Goal: Task Accomplishment & Management: Use online tool/utility

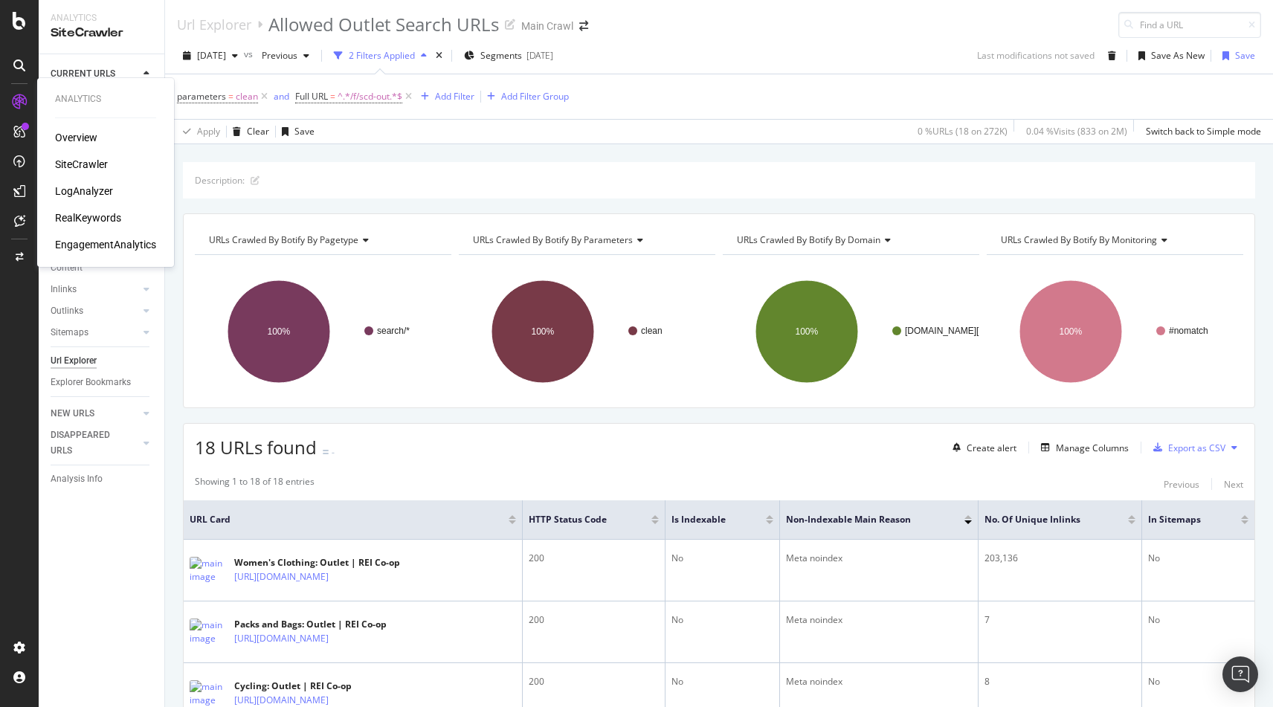
click at [76, 158] on div "SiteCrawler" at bounding box center [81, 164] width 53 height 15
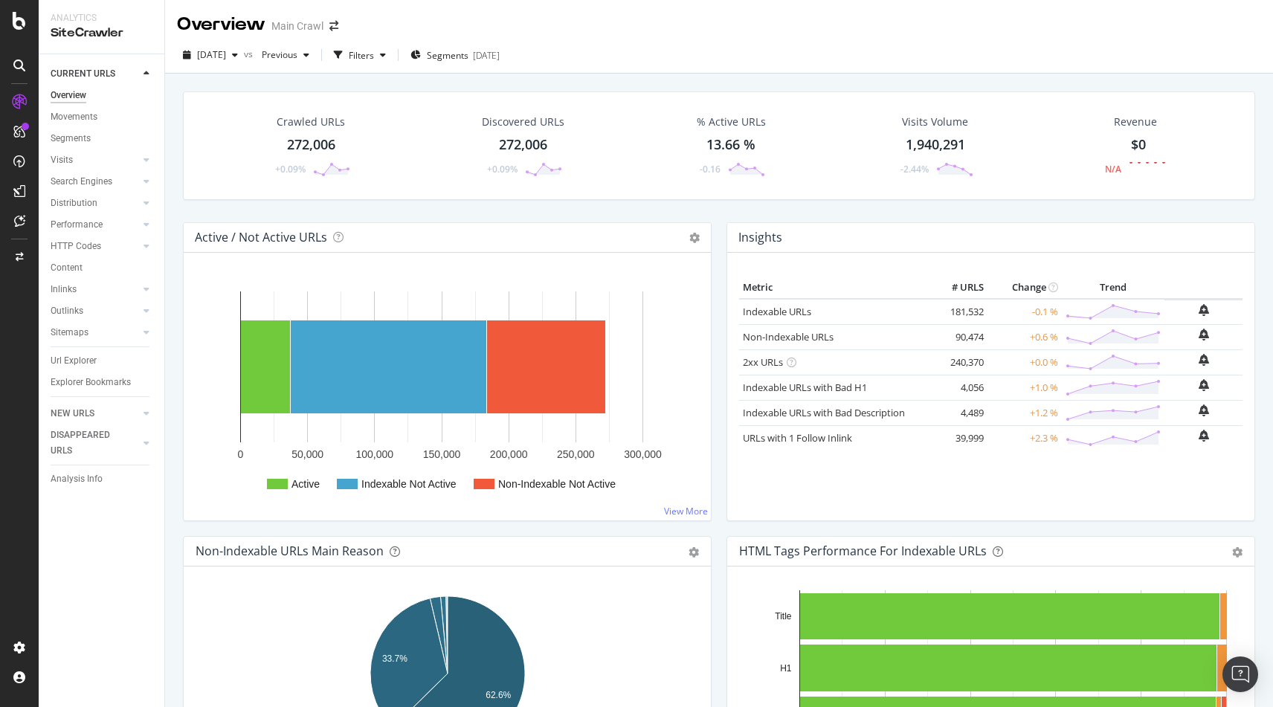
click at [292, 128] on div "Crawled URLs" at bounding box center [311, 122] width 68 height 15
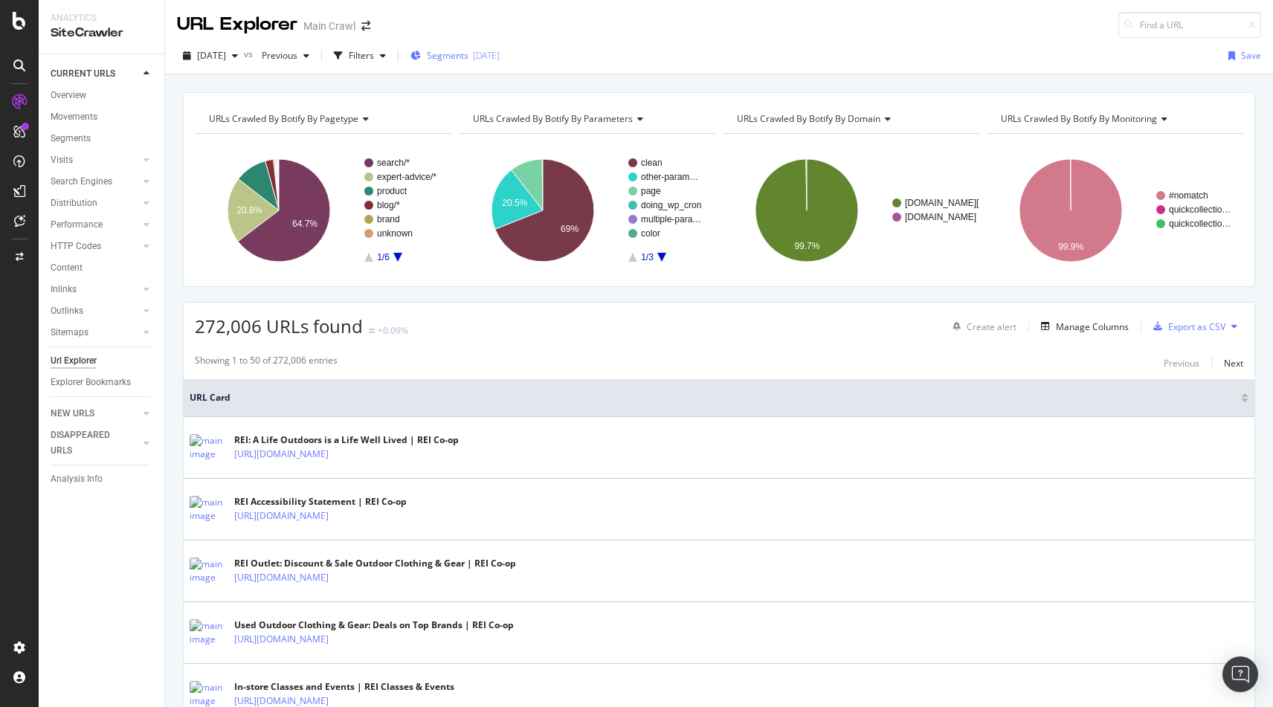
click at [449, 52] on div "Segments 2025-09-03" at bounding box center [455, 55] width 89 height 13
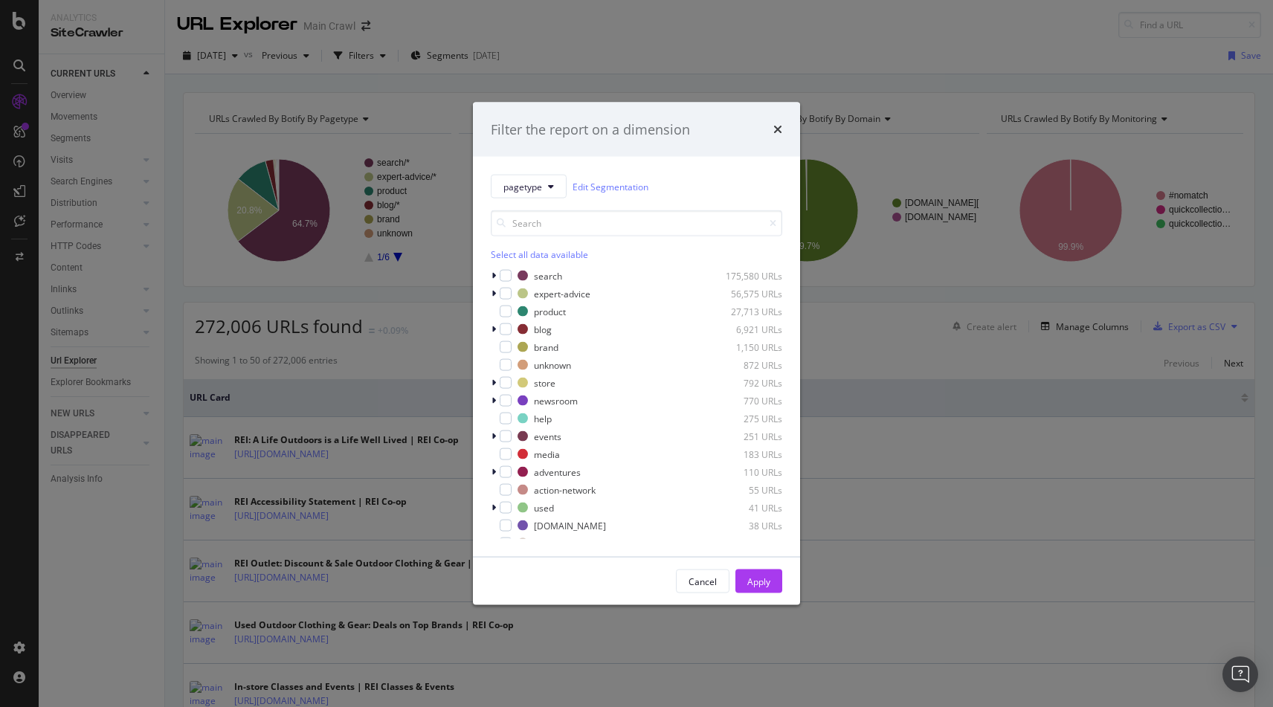
drag, startPoint x: 780, startPoint y: 129, endPoint x: 510, endPoint y: 83, distance: 273.7
click at [780, 129] on icon "times" at bounding box center [777, 129] width 9 height 12
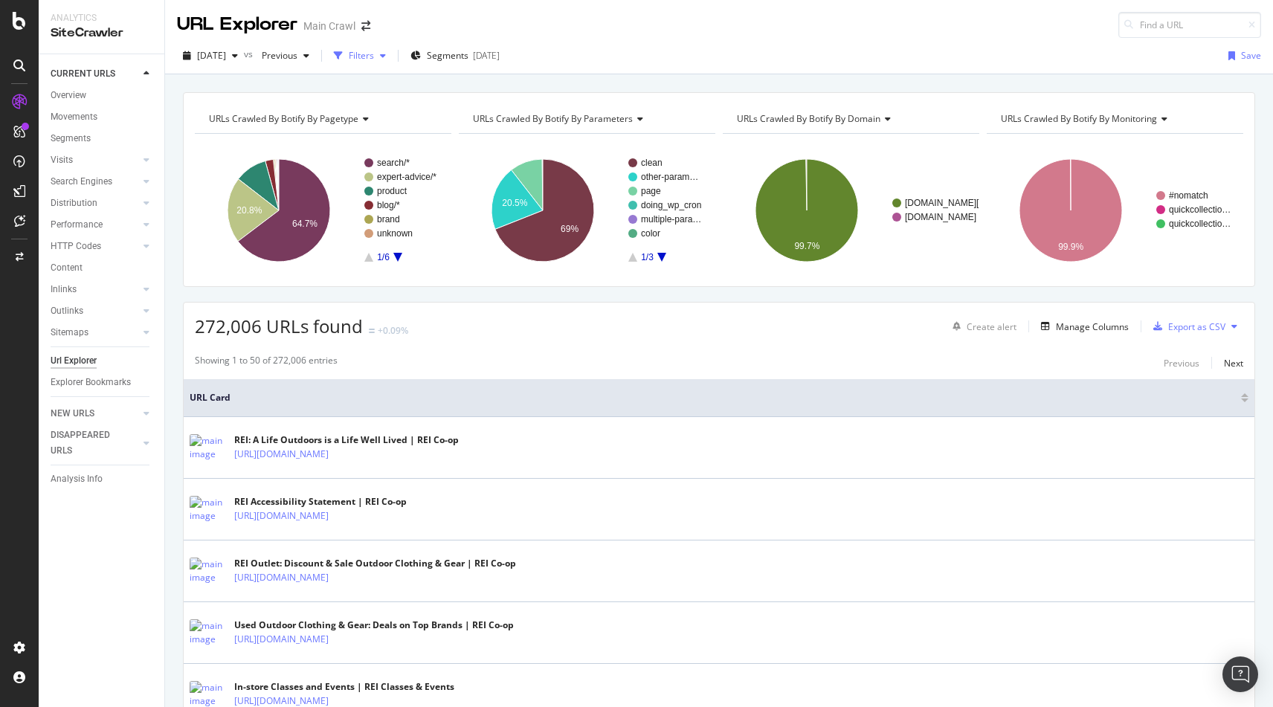
click at [374, 57] on div "Filters" at bounding box center [361, 55] width 25 height 13
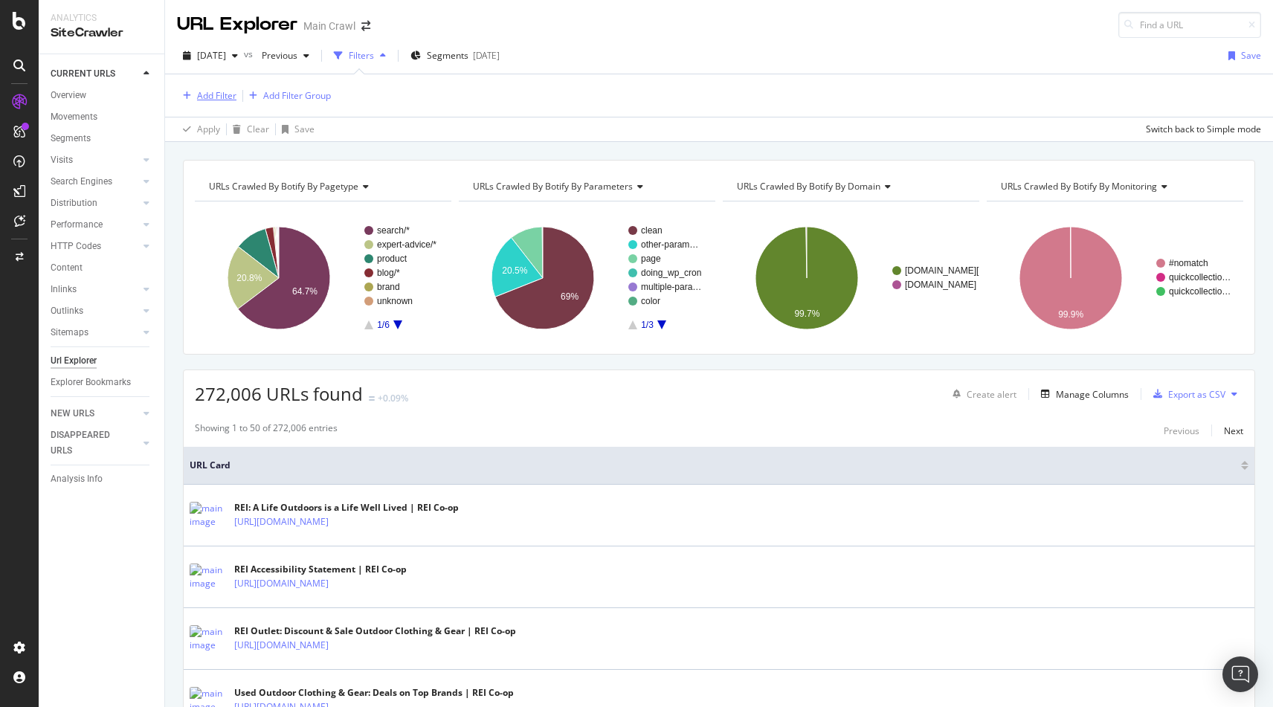
click at [215, 97] on div "Add Filter" at bounding box center [216, 95] width 39 height 13
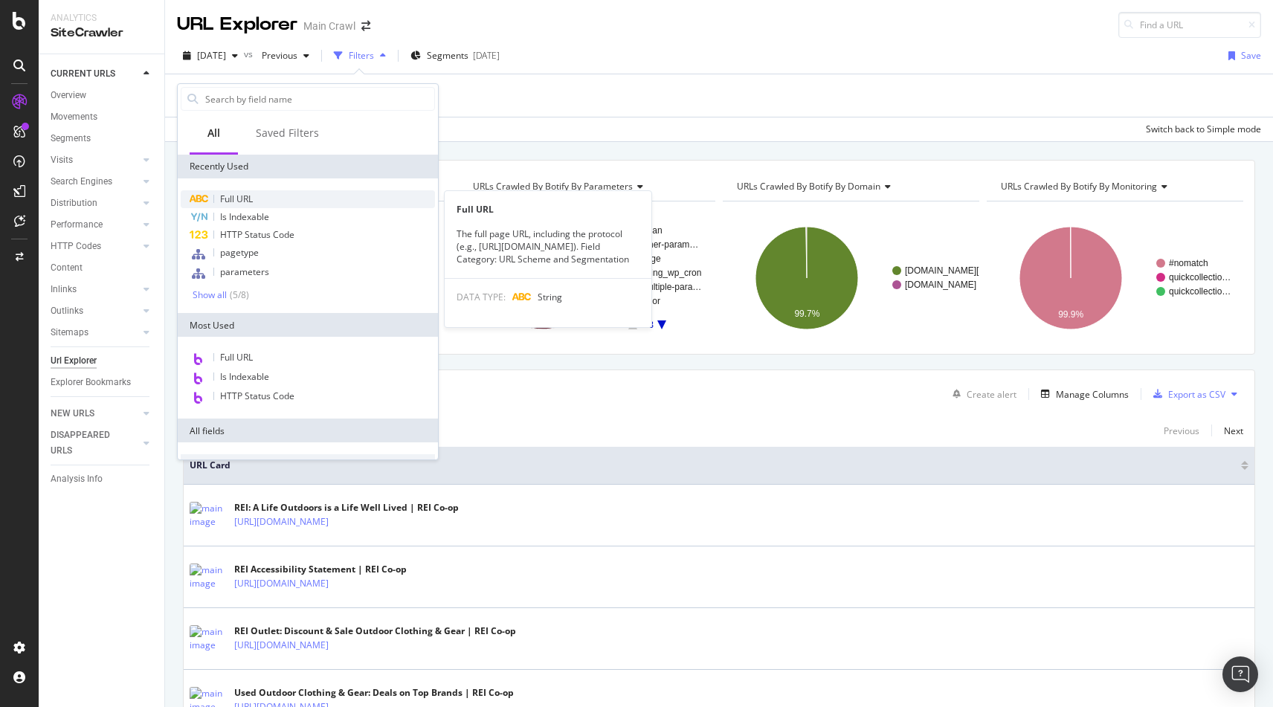
click at [279, 201] on div "Full URL" at bounding box center [308, 199] width 254 height 18
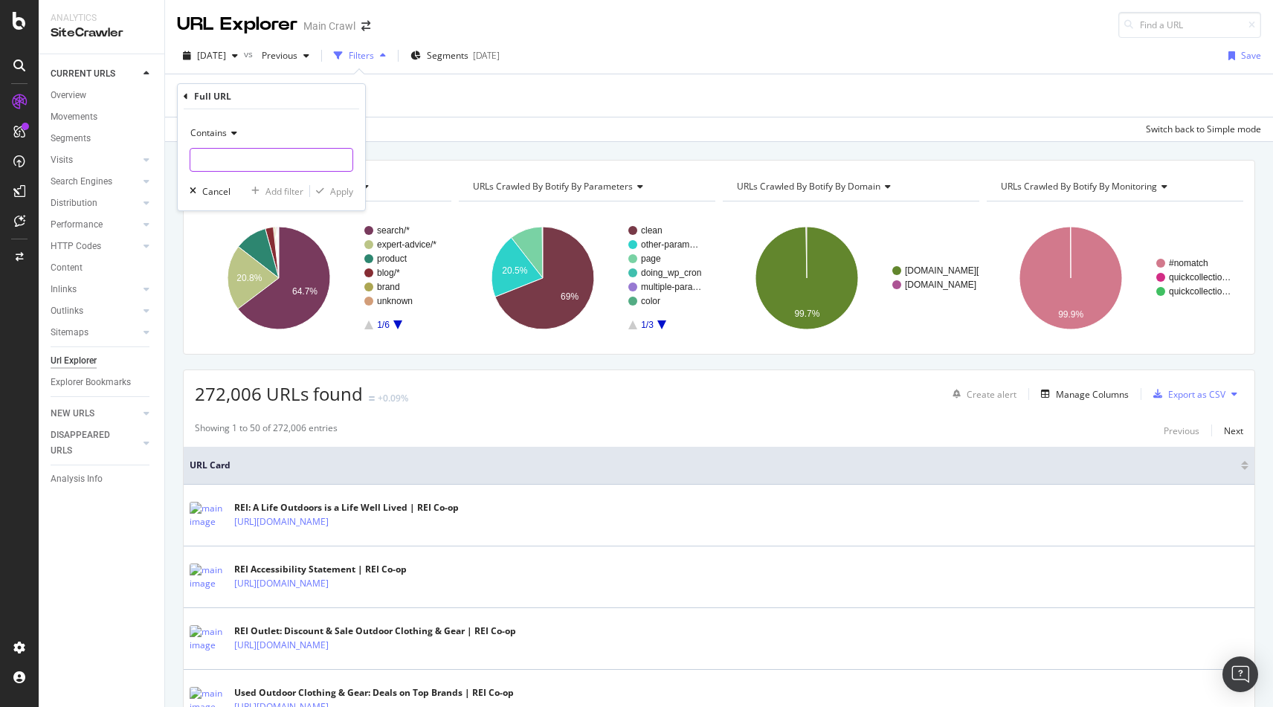
click at [243, 164] on input "text" at bounding box center [271, 160] width 162 height 24
type input "/b/"
click at [343, 193] on div "Apply" at bounding box center [341, 191] width 23 height 13
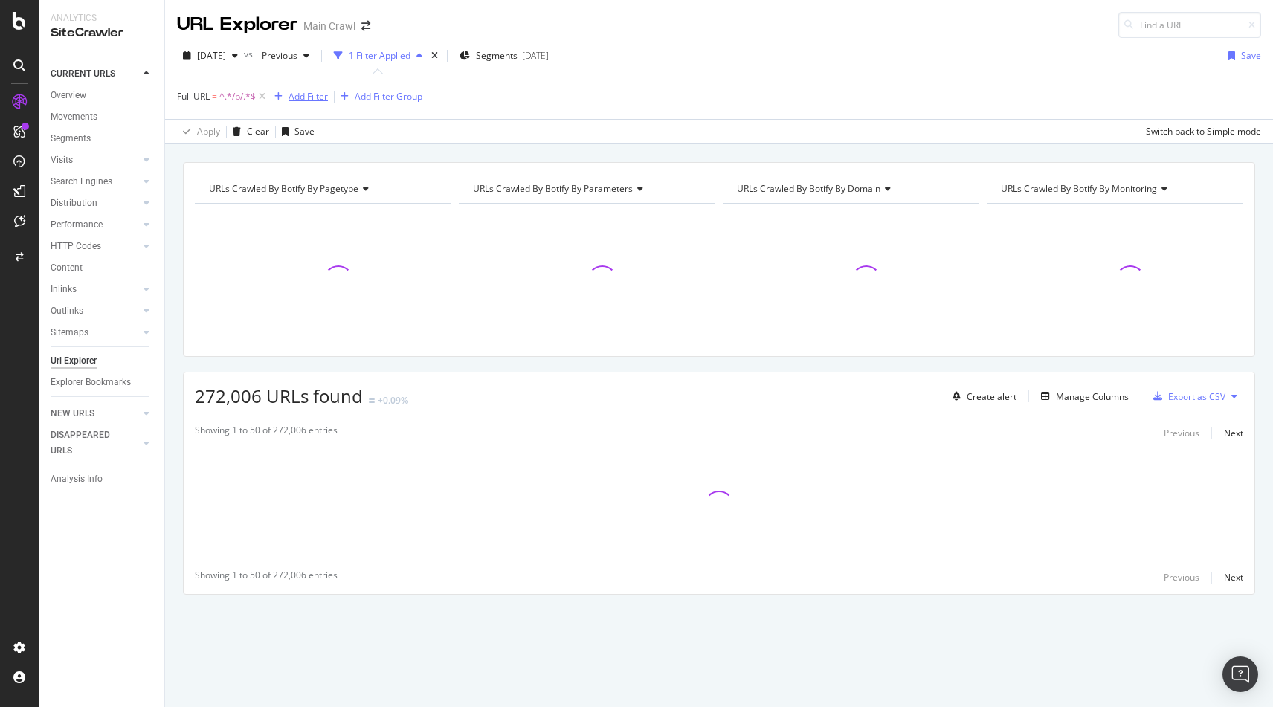
click at [316, 92] on div "Add Filter" at bounding box center [308, 96] width 39 height 13
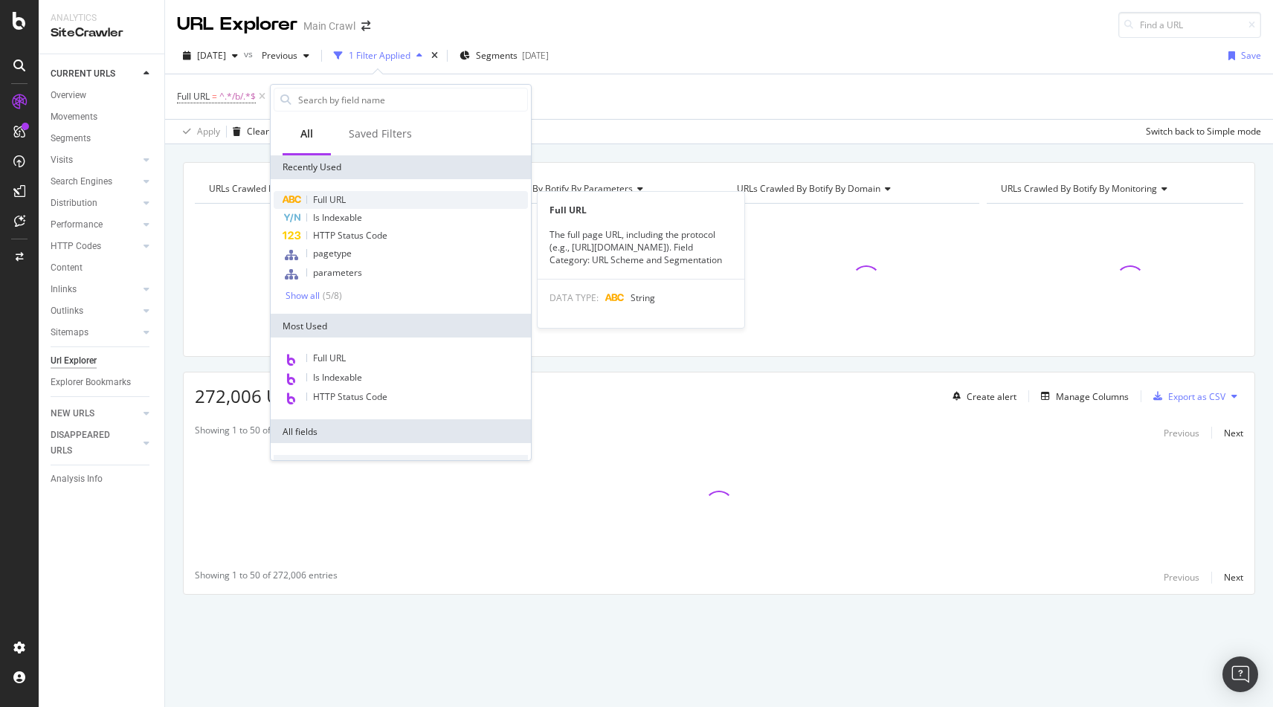
click at [347, 194] on div "Full URL" at bounding box center [401, 200] width 254 height 18
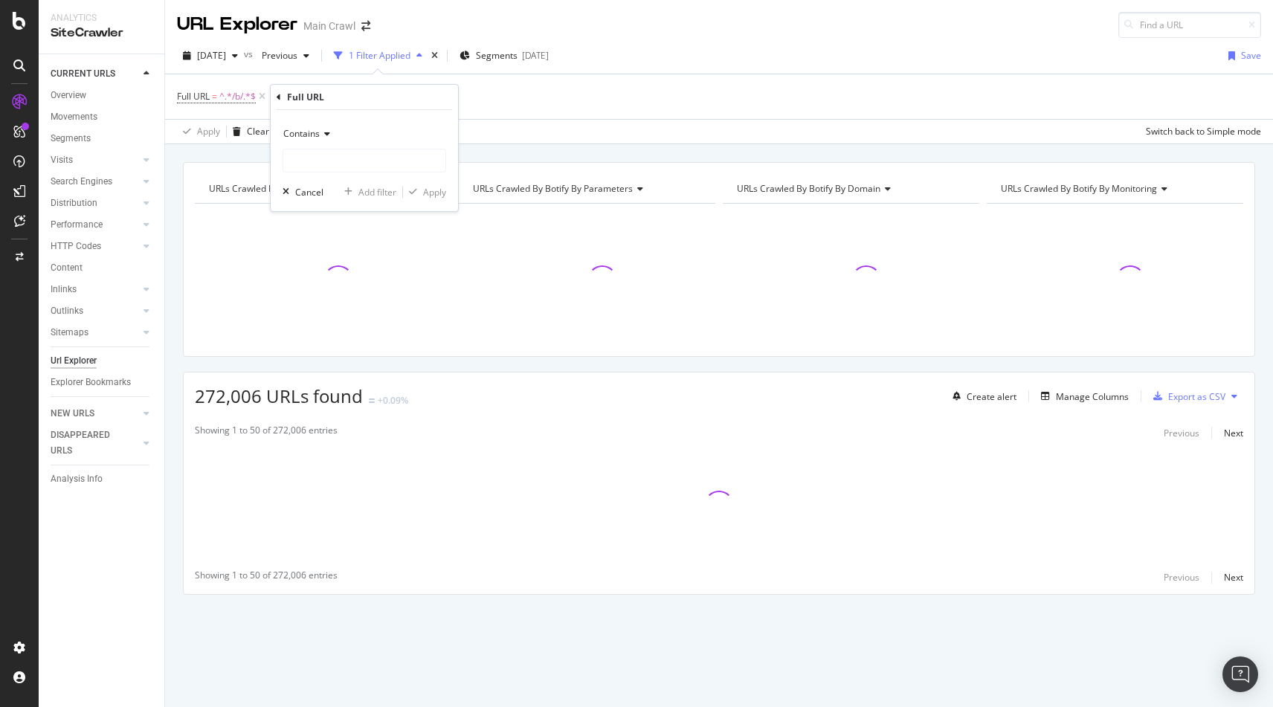
click at [311, 137] on span "Contains" at bounding box center [301, 133] width 36 height 13
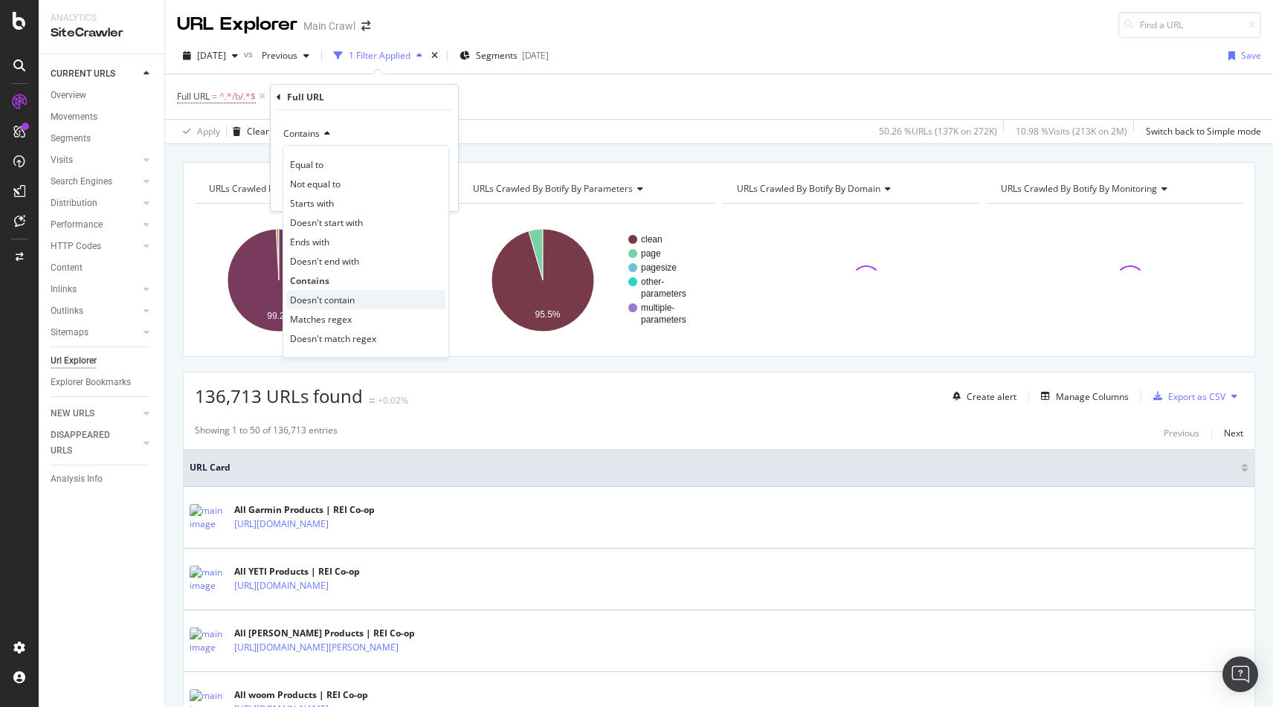
click at [333, 295] on span "Doesn't contain" at bounding box center [322, 300] width 65 height 13
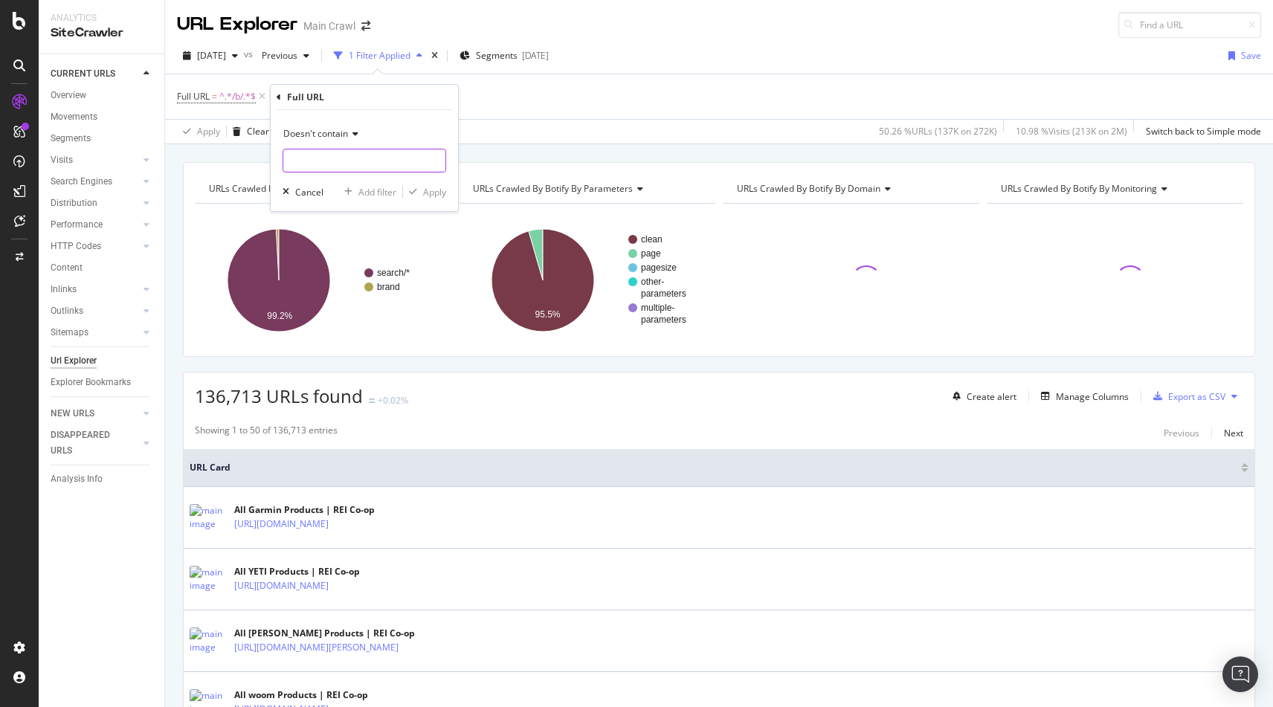
click at [331, 164] on input "text" at bounding box center [364, 161] width 162 height 24
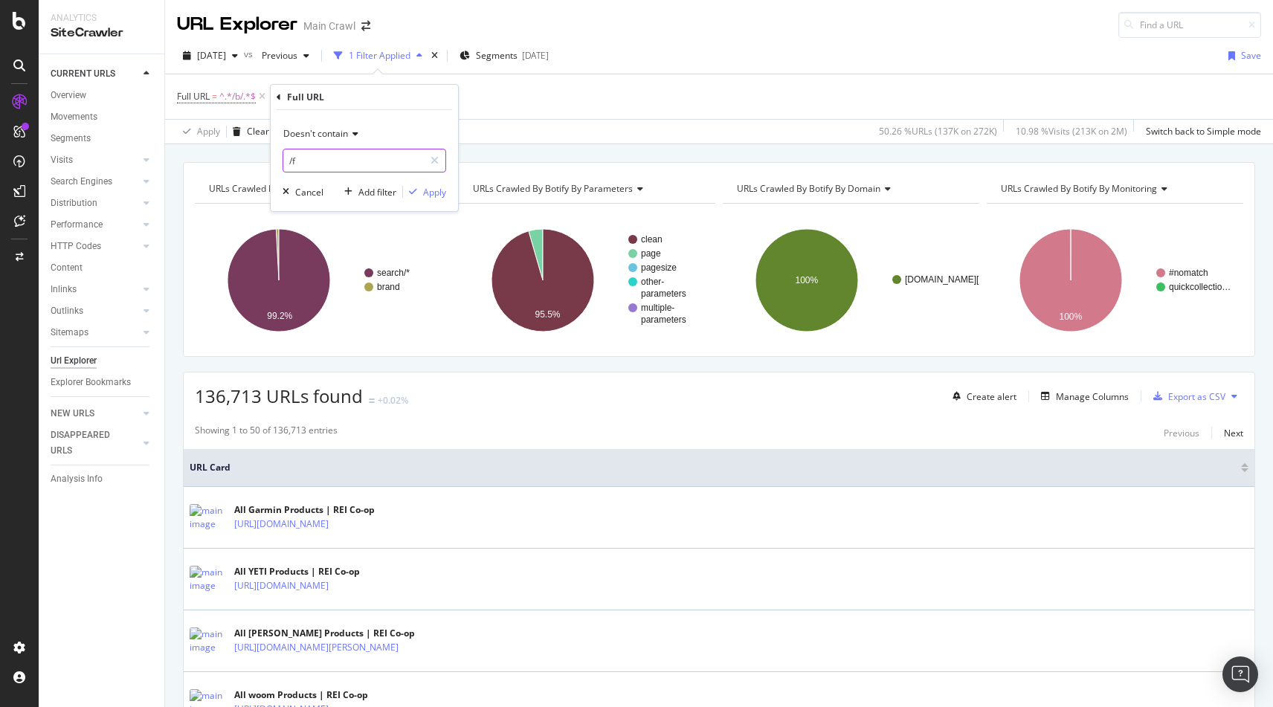
type input "/"
click at [306, 190] on div "Cancel" at bounding box center [309, 192] width 28 height 13
click at [387, 93] on div "Add Filter Group" at bounding box center [389, 96] width 68 height 13
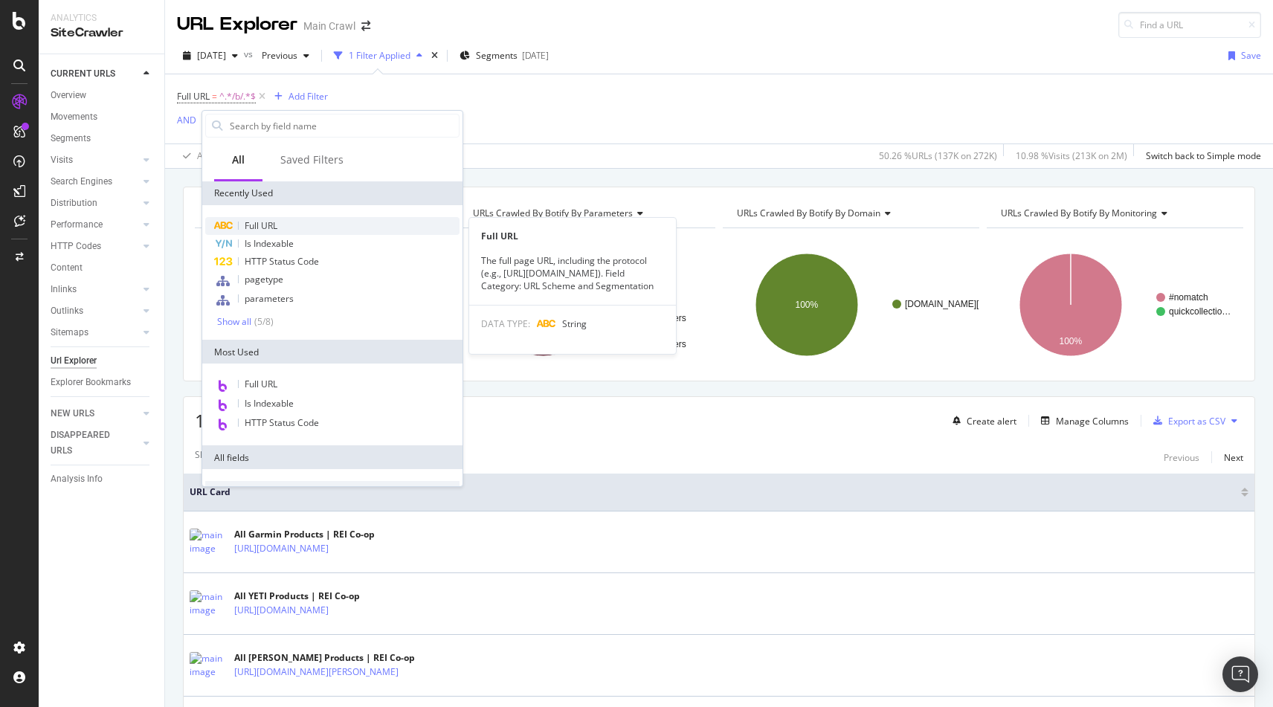
click at [275, 228] on span "Full URL" at bounding box center [261, 225] width 33 height 13
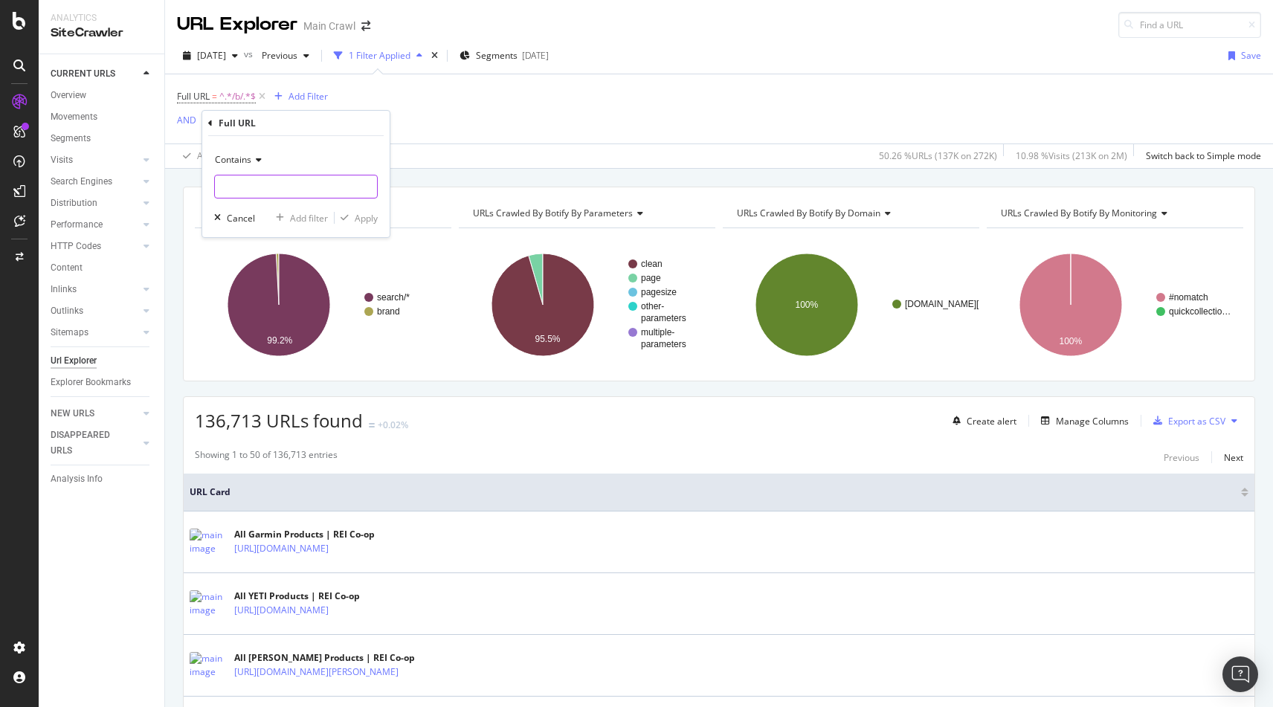
click at [254, 190] on input "text" at bounding box center [296, 187] width 162 height 24
type input "/c/"
click at [364, 217] on div "Apply" at bounding box center [366, 218] width 23 height 13
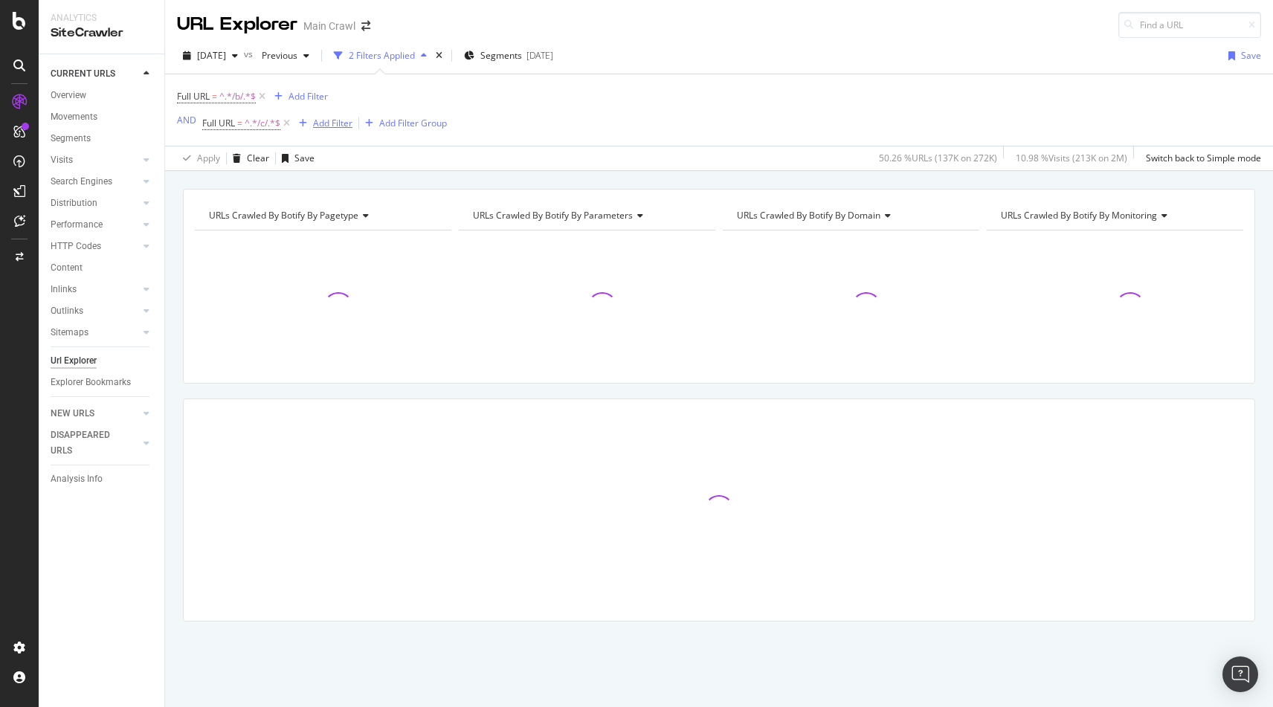
click at [324, 120] on div "Add Filter" at bounding box center [332, 123] width 39 height 13
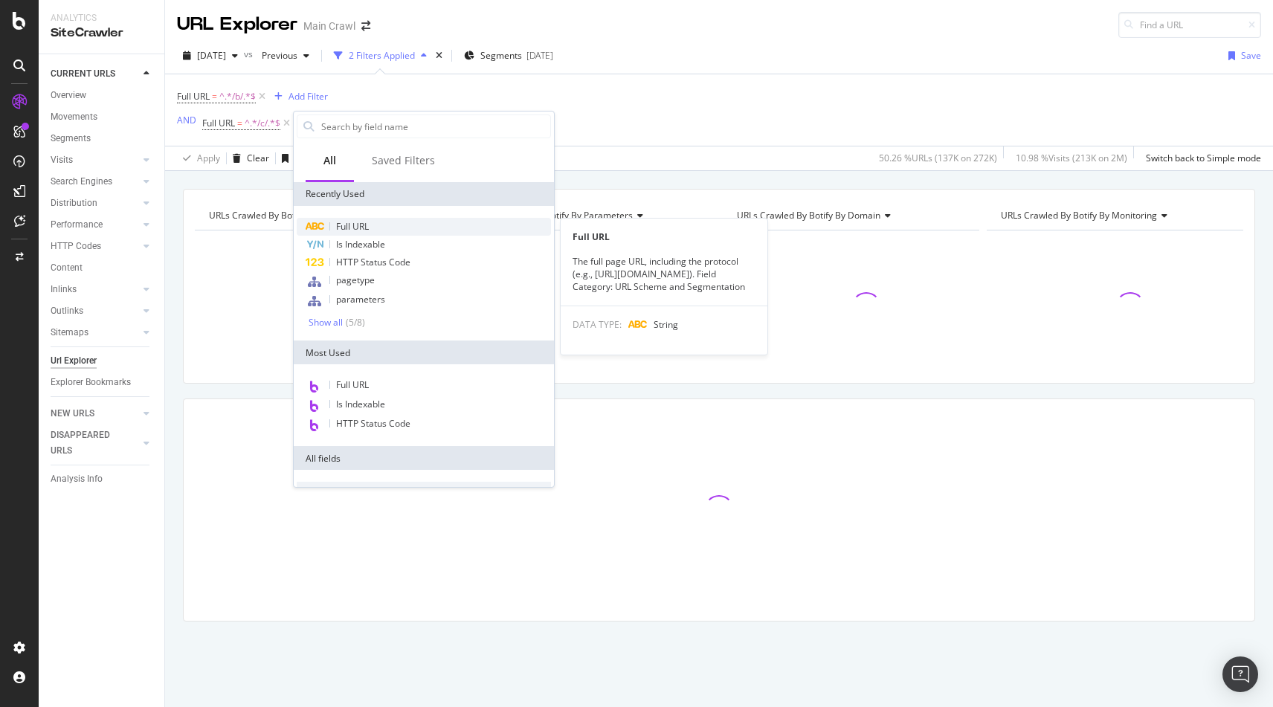
click at [369, 231] on span "Full URL" at bounding box center [352, 226] width 33 height 13
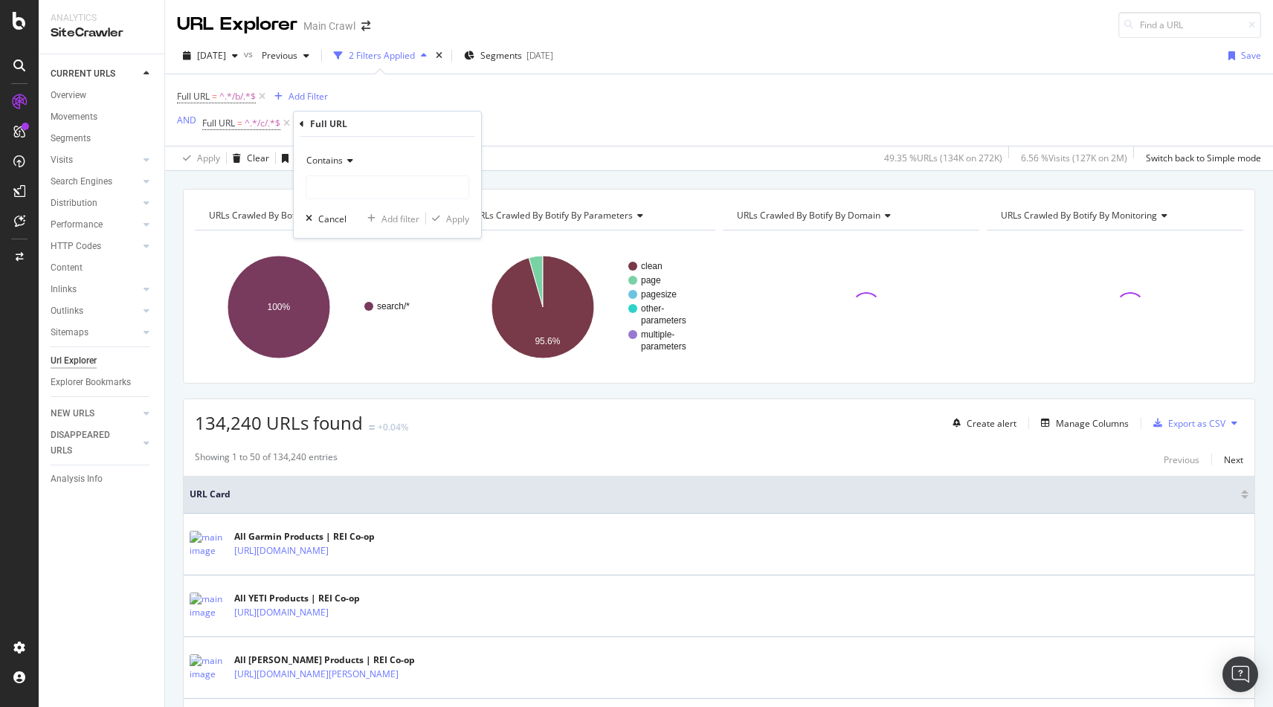
click at [337, 161] on span "Contains" at bounding box center [324, 160] width 36 height 13
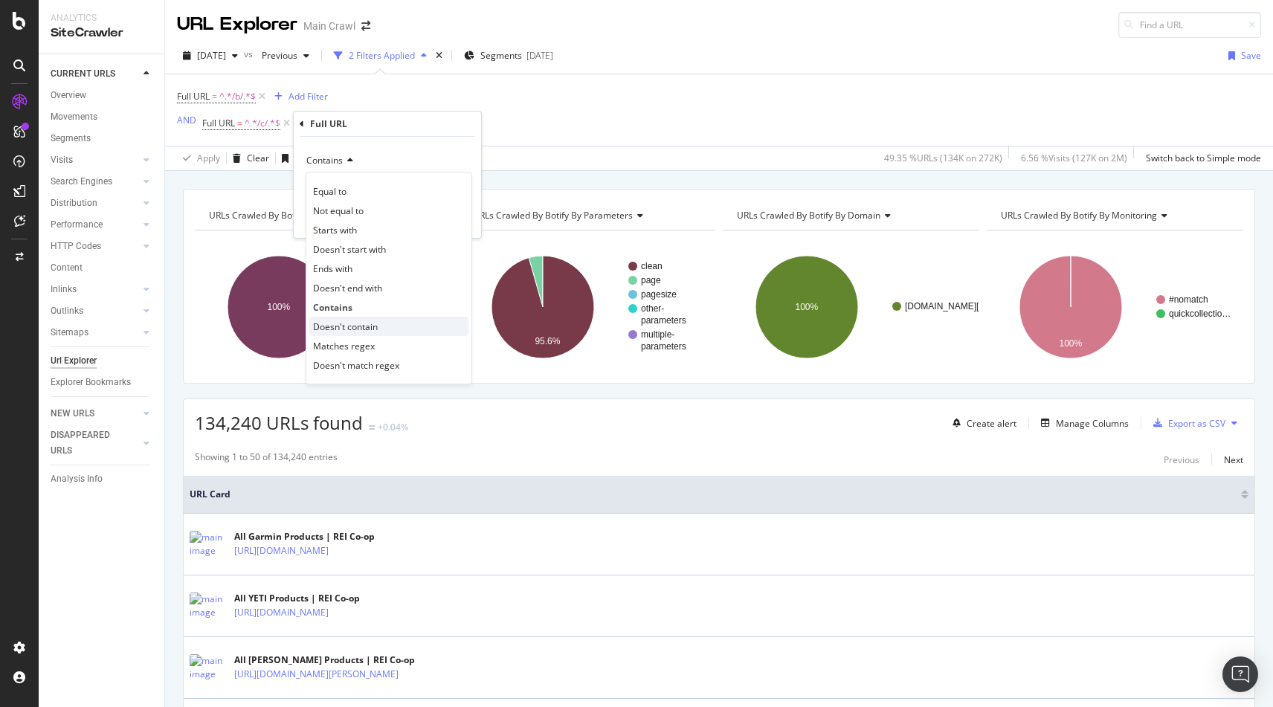
click at [330, 330] on span "Doesn't contain" at bounding box center [345, 327] width 65 height 13
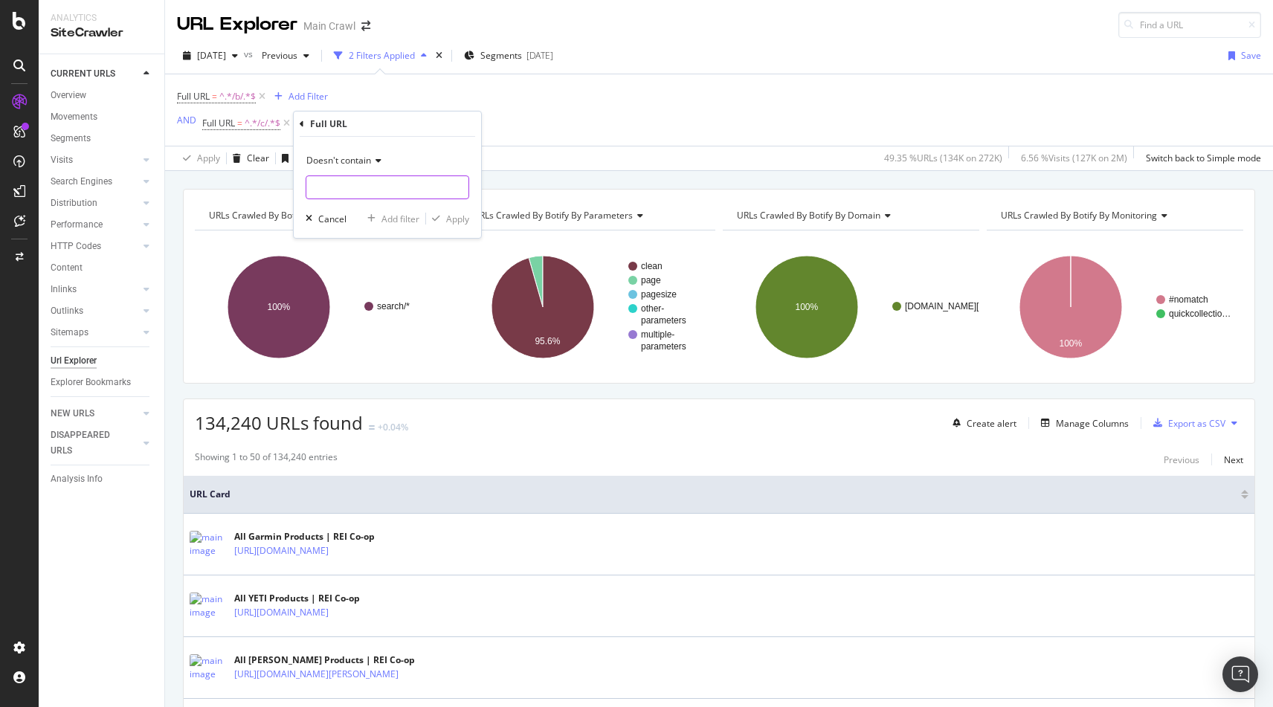
click at [306, 185] on input "text" at bounding box center [387, 188] width 162 height 24
type input "/c/all"
click at [451, 220] on div "Apply" at bounding box center [457, 219] width 23 height 13
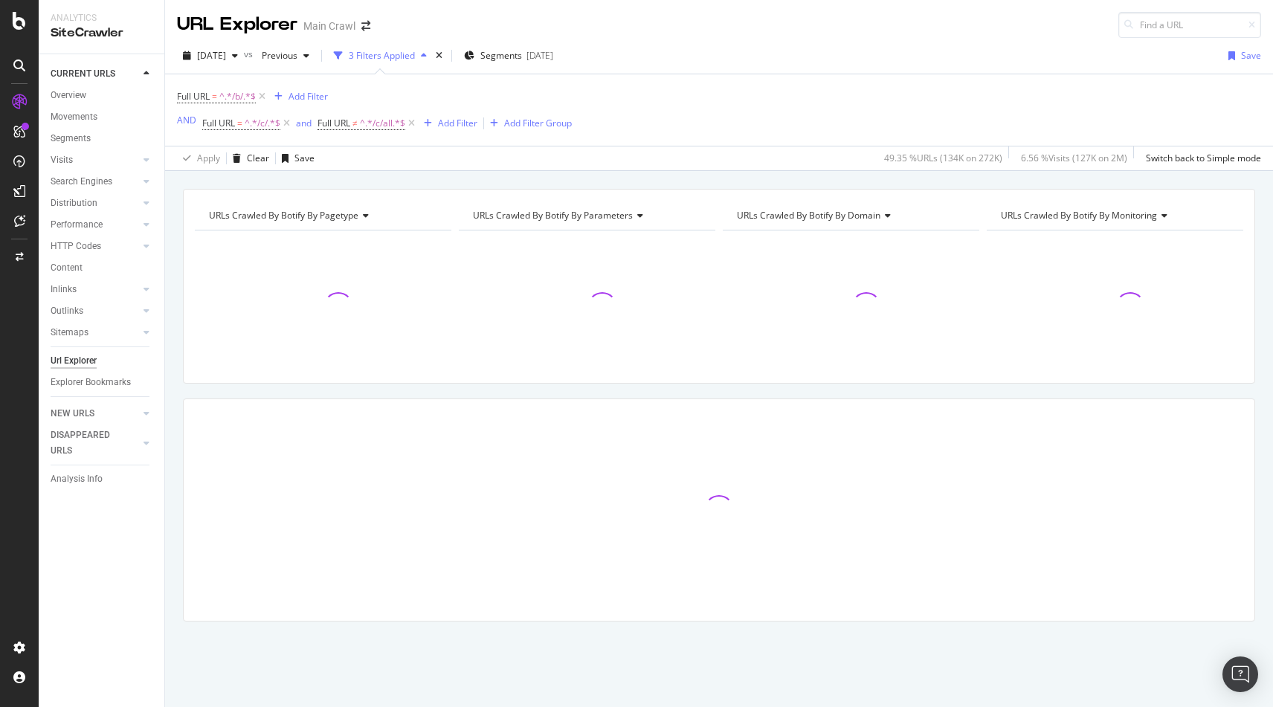
click at [178, 243] on div "URLs Crawled By Botify By pagetype Chart (by Value) Table Expand Export as CSV …" at bounding box center [719, 431] width 1108 height 485
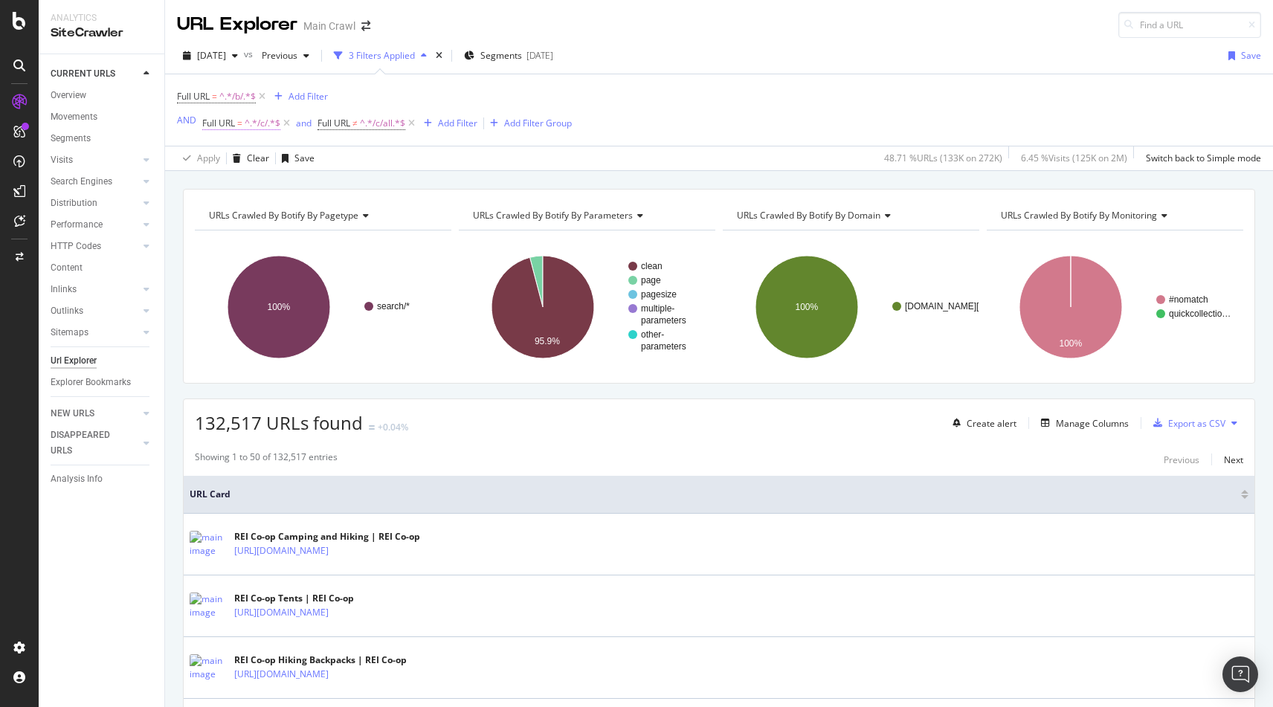
click at [228, 127] on span "Full URL" at bounding box center [218, 123] width 33 height 13
click at [232, 157] on span "Contains" at bounding box center [233, 158] width 36 height 13
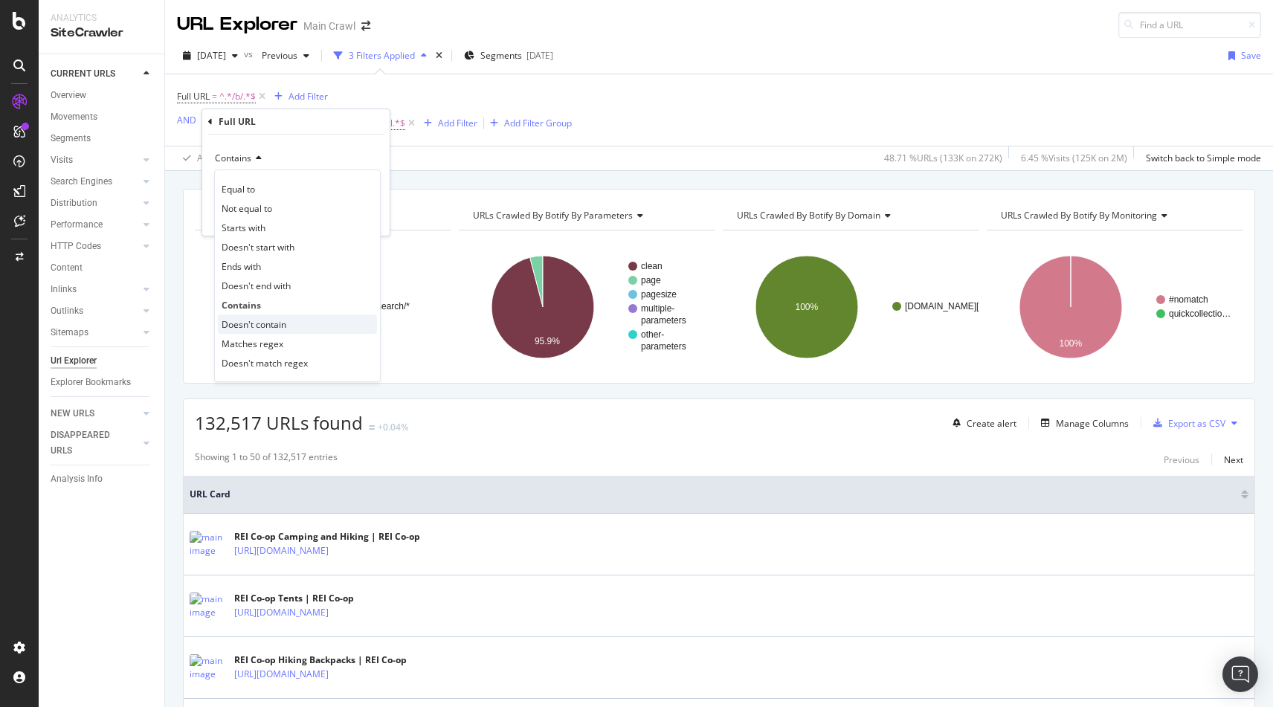
click at [267, 322] on span "Doesn't contain" at bounding box center [254, 324] width 65 height 13
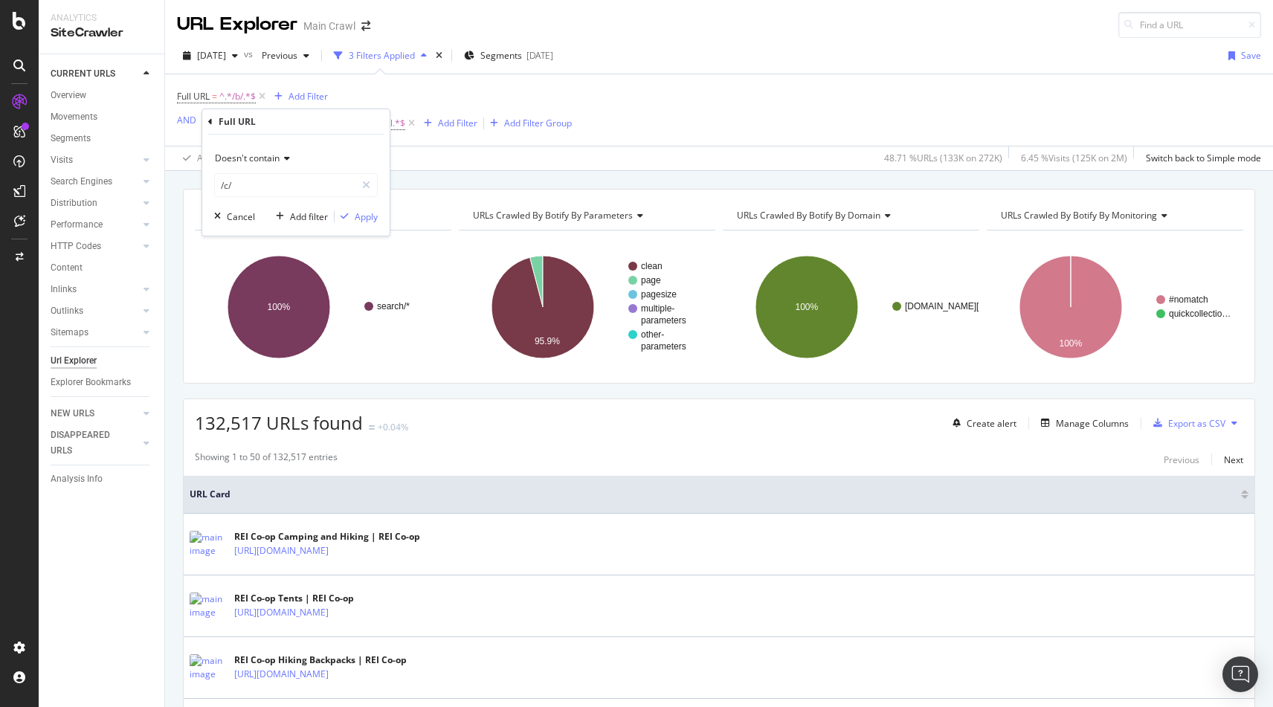
click at [227, 153] on span "Doesn't contain" at bounding box center [247, 158] width 65 height 13
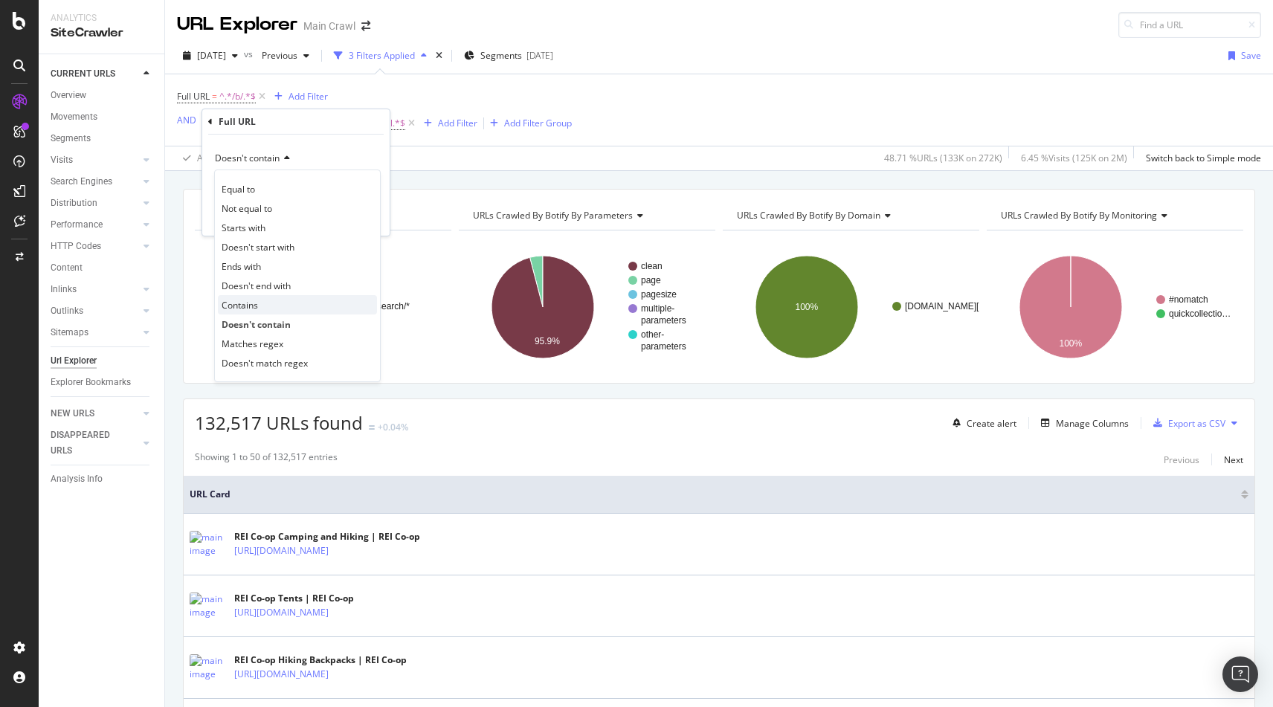
click at [264, 306] on div "Contains" at bounding box center [297, 304] width 159 height 19
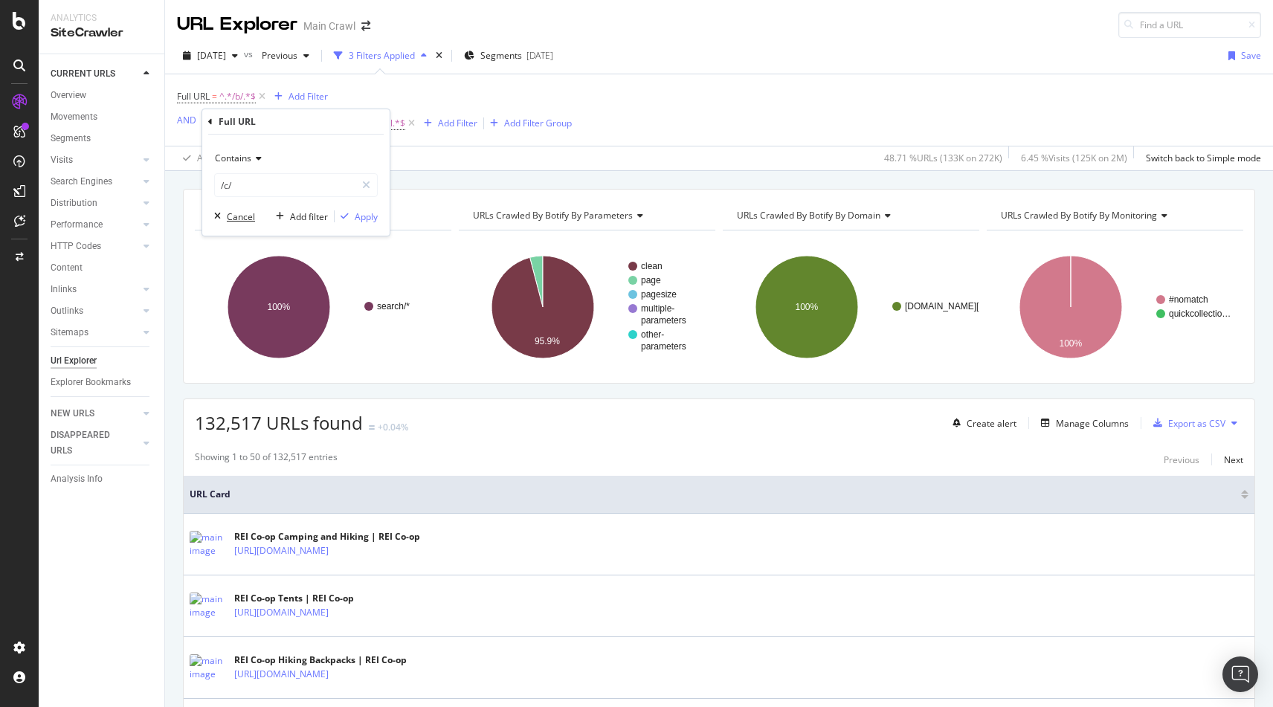
click at [225, 218] on div "button" at bounding box center [217, 216] width 19 height 9
click at [287, 124] on icon at bounding box center [286, 123] width 13 height 15
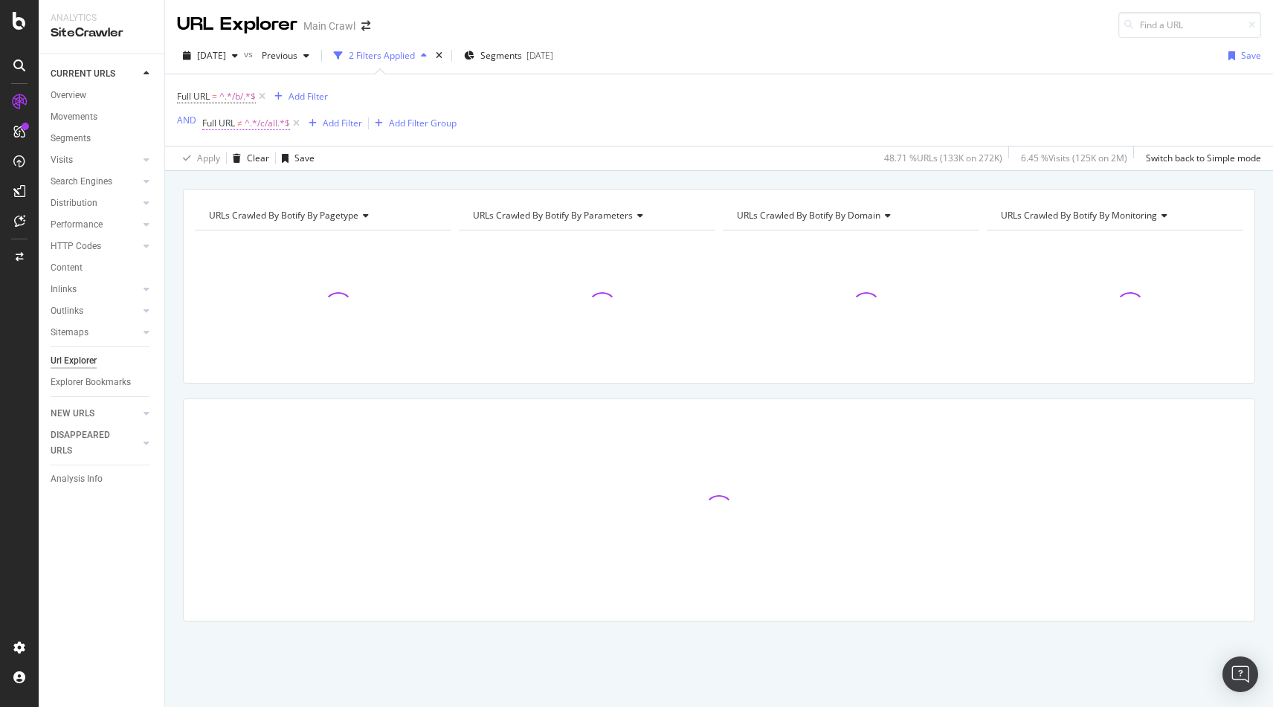
click at [247, 127] on span "^.*/c/all.*$" at bounding box center [267, 123] width 45 height 21
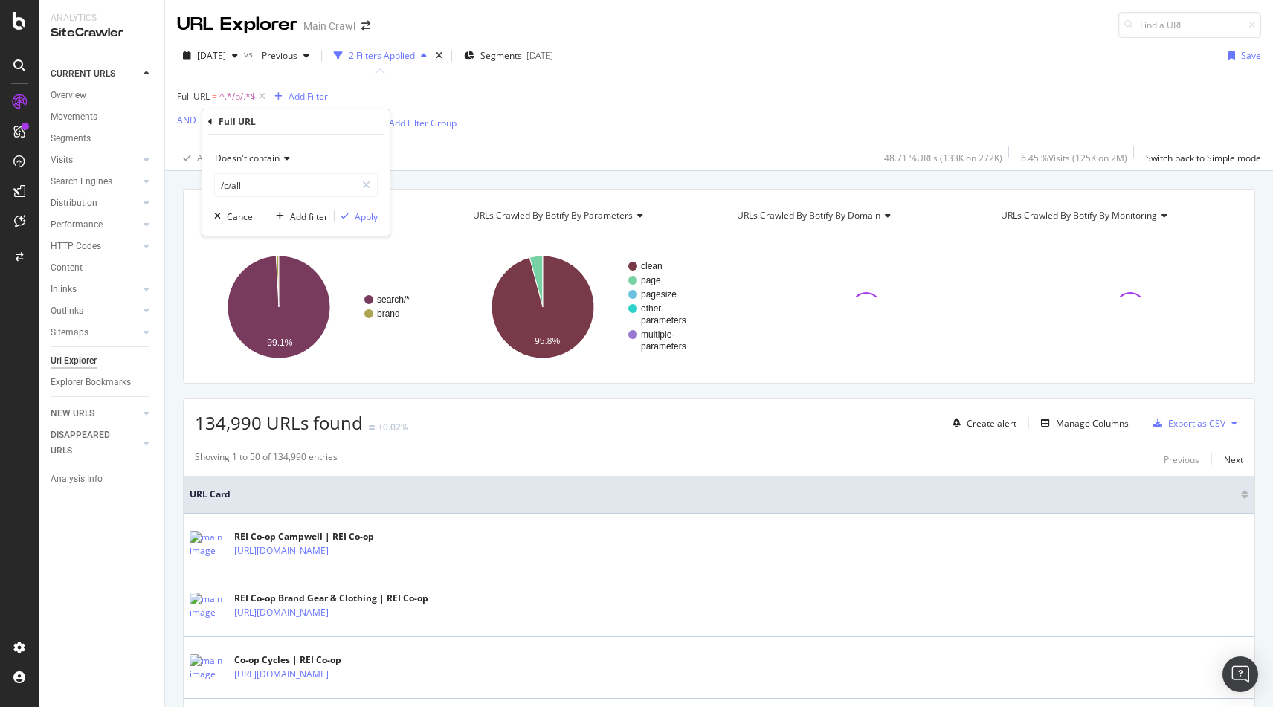
click at [236, 161] on span "Doesn't contain" at bounding box center [247, 158] width 65 height 13
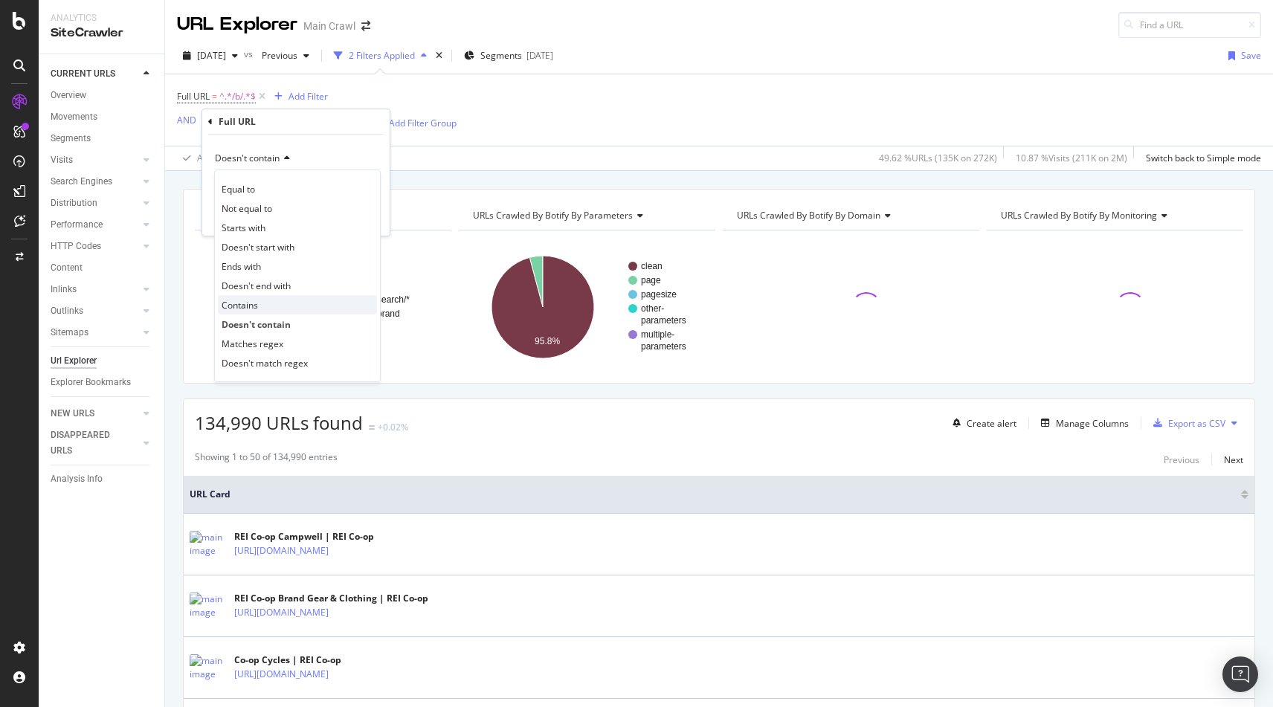
click at [256, 303] on span "Contains" at bounding box center [240, 305] width 36 height 13
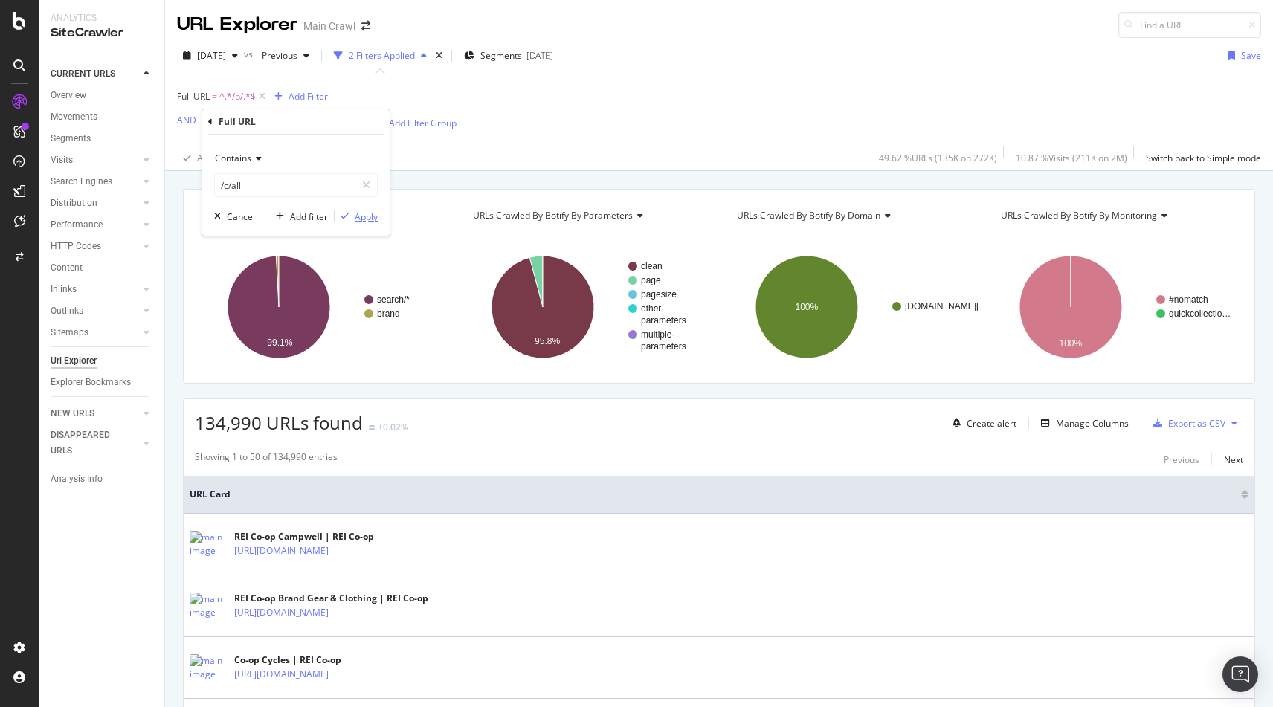
click at [368, 214] on div "Apply" at bounding box center [366, 216] width 23 height 13
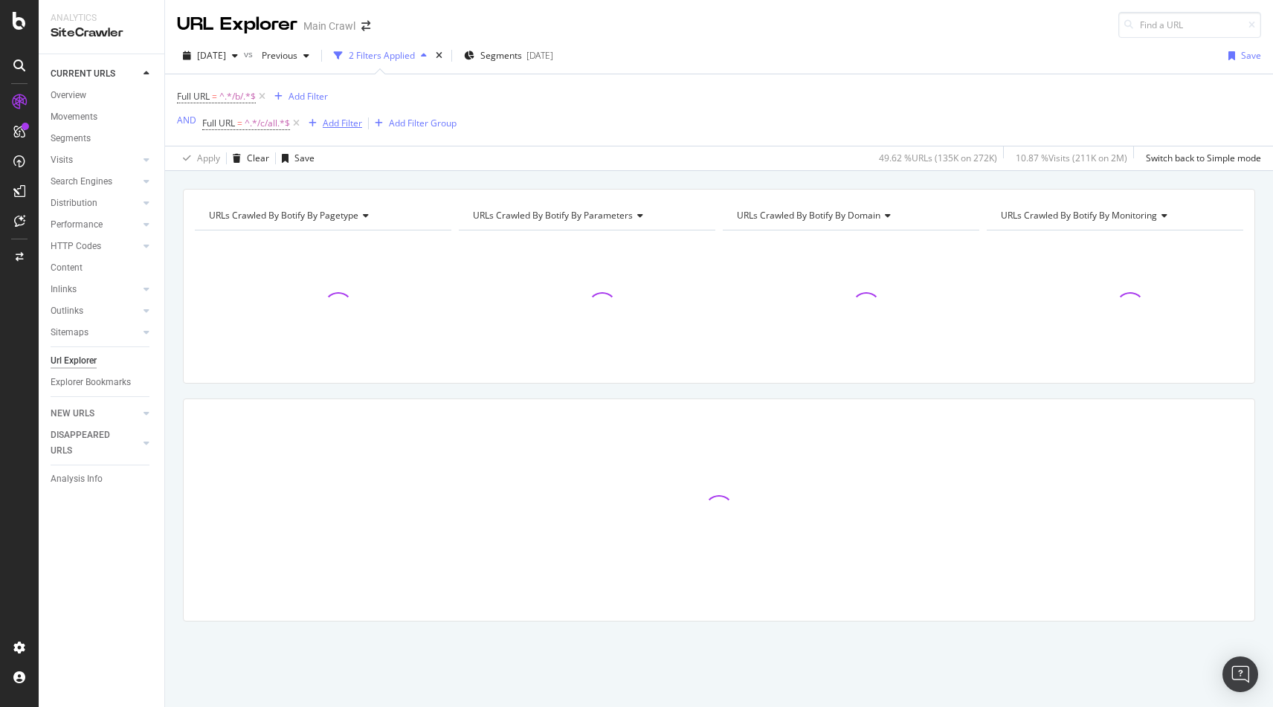
click at [340, 121] on div "Add Filter" at bounding box center [342, 123] width 39 height 13
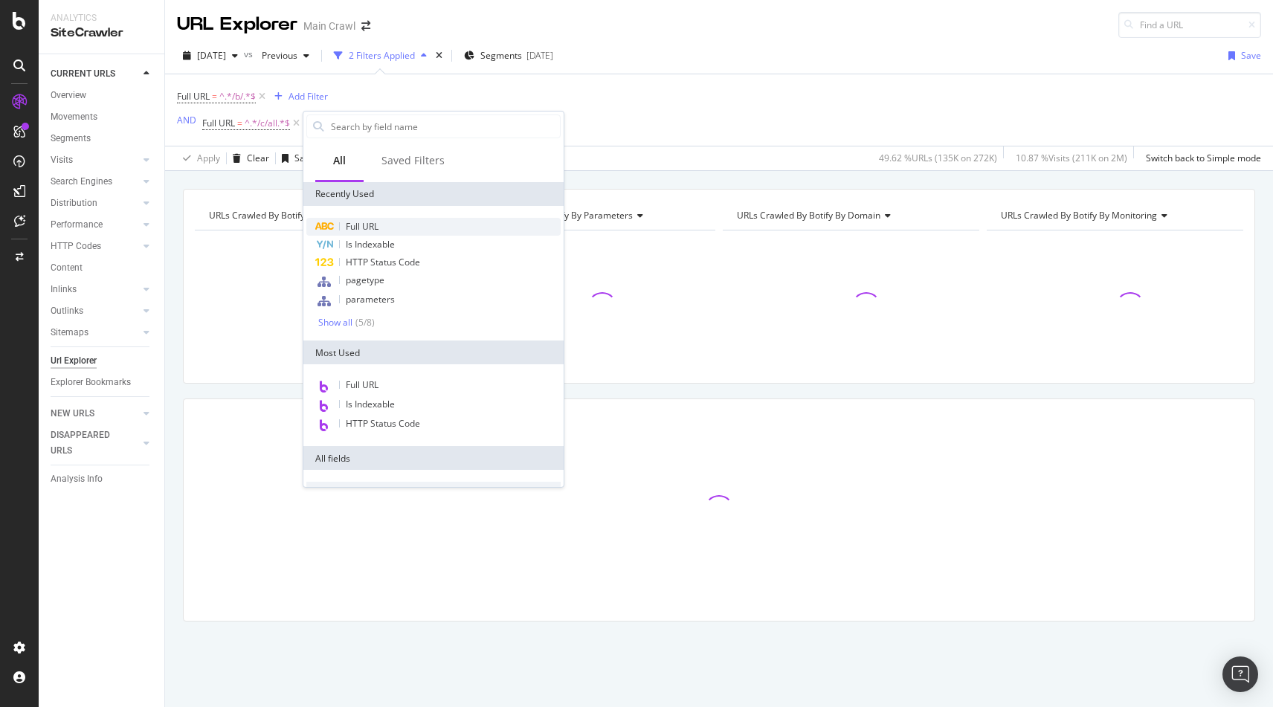
click at [357, 230] on span "Full URL" at bounding box center [362, 226] width 33 height 13
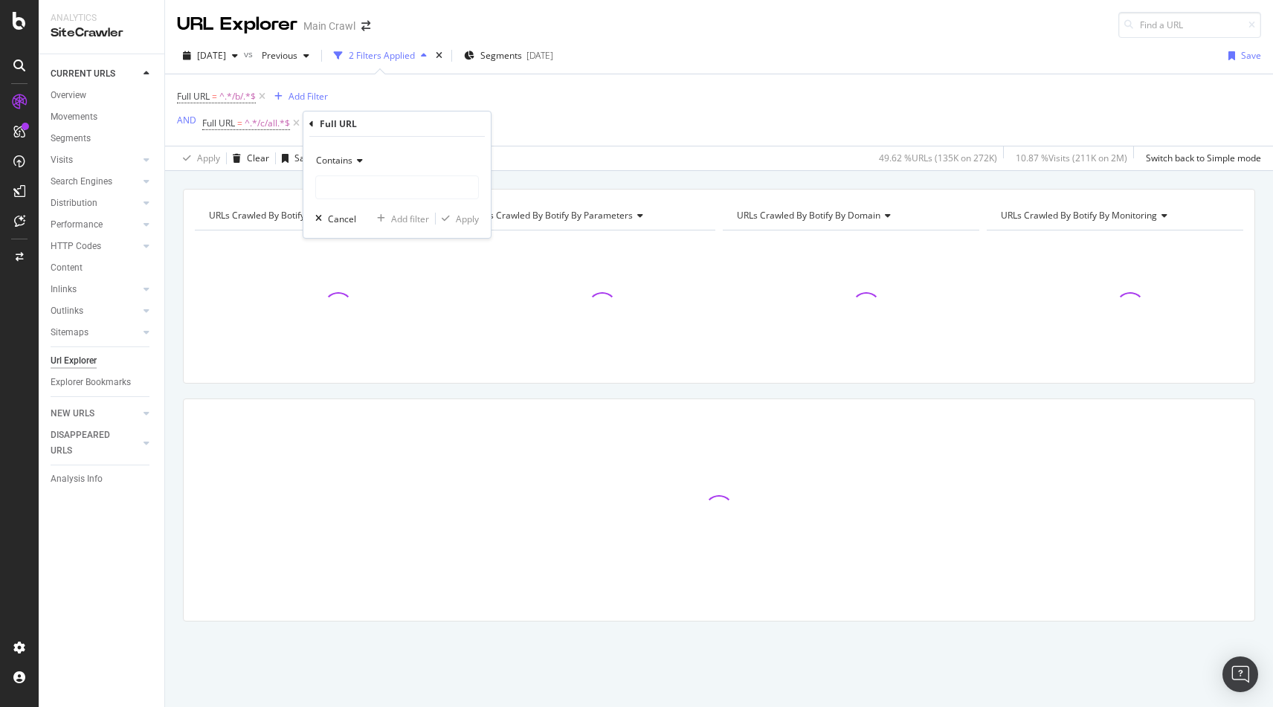
click at [342, 165] on span "Contains" at bounding box center [334, 160] width 36 height 13
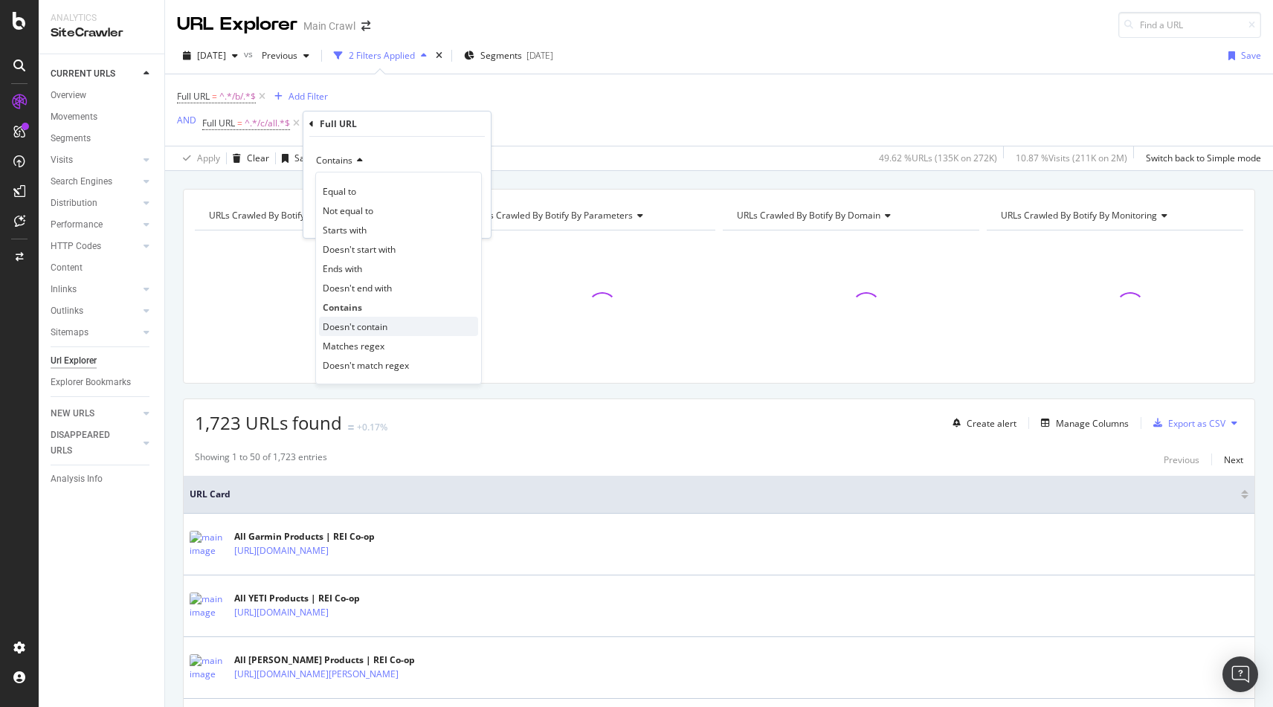
click at [361, 328] on span "Doesn't contain" at bounding box center [355, 327] width 65 height 13
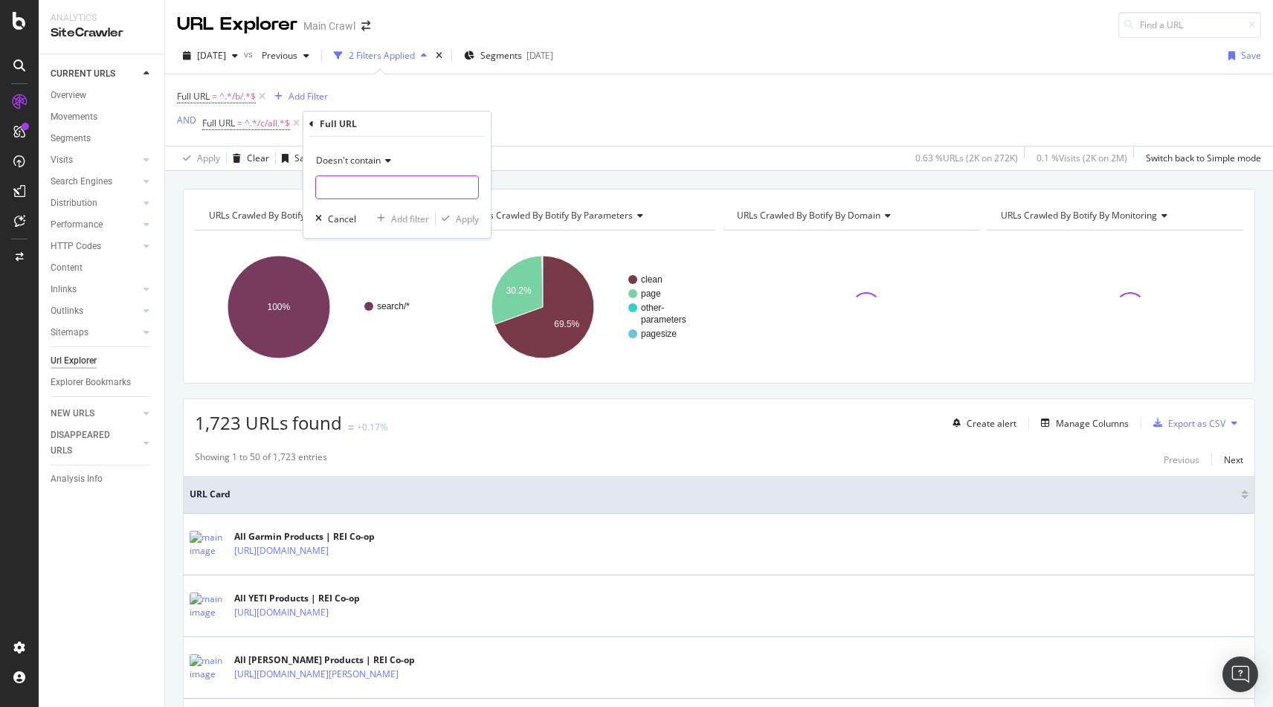
click at [362, 195] on input "text" at bounding box center [397, 188] width 162 height 24
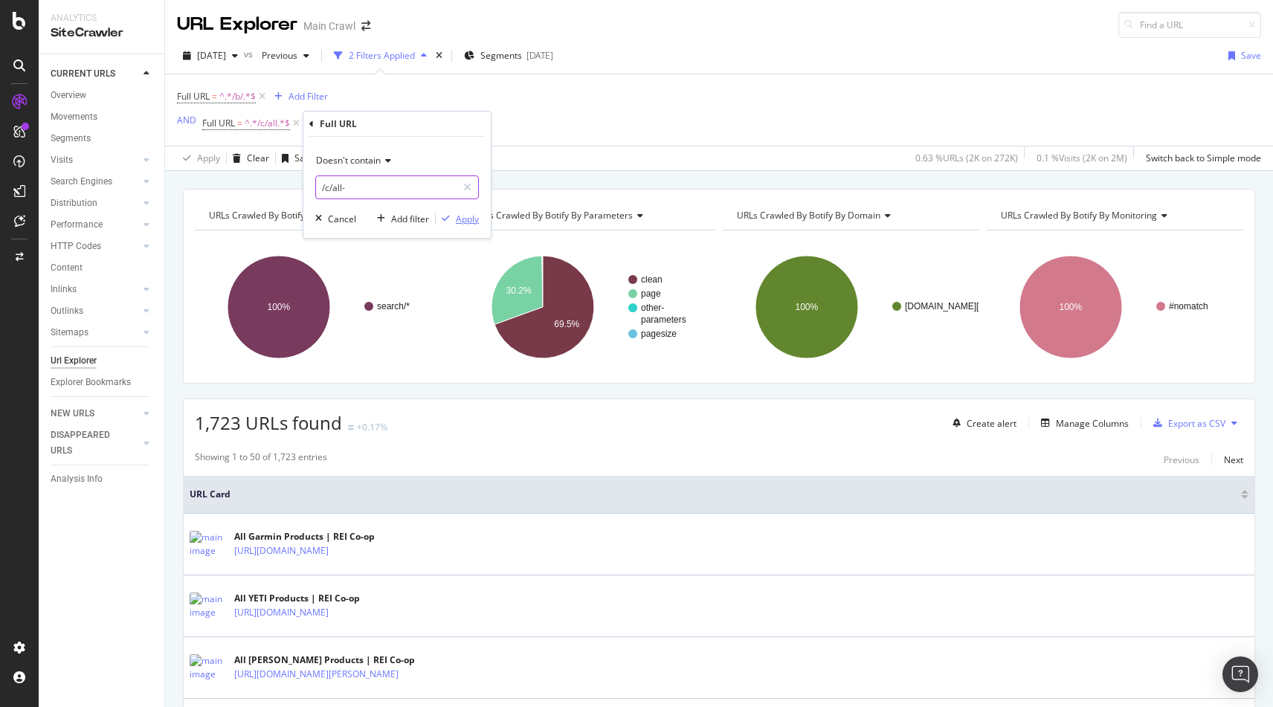
type input "/c/all-"
click at [456, 221] on div "Apply" at bounding box center [467, 219] width 23 height 13
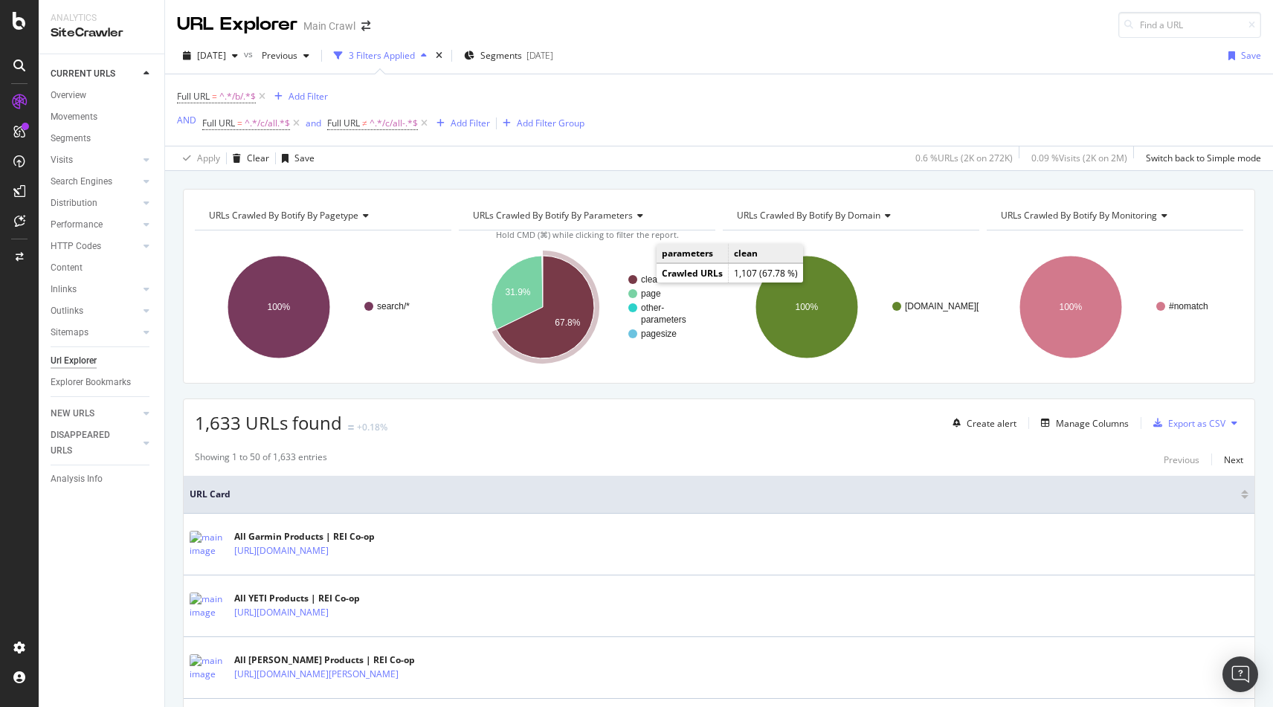
click at [641, 278] on text "clean" at bounding box center [652, 279] width 22 height 10
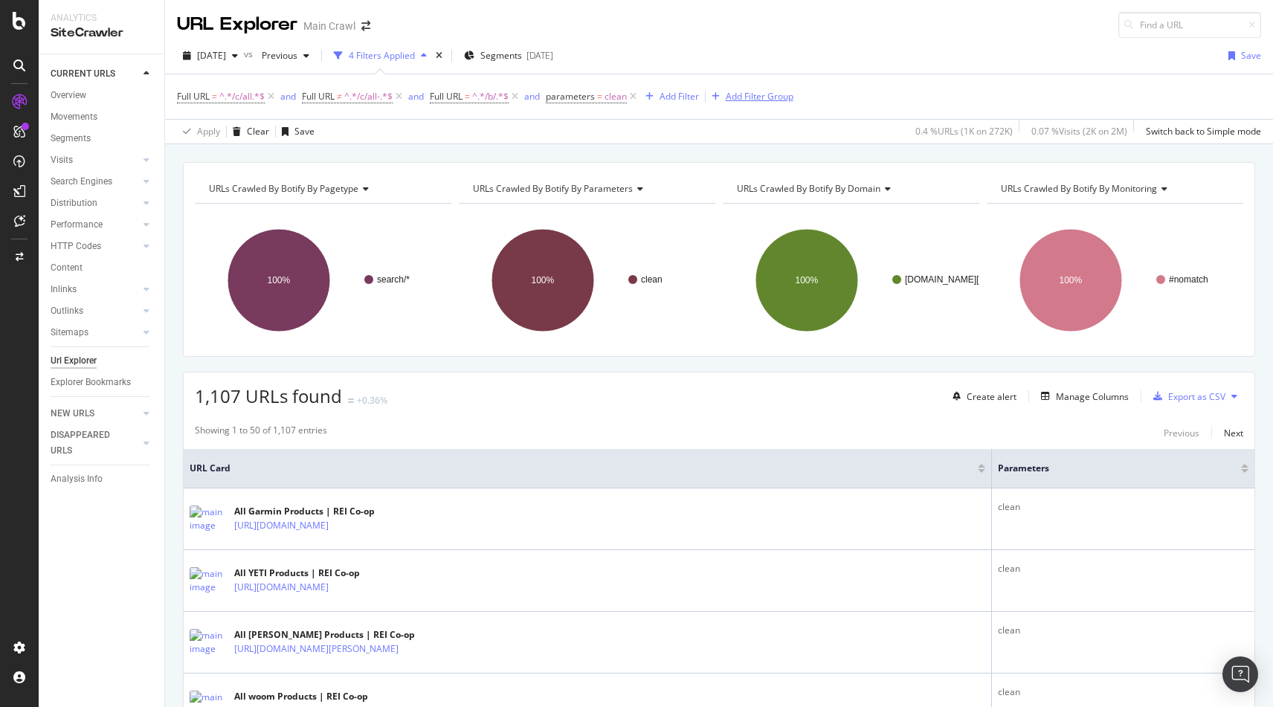
click at [759, 93] on div "Add Filter Group" at bounding box center [760, 96] width 68 height 13
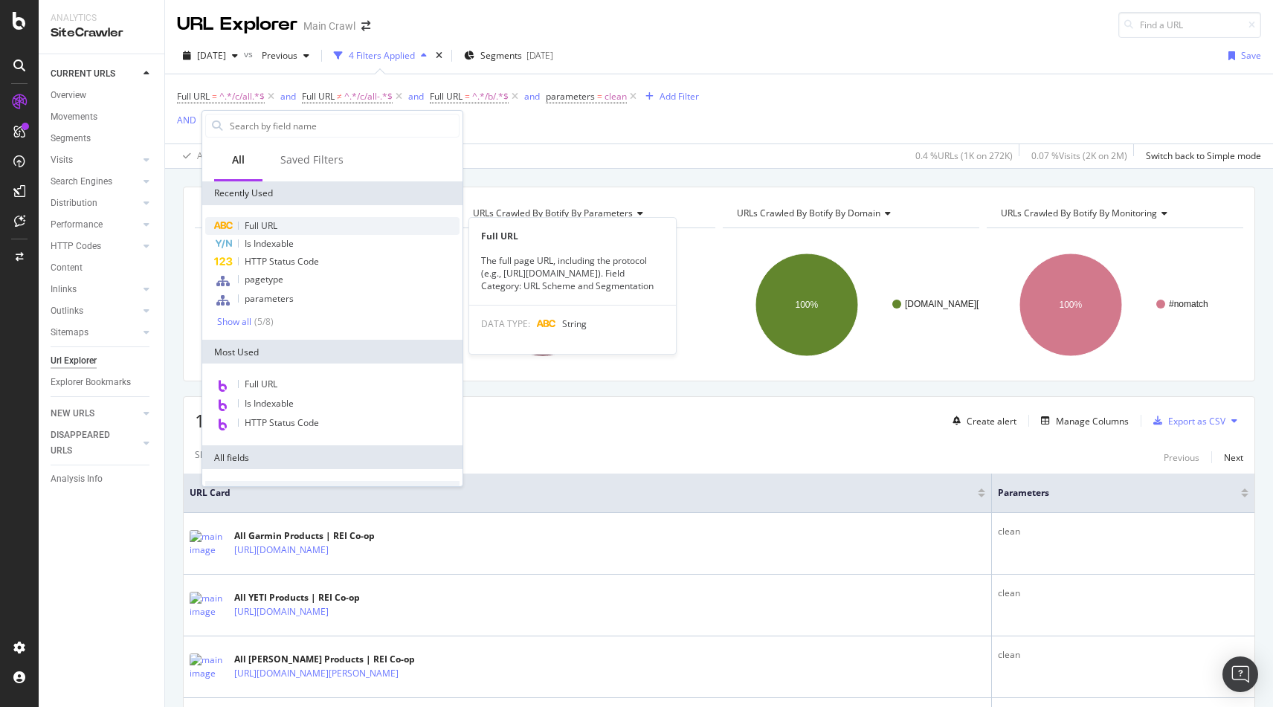
click at [269, 223] on span "Full URL" at bounding box center [261, 225] width 33 height 13
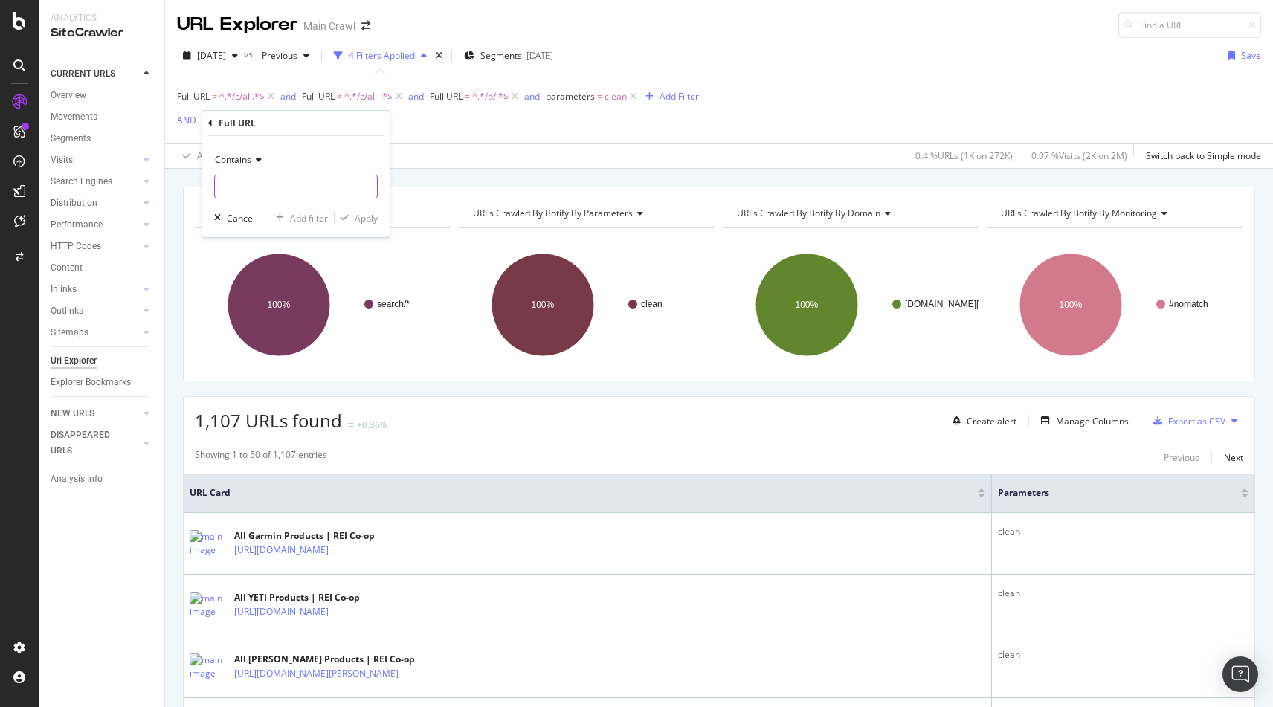
click at [253, 190] on input "text" at bounding box center [296, 187] width 162 height 24
type input "/b/"
click at [212, 120] on icon at bounding box center [210, 123] width 4 height 9
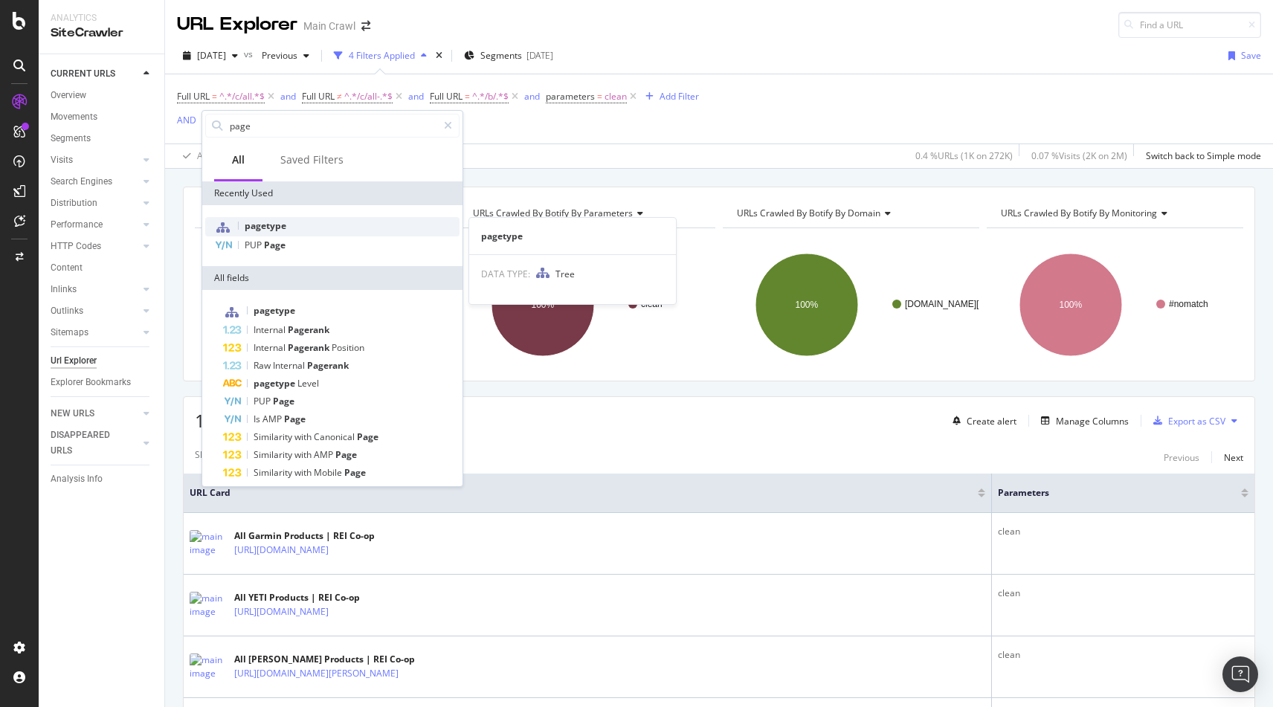
type input "page"
click at [250, 228] on span "pagetype" at bounding box center [266, 225] width 42 height 13
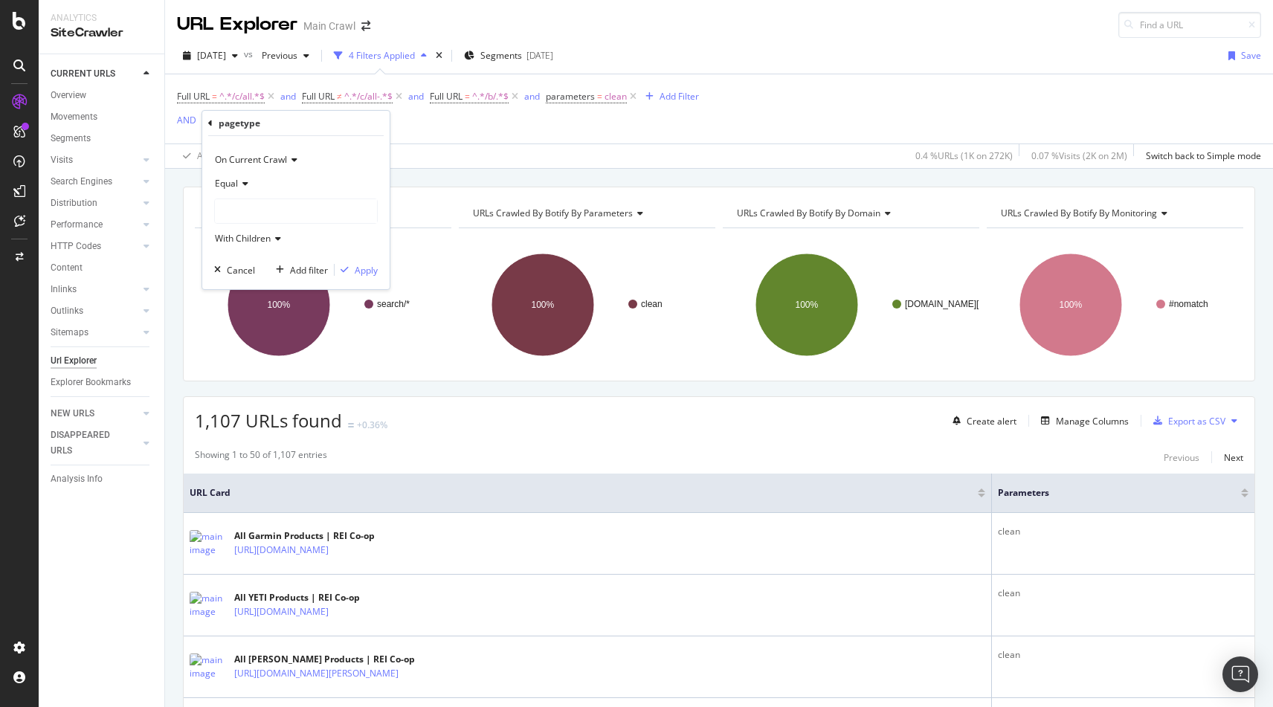
click at [233, 186] on span "Equal" at bounding box center [226, 183] width 23 height 13
click at [280, 185] on div "Equal" at bounding box center [296, 184] width 164 height 24
click at [262, 217] on div at bounding box center [296, 211] width 162 height 24
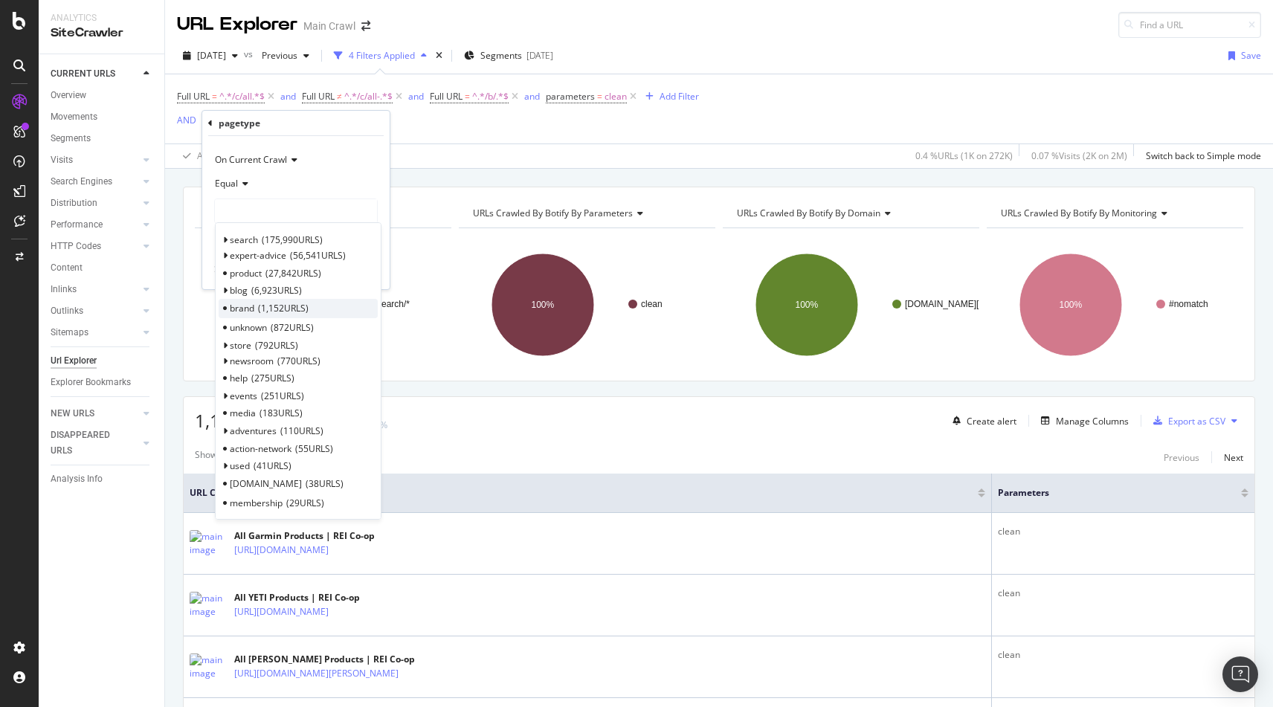
click at [243, 309] on span "brand" at bounding box center [242, 308] width 25 height 13
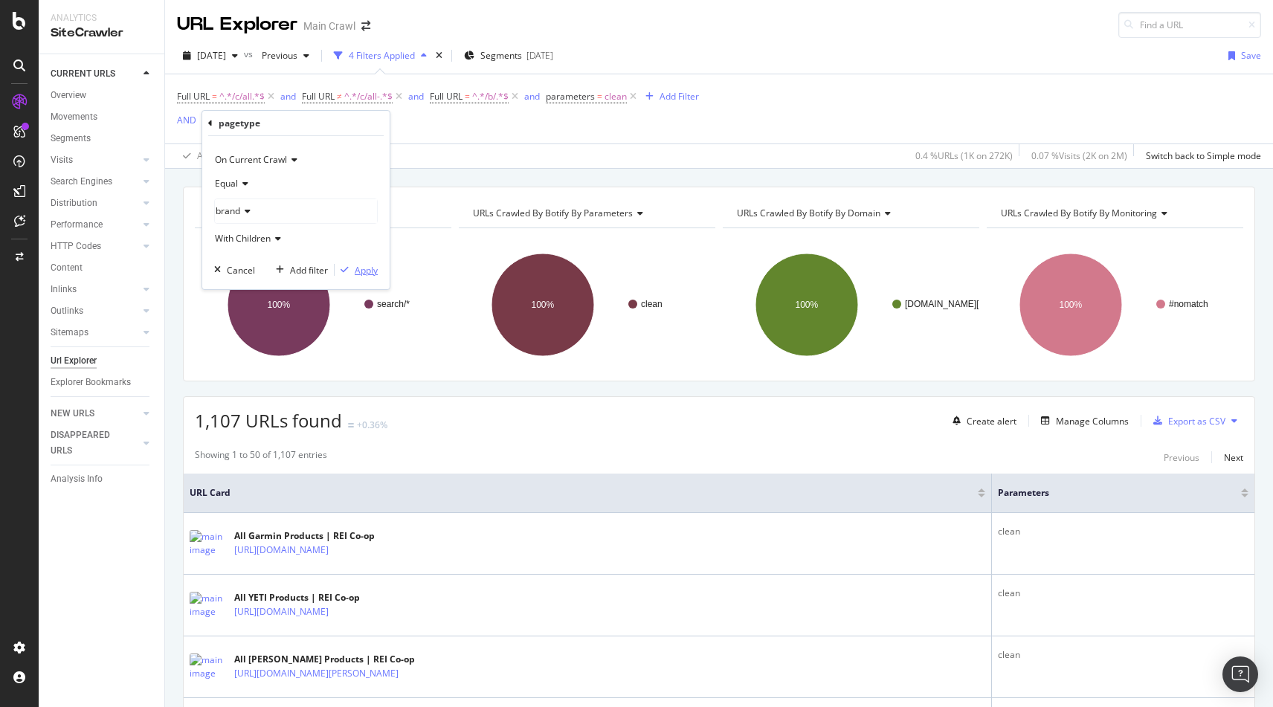
click at [370, 268] on div "Apply" at bounding box center [366, 270] width 23 height 13
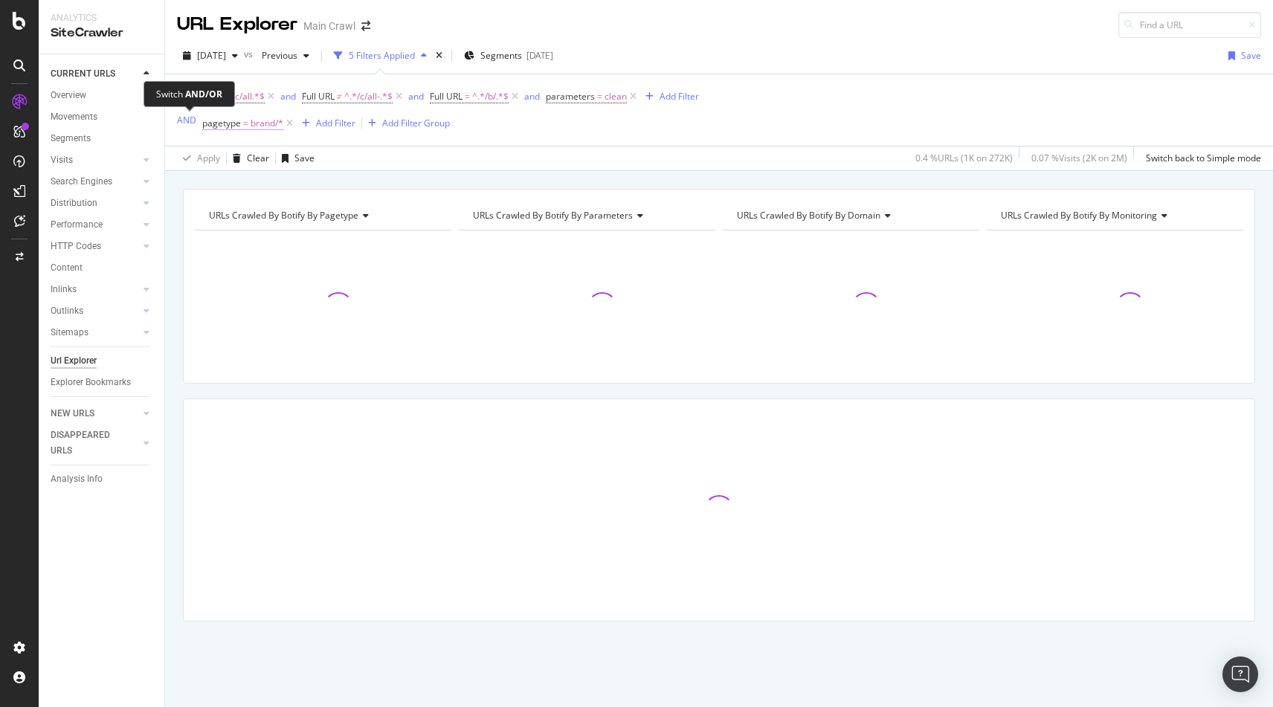
drag, startPoint x: 187, startPoint y: 122, endPoint x: 196, endPoint y: 128, distance: 10.7
click at [187, 122] on div "AND" at bounding box center [186, 120] width 19 height 13
click at [904, 109] on div "Full URL = ^.*/c/all.*$ and Full URL ≠ ^.*/c/all-.*$ and Full URL = ^.*/b/.*$ a…" at bounding box center [719, 109] width 1084 height 71
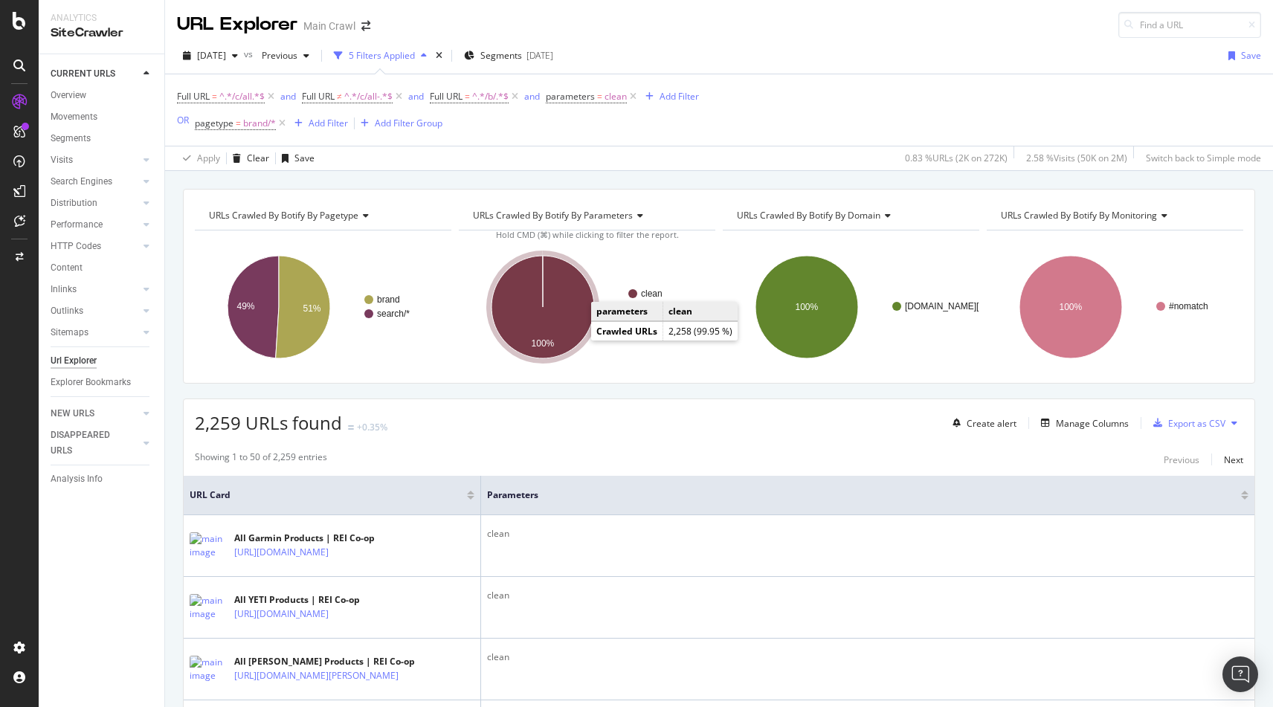
click at [573, 337] on icon "A chart." at bounding box center [543, 307] width 103 height 103
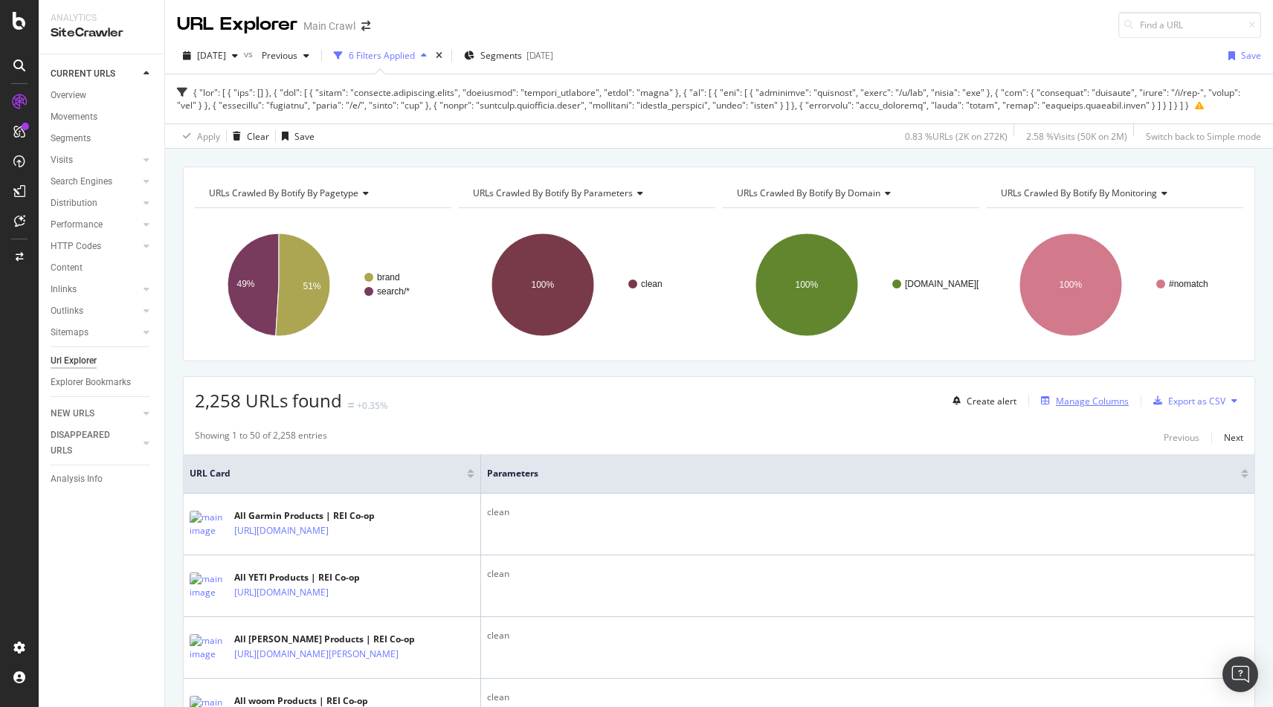
click at [1104, 405] on div "Manage Columns" at bounding box center [1092, 401] width 73 height 13
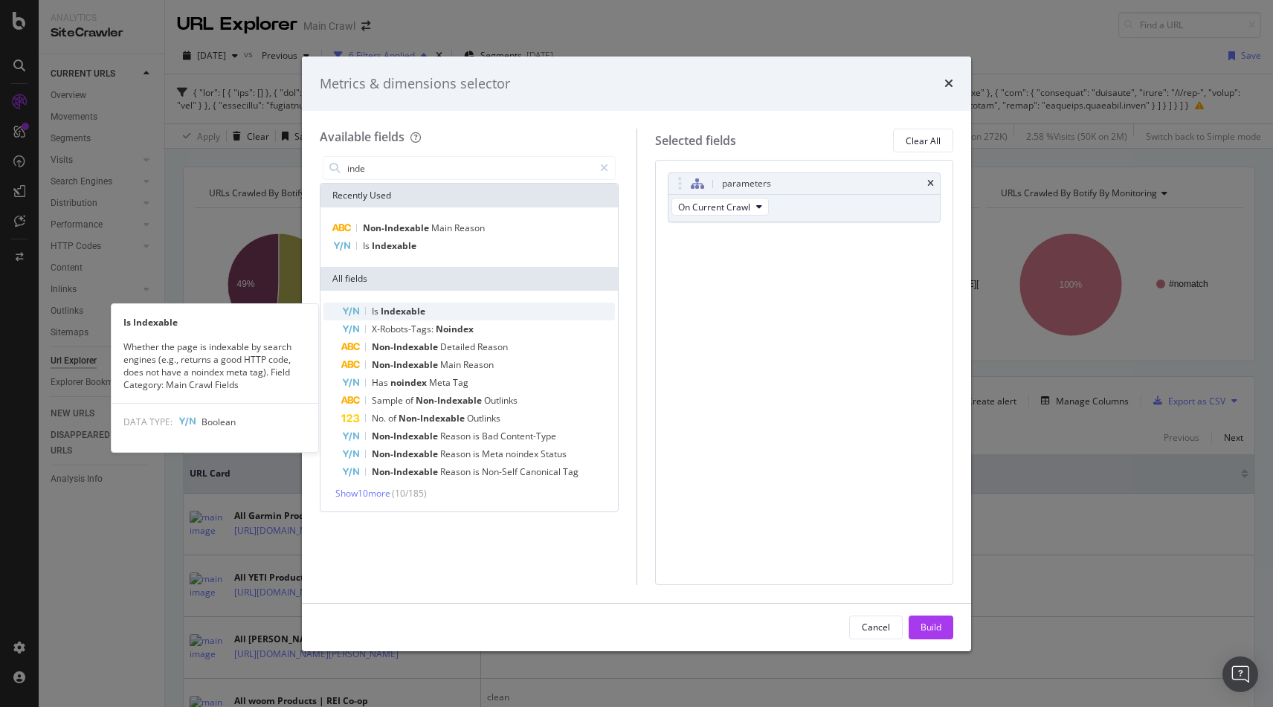
click at [411, 312] on span "Indexable" at bounding box center [403, 311] width 45 height 13
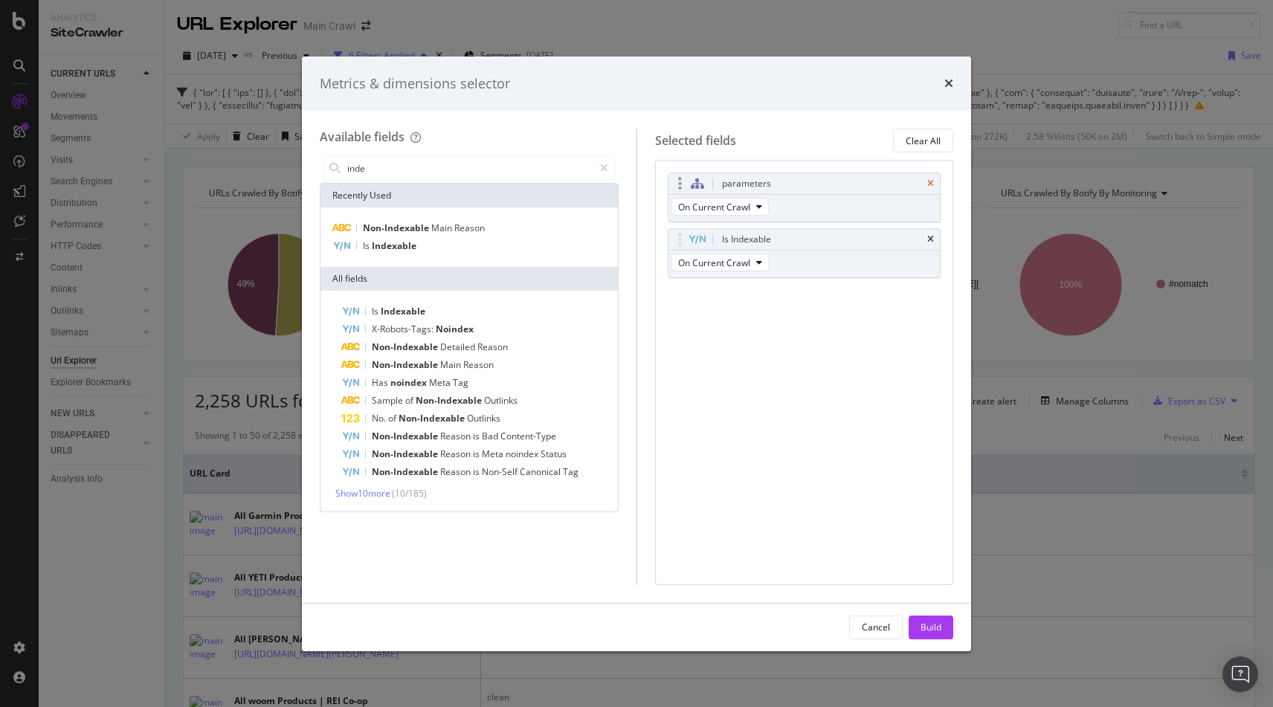
click at [930, 183] on icon "times" at bounding box center [930, 183] width 7 height 9
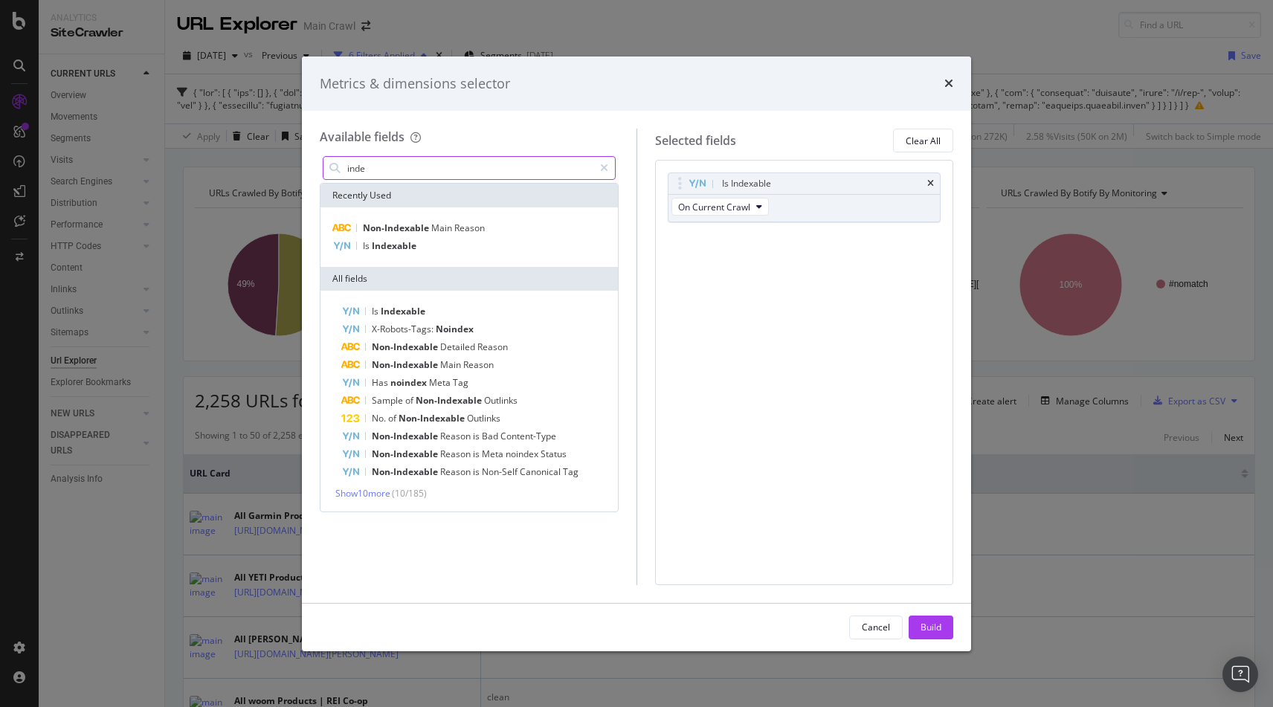
click at [371, 168] on input "inde" at bounding box center [470, 168] width 248 height 22
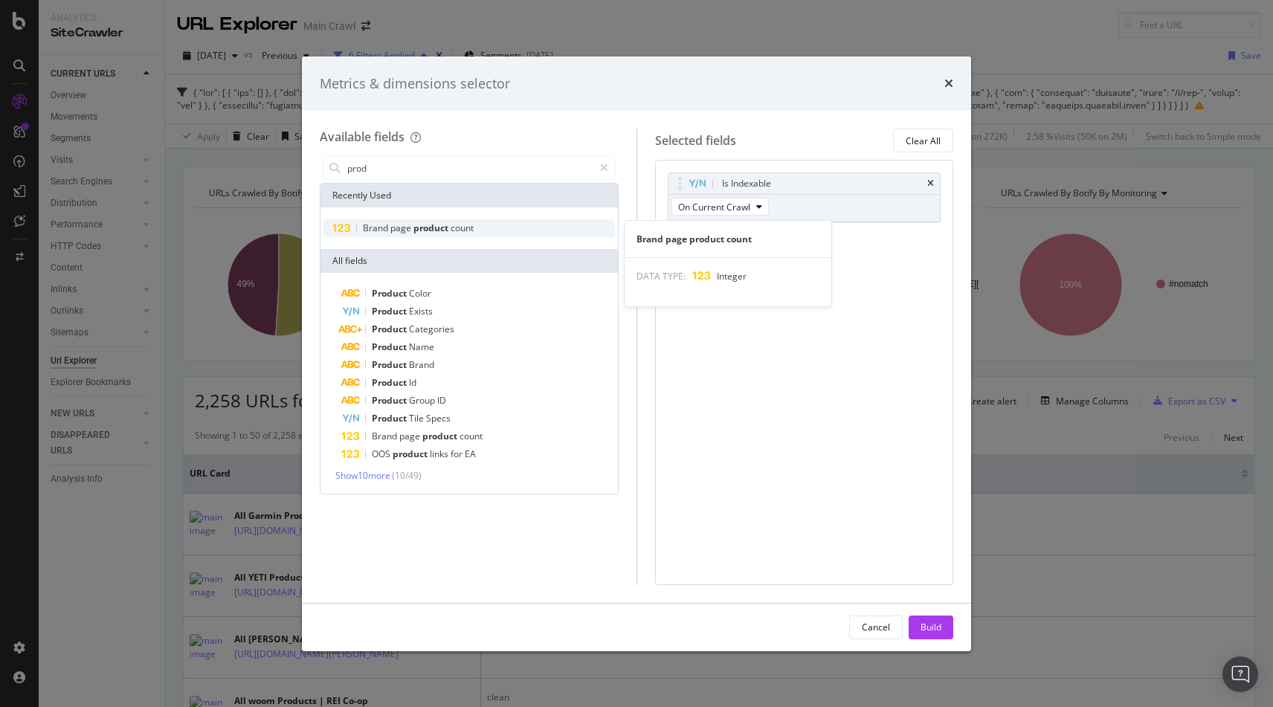
click at [407, 223] on span "page" at bounding box center [401, 228] width 23 height 13
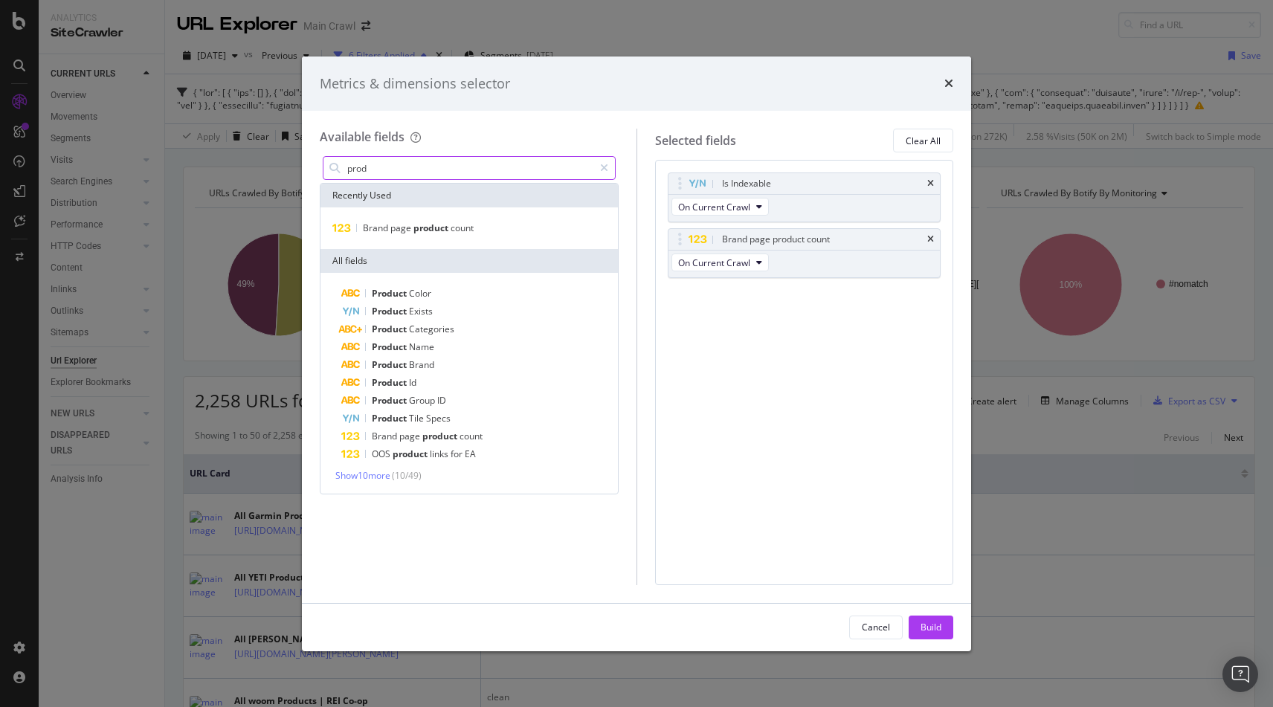
click at [436, 164] on input "prod" at bounding box center [470, 168] width 248 height 22
type input "product"
click at [365, 475] on span "Show 6 more" at bounding box center [360, 475] width 50 height 13
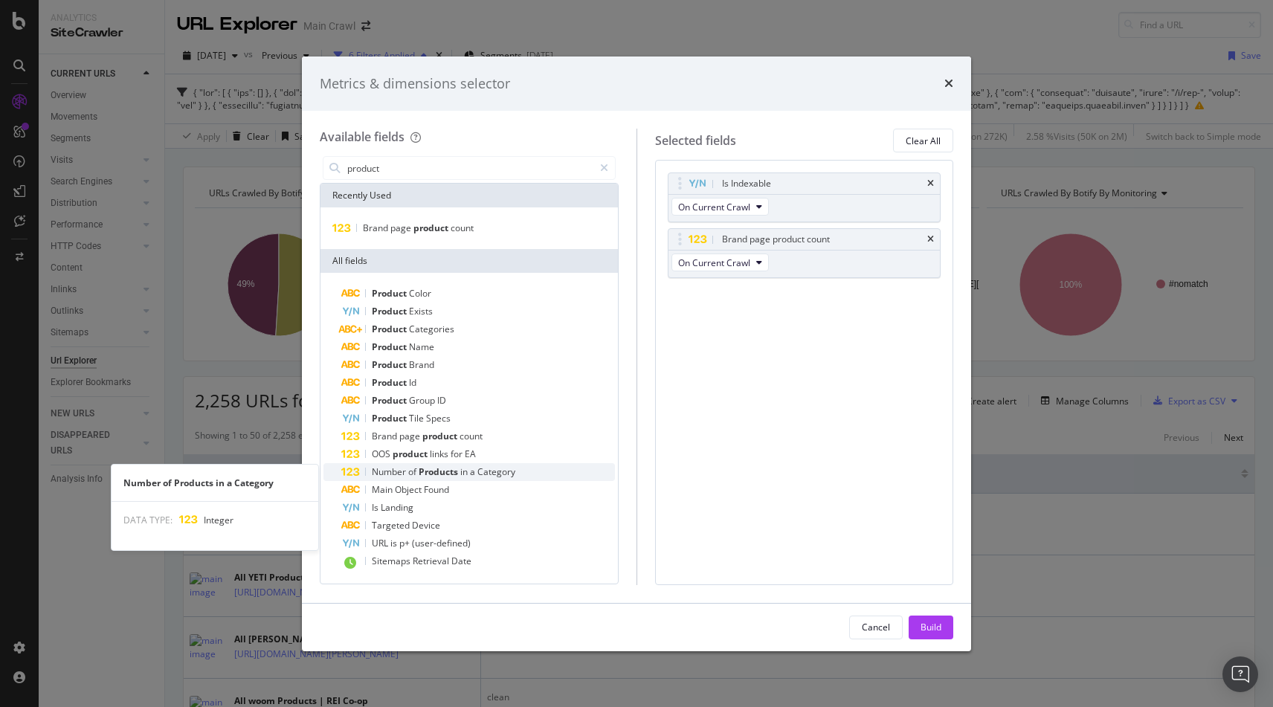
click at [529, 468] on div "Number of Products in a Category" at bounding box center [478, 472] width 274 height 18
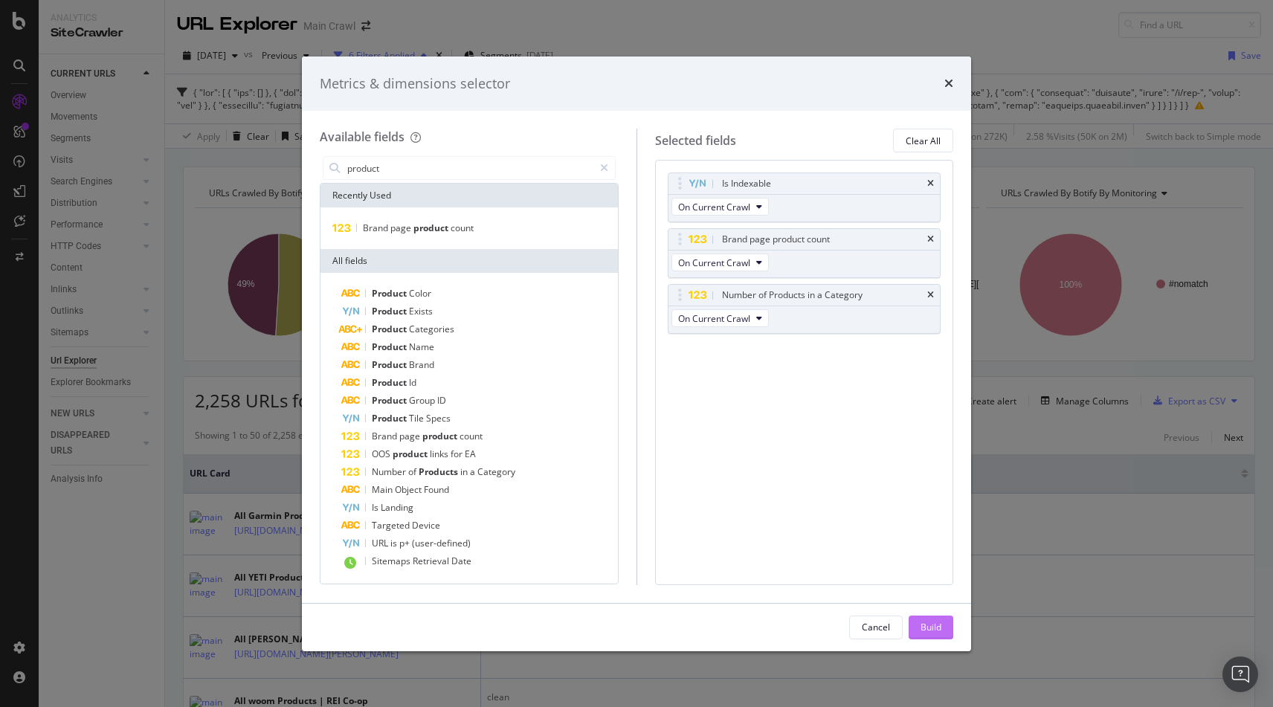
click at [930, 629] on div "Build" at bounding box center [931, 627] width 21 height 13
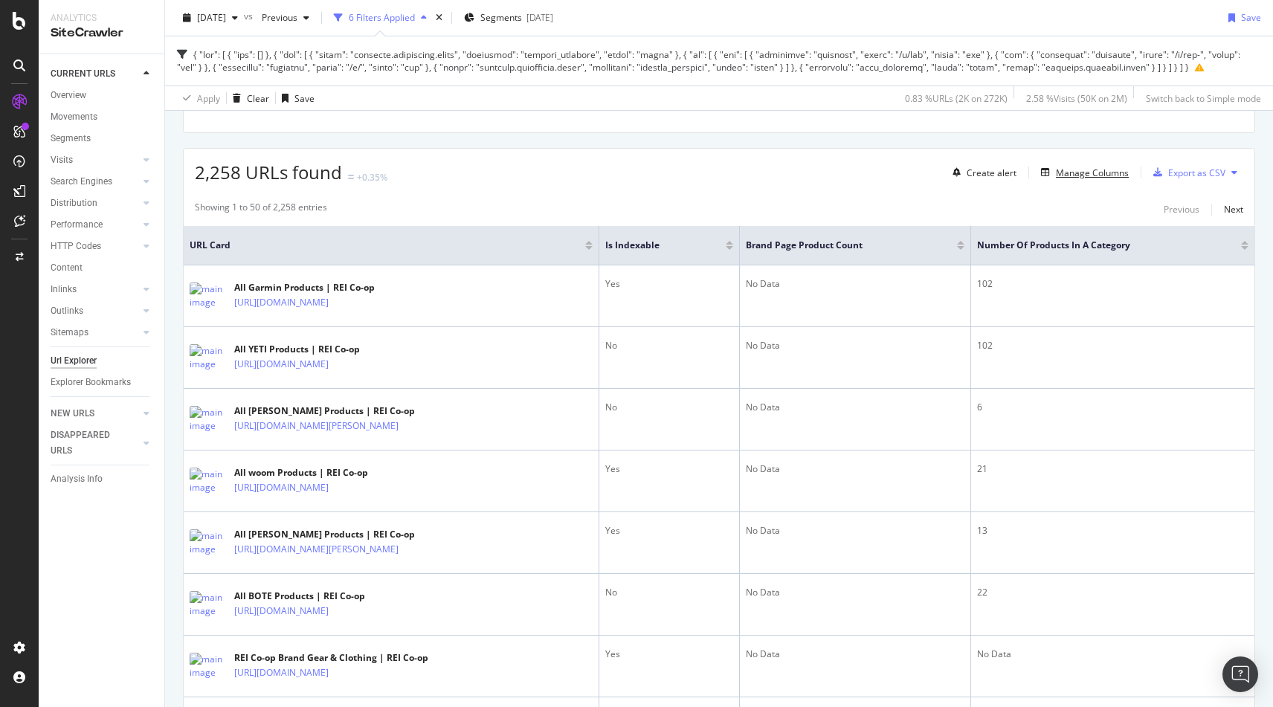
scroll to position [231, 0]
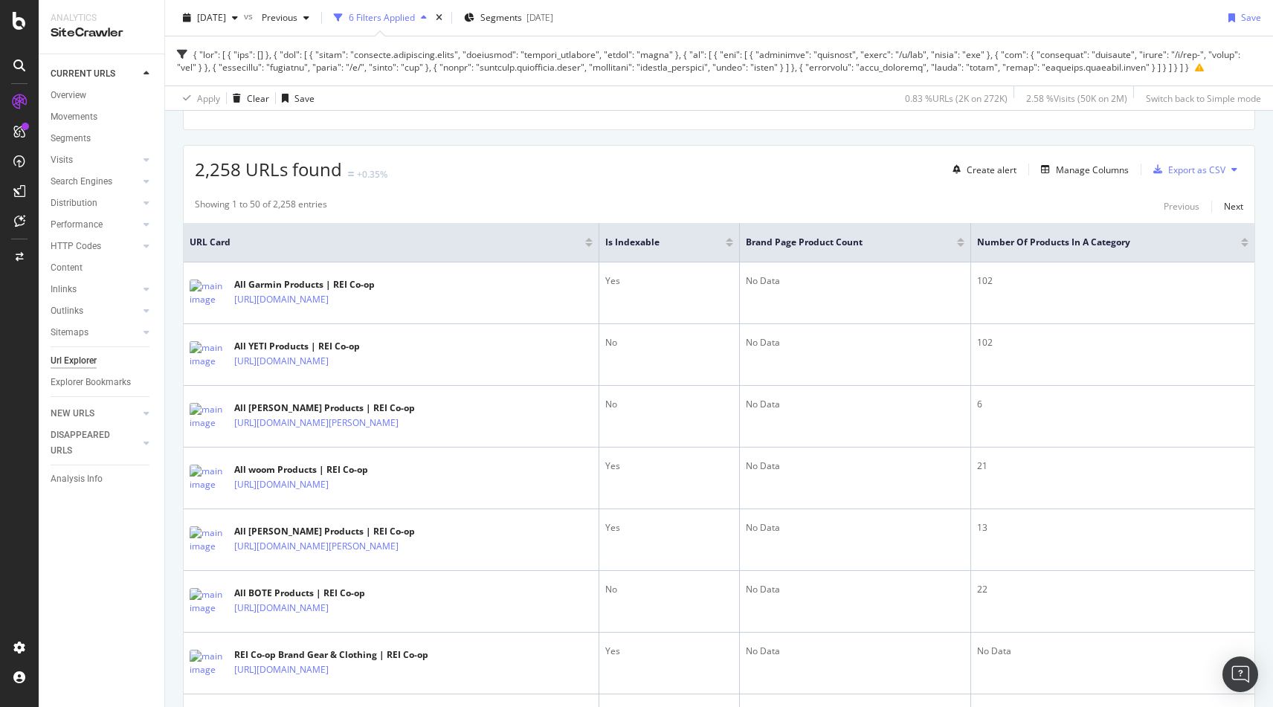
click at [593, 245] on div at bounding box center [588, 245] width 7 height 4
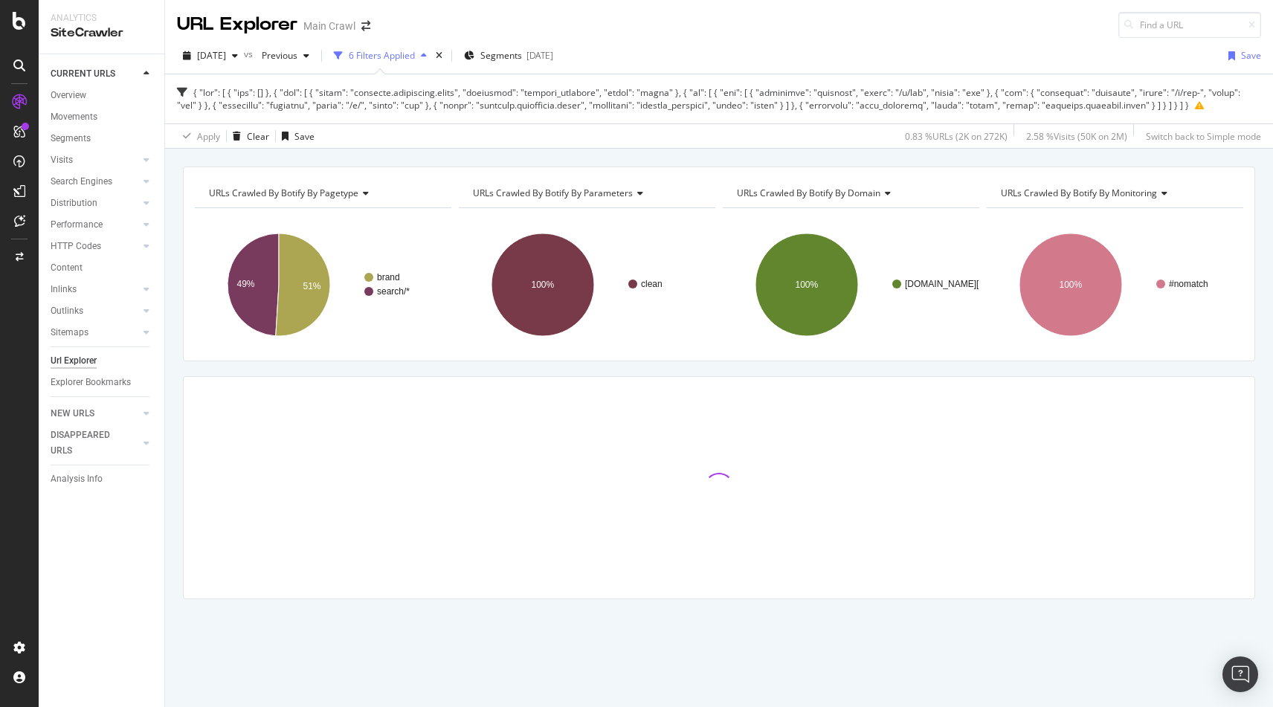
click at [538, 365] on div "URLs Crawled By Botify By pagetype Chart (by Value) Table Expand Export as CSV …" at bounding box center [719, 409] width 1108 height 485
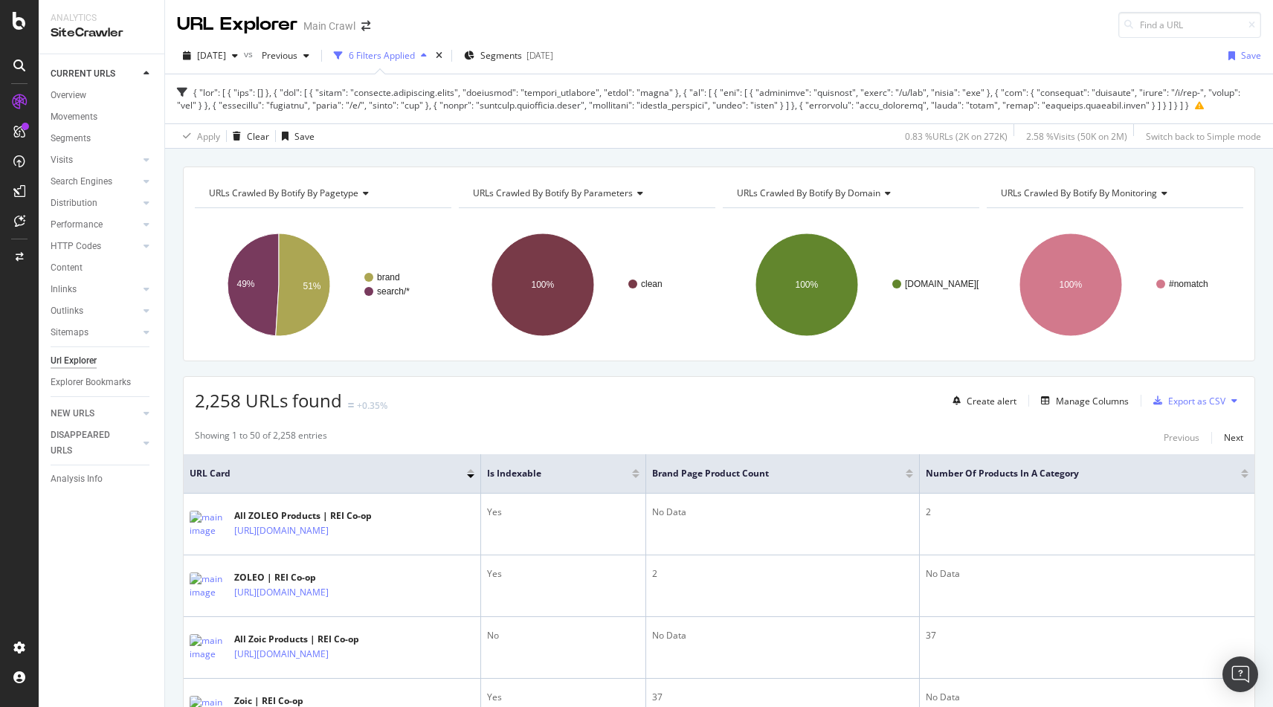
click at [471, 471] on div at bounding box center [470, 471] width 7 height 4
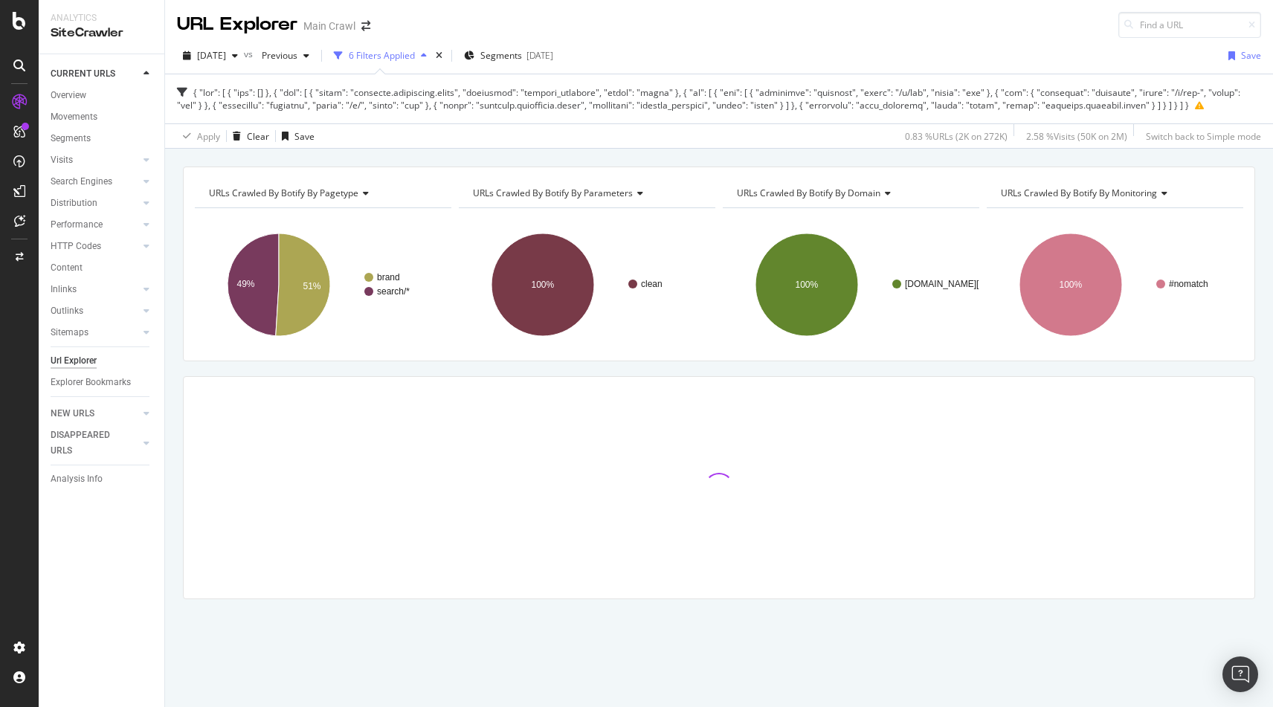
click at [580, 377] on div at bounding box center [719, 488] width 1071 height 222
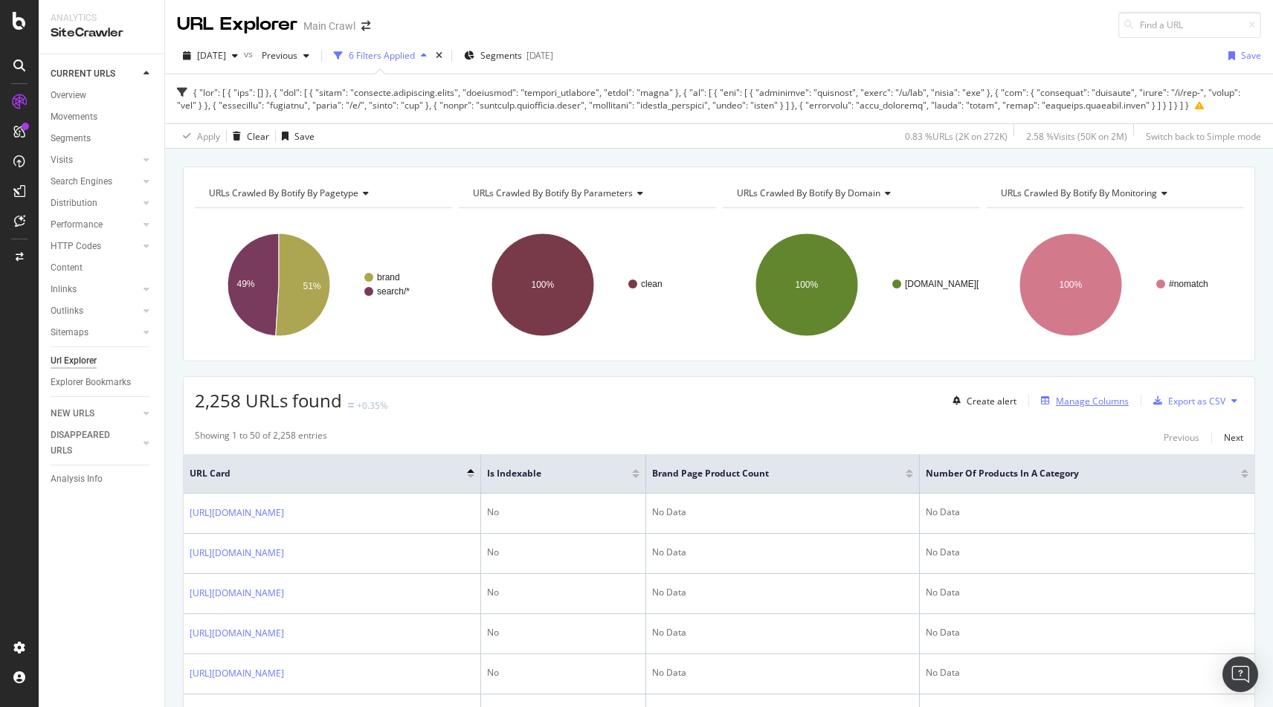
click at [1062, 402] on div "Manage Columns" at bounding box center [1092, 401] width 73 height 13
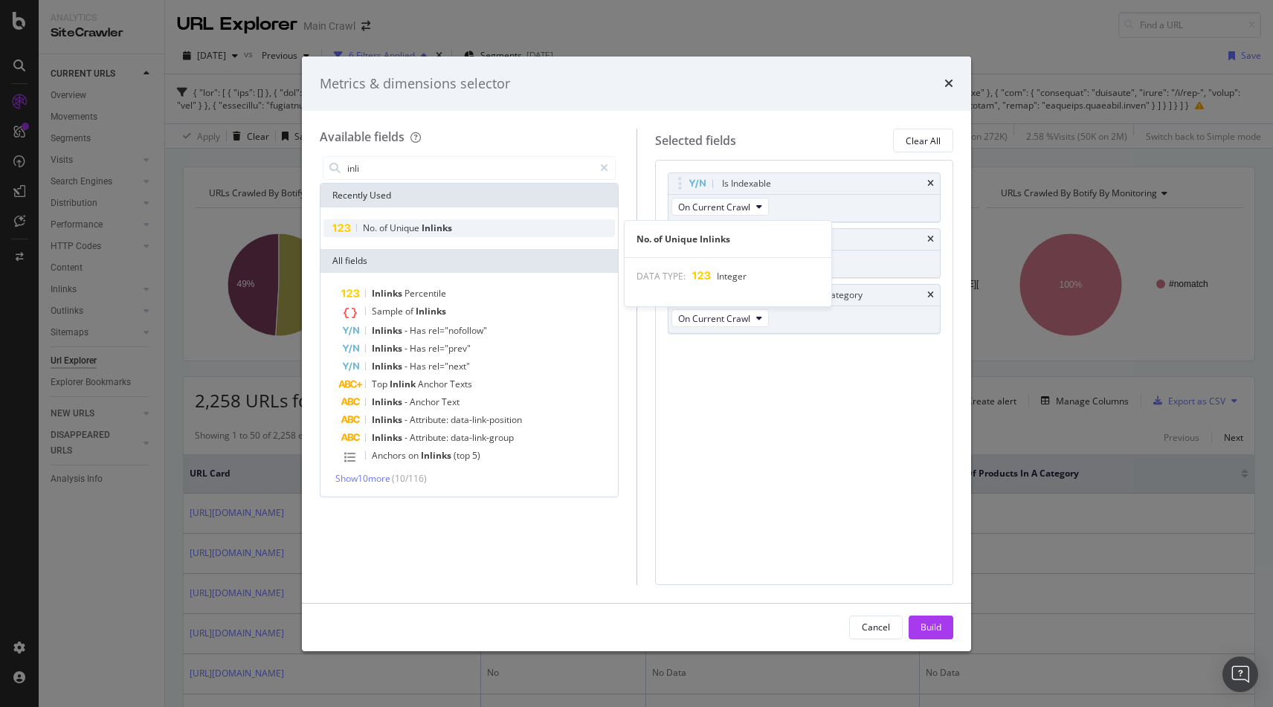
type input "inli"
click at [452, 231] on span "Inlinks" at bounding box center [437, 228] width 30 height 13
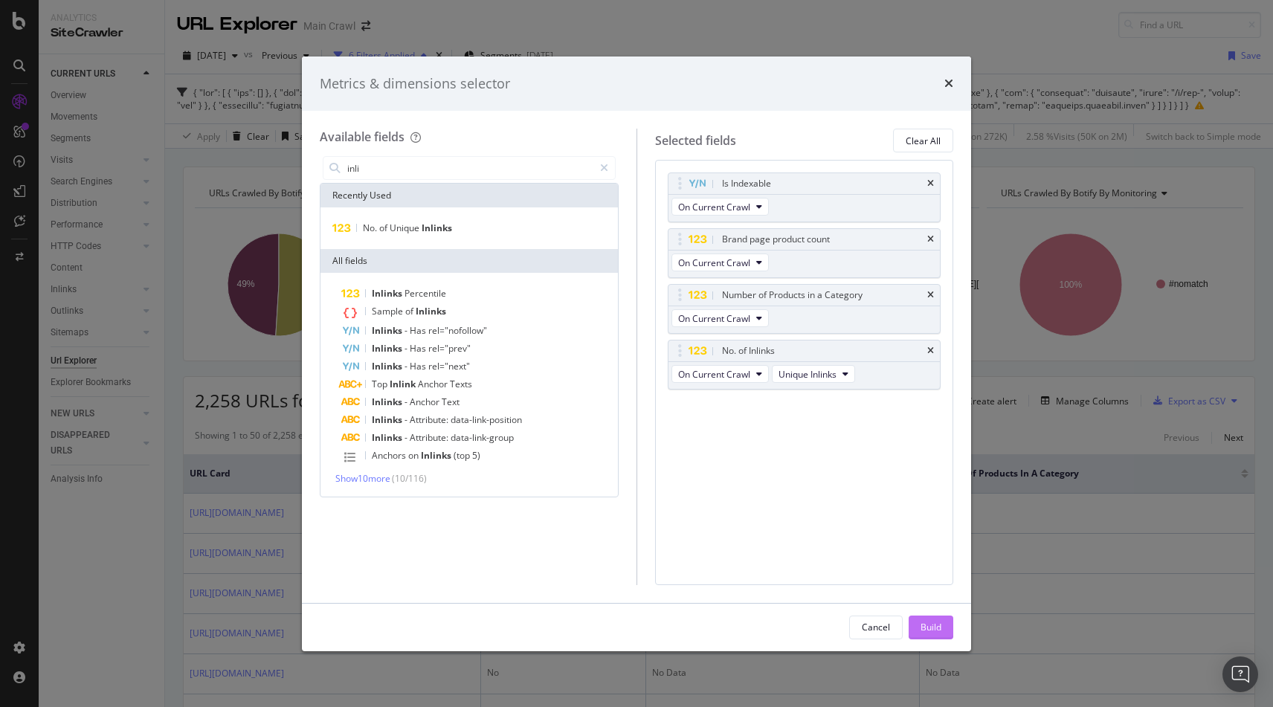
click at [930, 631] on div "Build" at bounding box center [931, 627] width 21 height 13
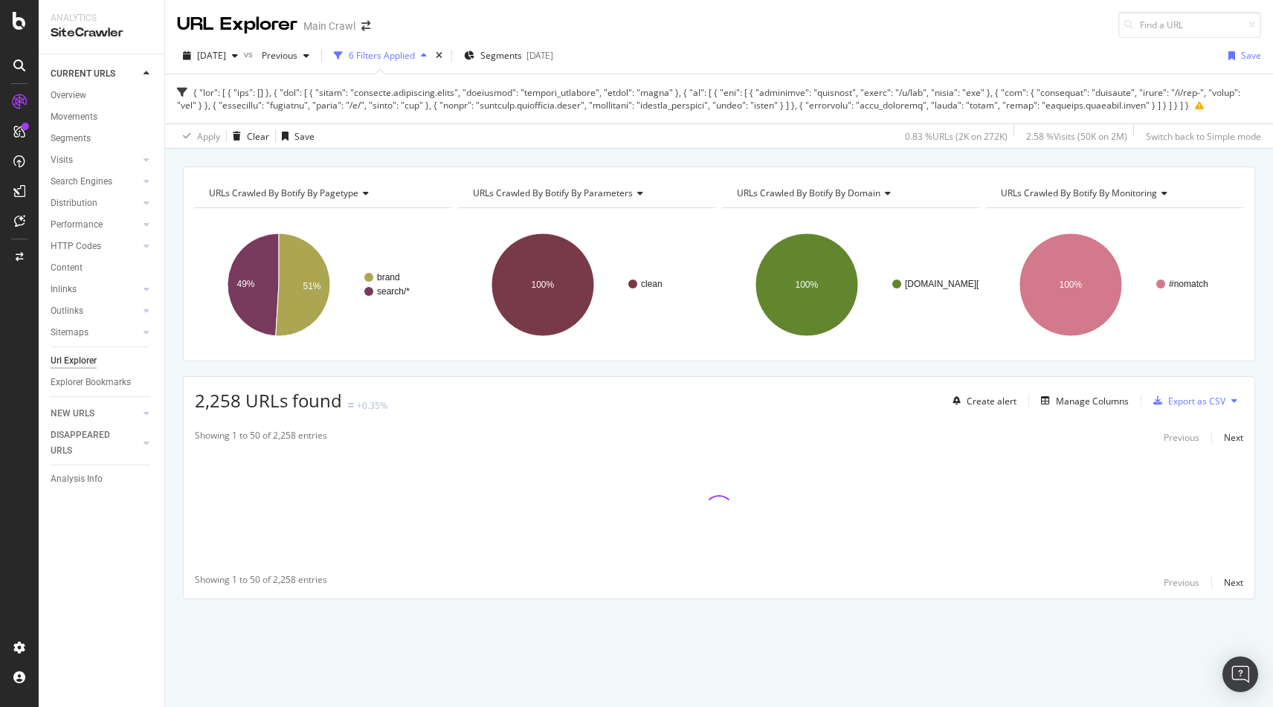
click at [649, 373] on div "URLs Crawled By Botify By pagetype Chart (by Value) Table Expand Export as CSV …" at bounding box center [719, 409] width 1108 height 485
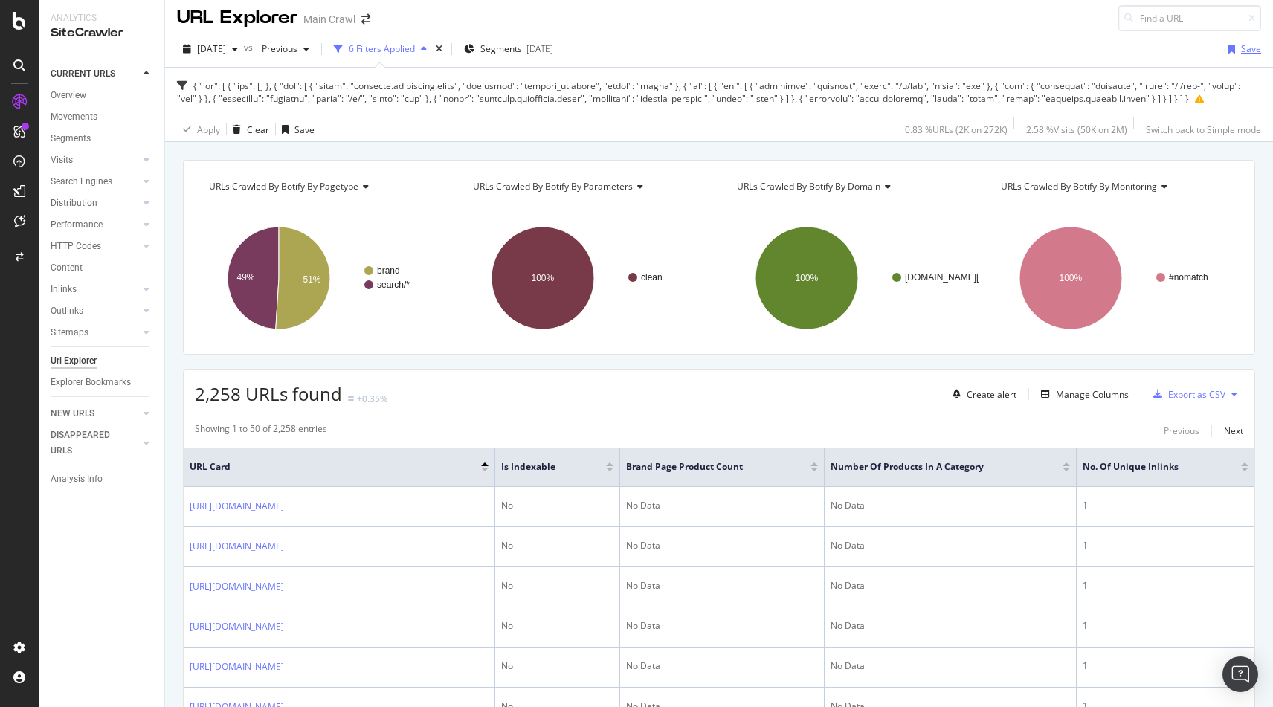
scroll to position [8, 0]
click at [1240, 49] on div "button" at bounding box center [1232, 47] width 19 height 9
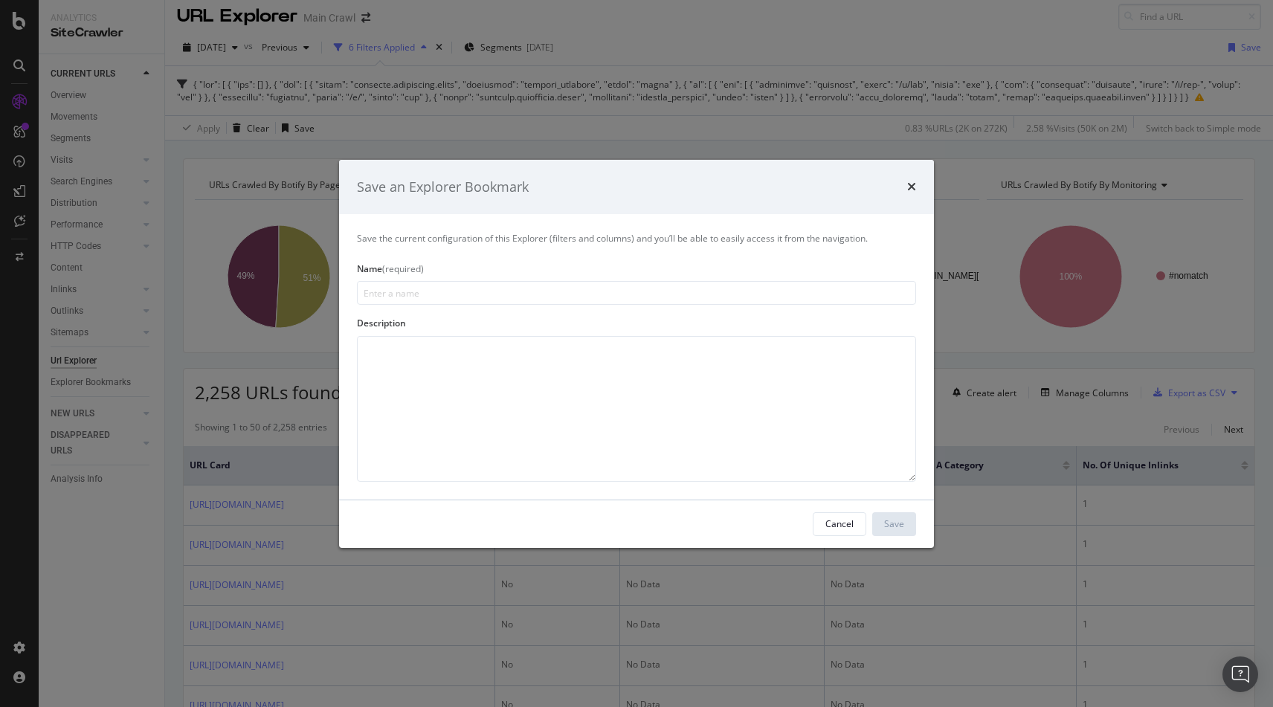
scroll to position [7, 0]
type input "Brand Pages and /c/all Pages"
click at [892, 518] on div "Save" at bounding box center [894, 524] width 20 height 13
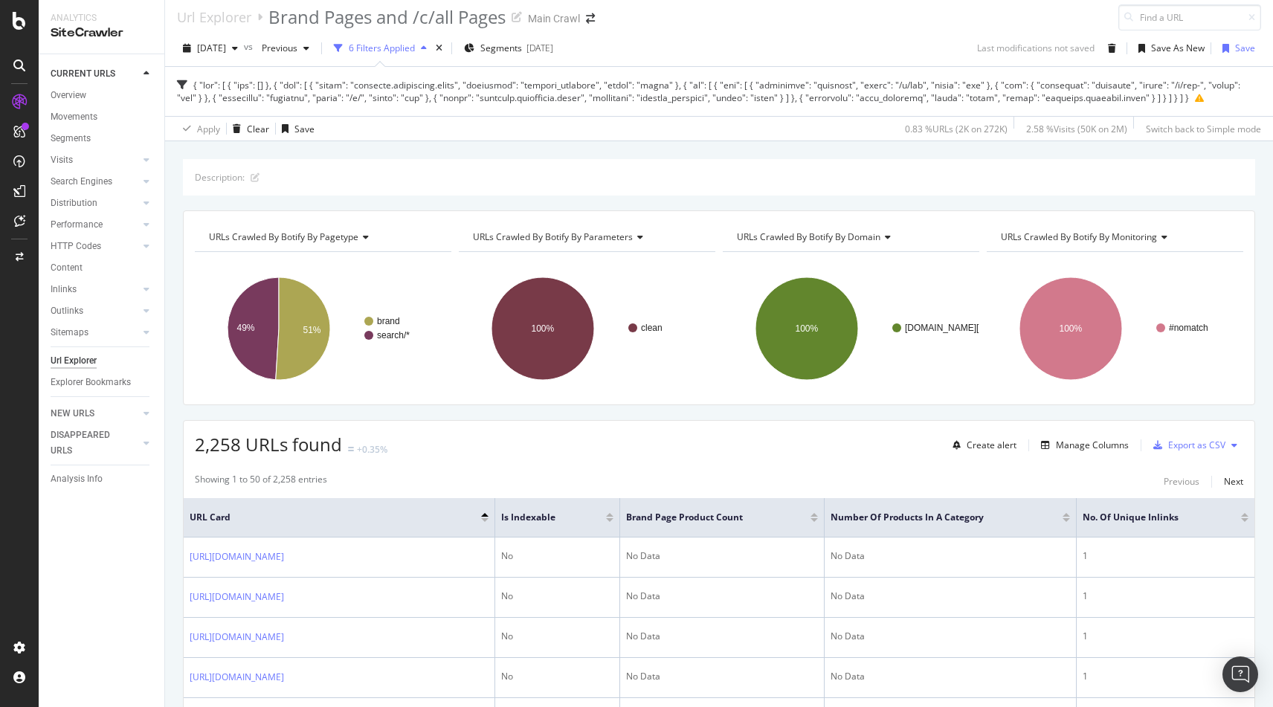
click at [772, 86] on div at bounding box center [708, 91] width 1063 height 25
click at [96, 387] on div "Explorer Bookmarks" at bounding box center [91, 383] width 80 height 16
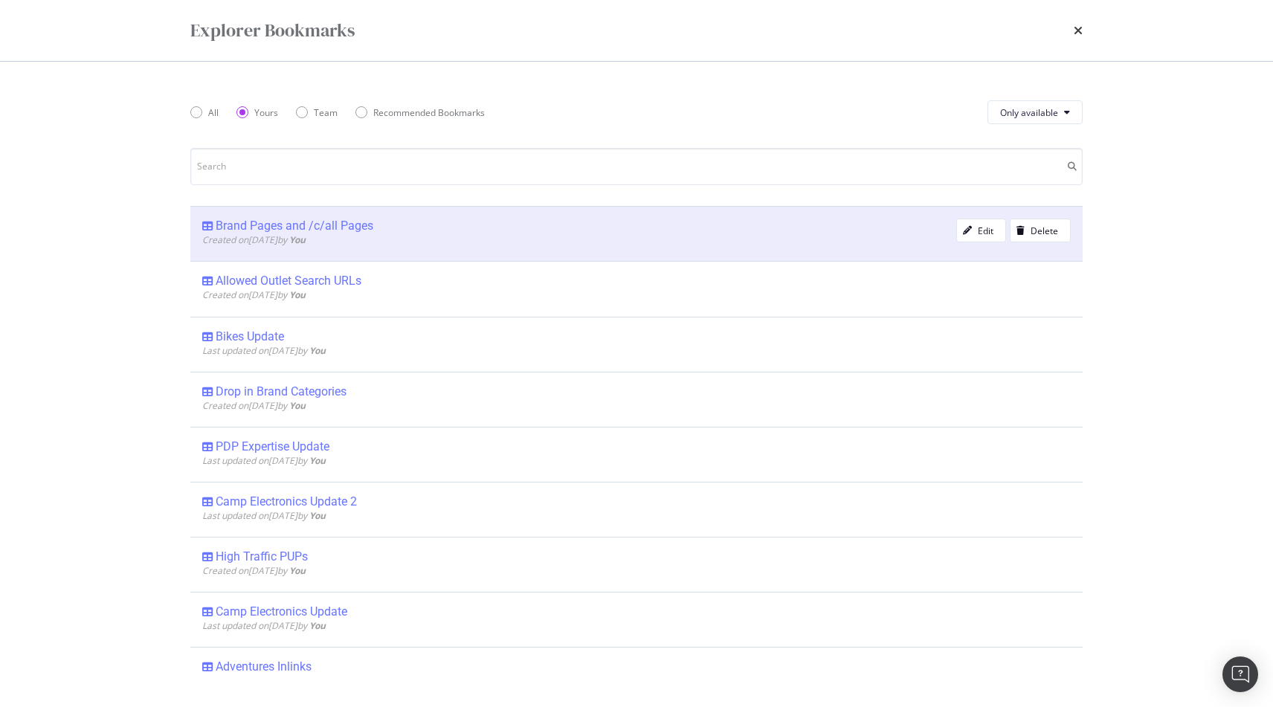
click at [266, 223] on div "Brand Pages and /c/all Pages" at bounding box center [295, 226] width 158 height 15
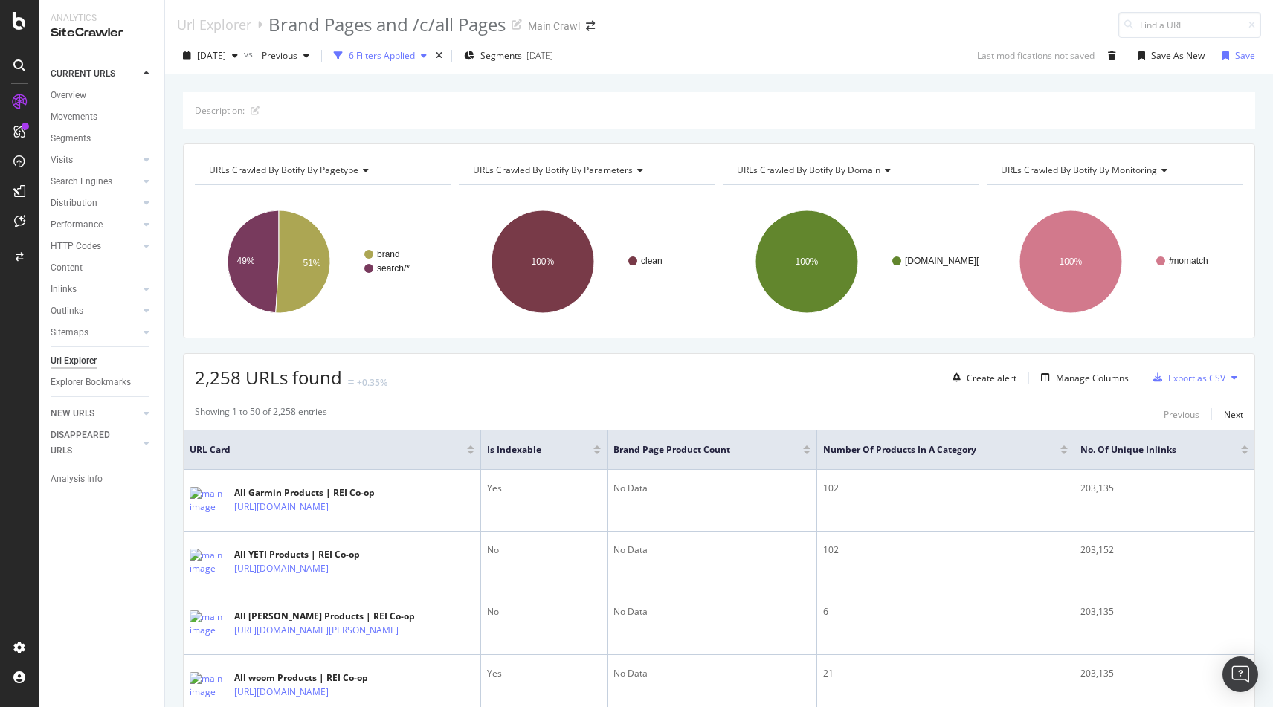
click at [383, 53] on div "6 Filters Applied" at bounding box center [382, 55] width 66 height 13
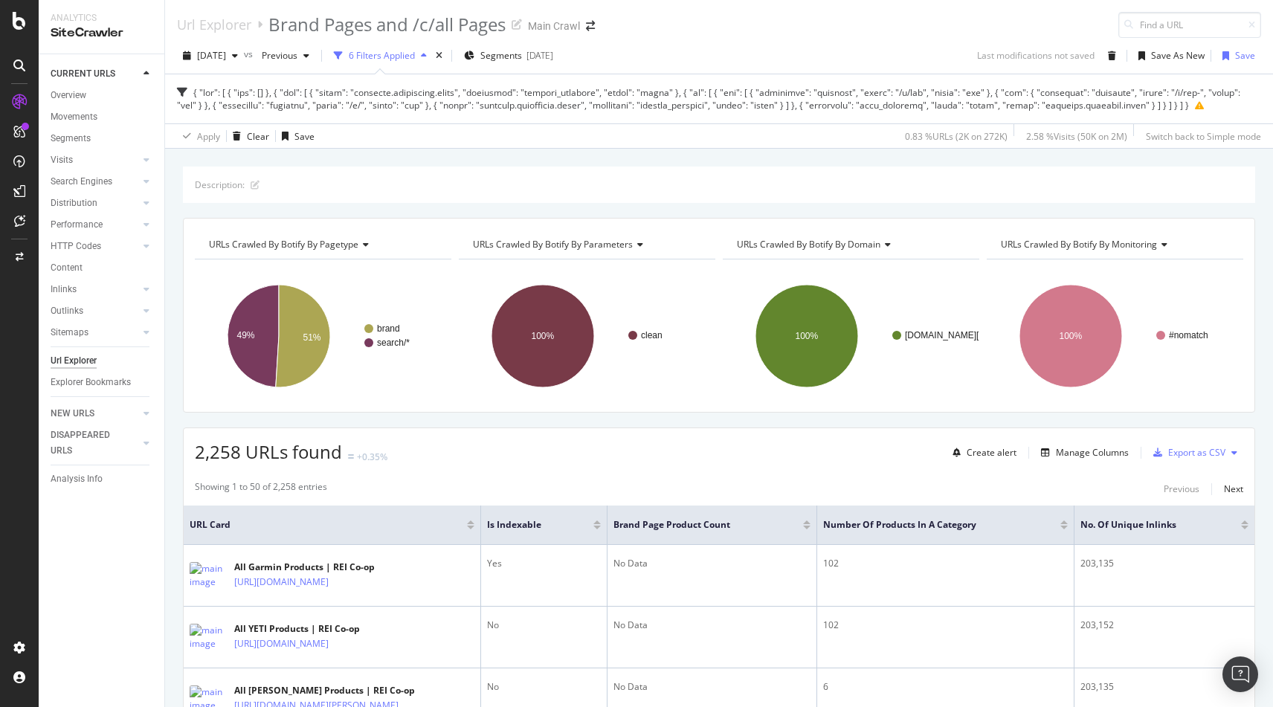
click at [405, 54] on div "6 Filters Applied" at bounding box center [382, 55] width 66 height 13
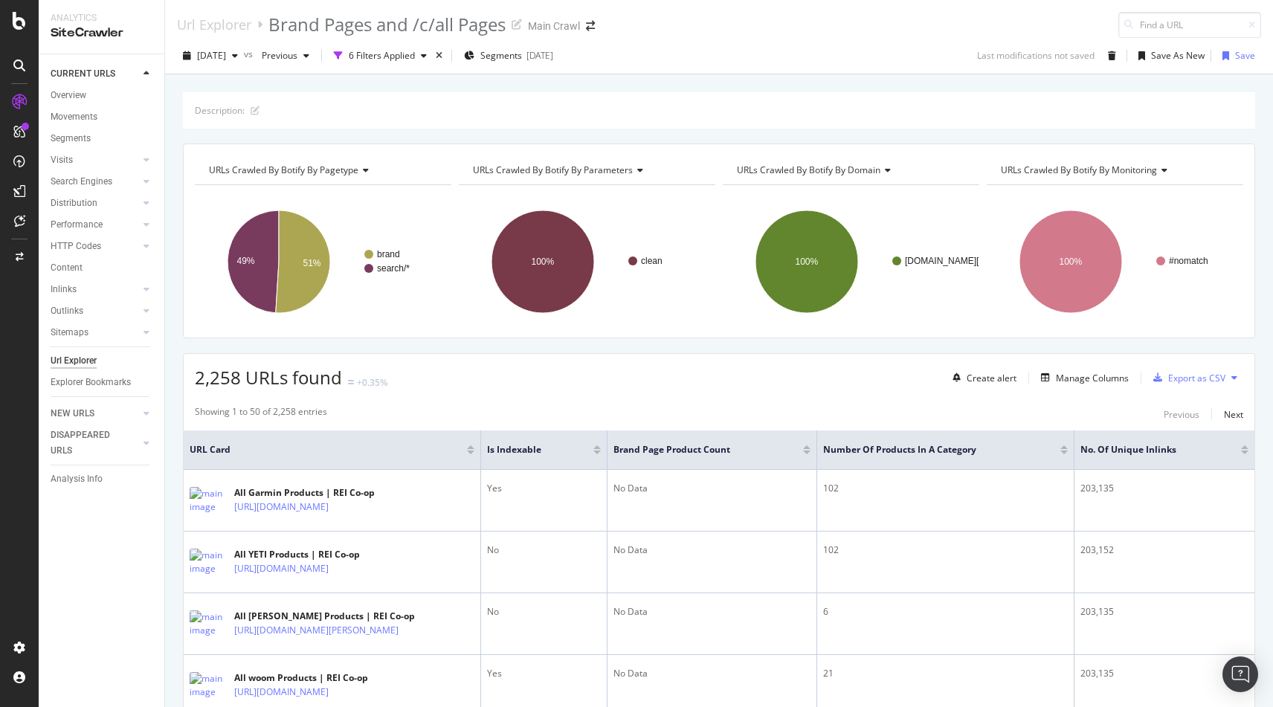
click at [470, 454] on div at bounding box center [470, 453] width 7 height 4
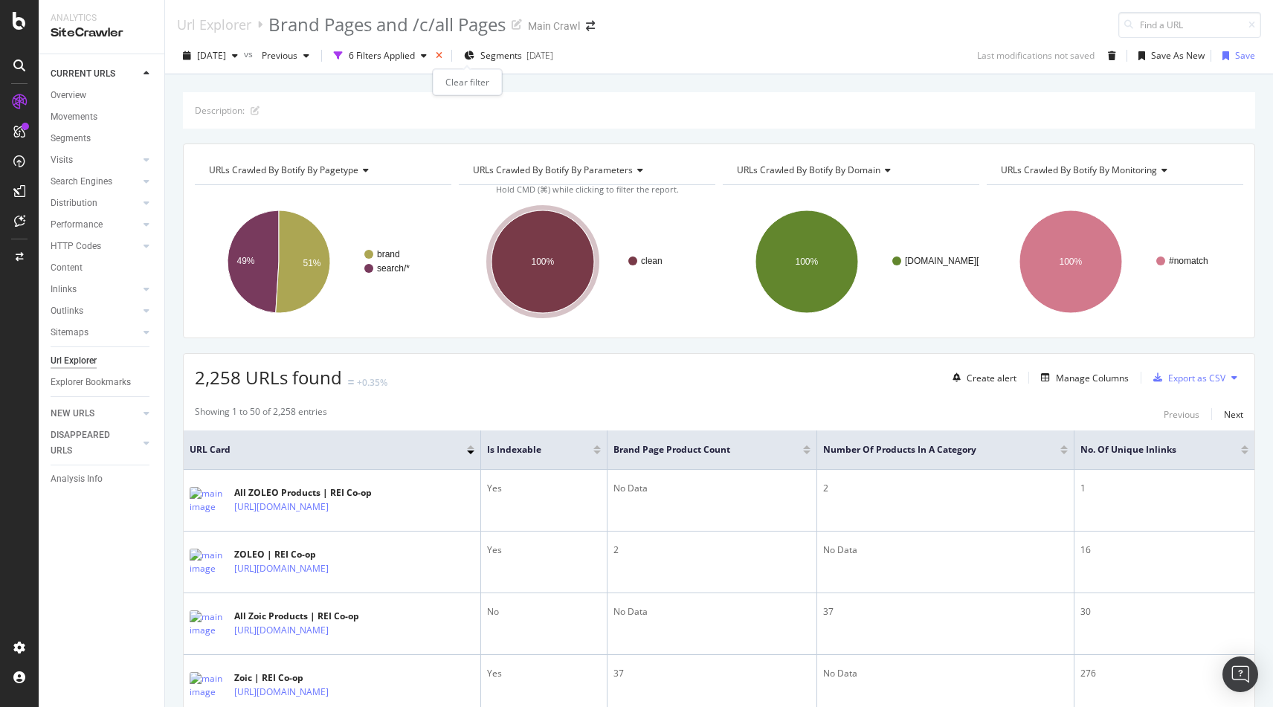
click at [442, 56] on icon "times" at bounding box center [439, 55] width 7 height 9
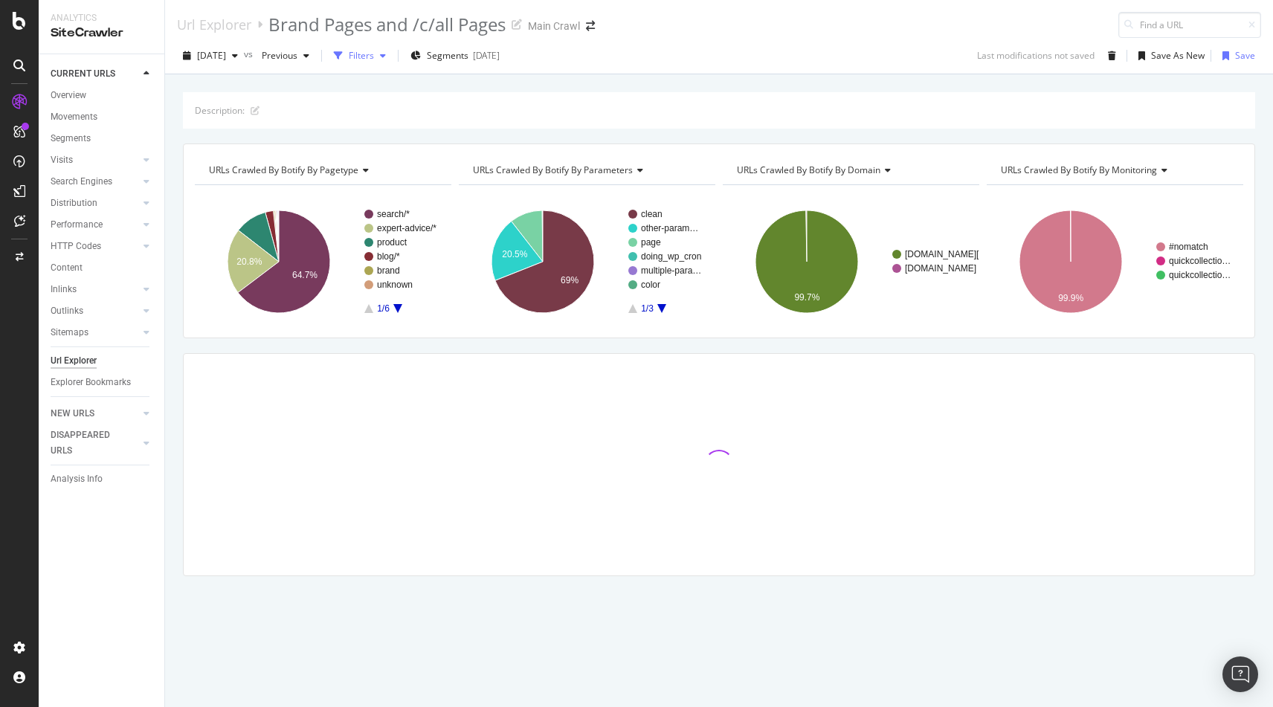
click at [374, 57] on div "Filters" at bounding box center [361, 55] width 25 height 13
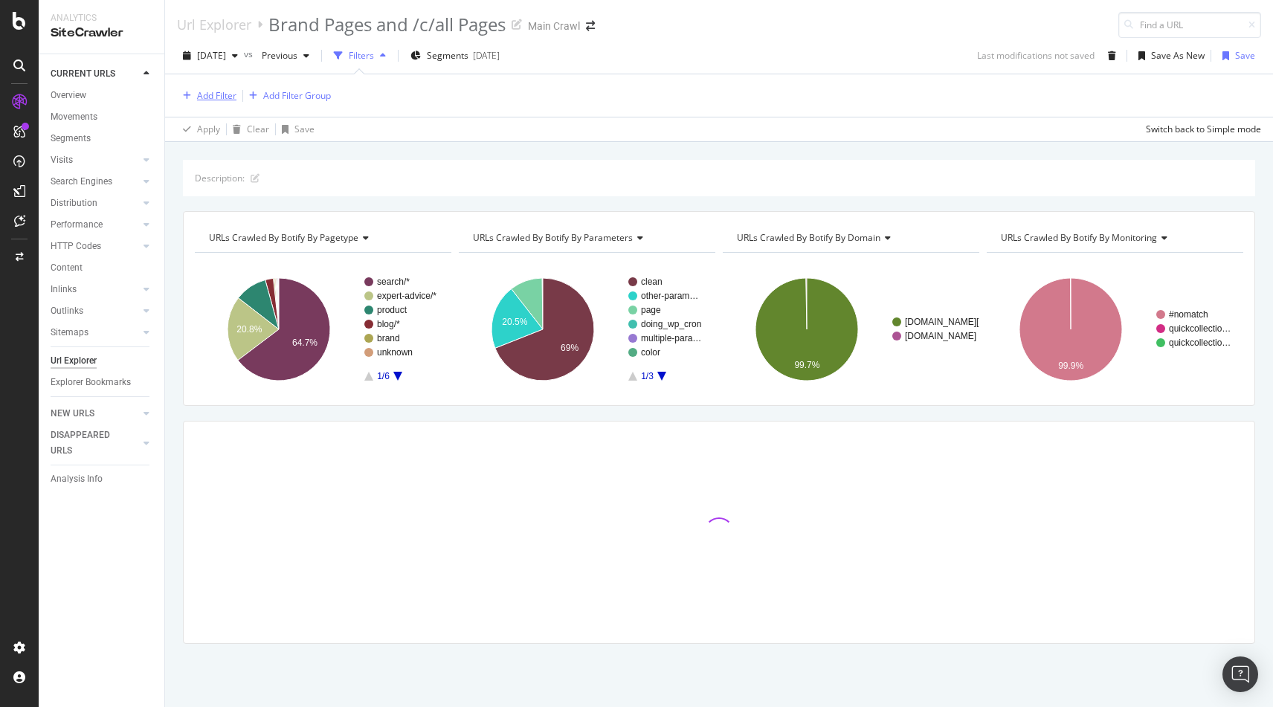
click at [217, 92] on div "Add Filter" at bounding box center [216, 95] width 39 height 13
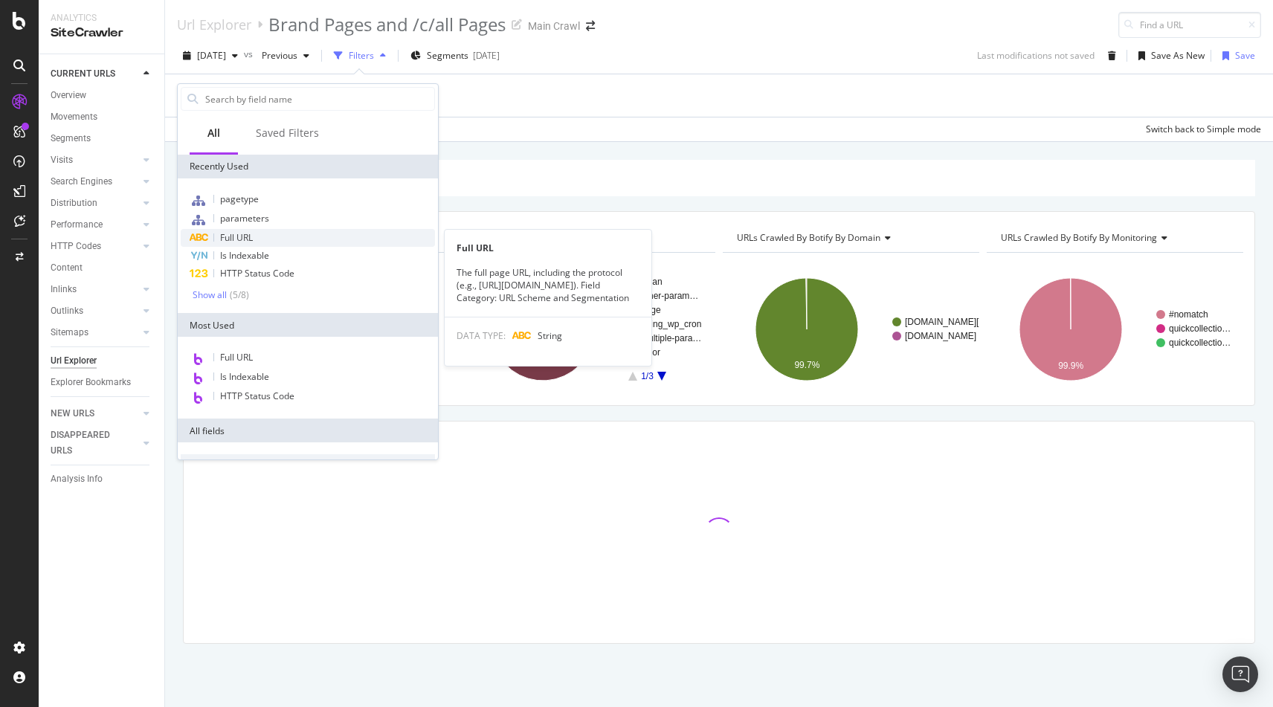
click at [264, 236] on div "Full URL" at bounding box center [308, 238] width 254 height 18
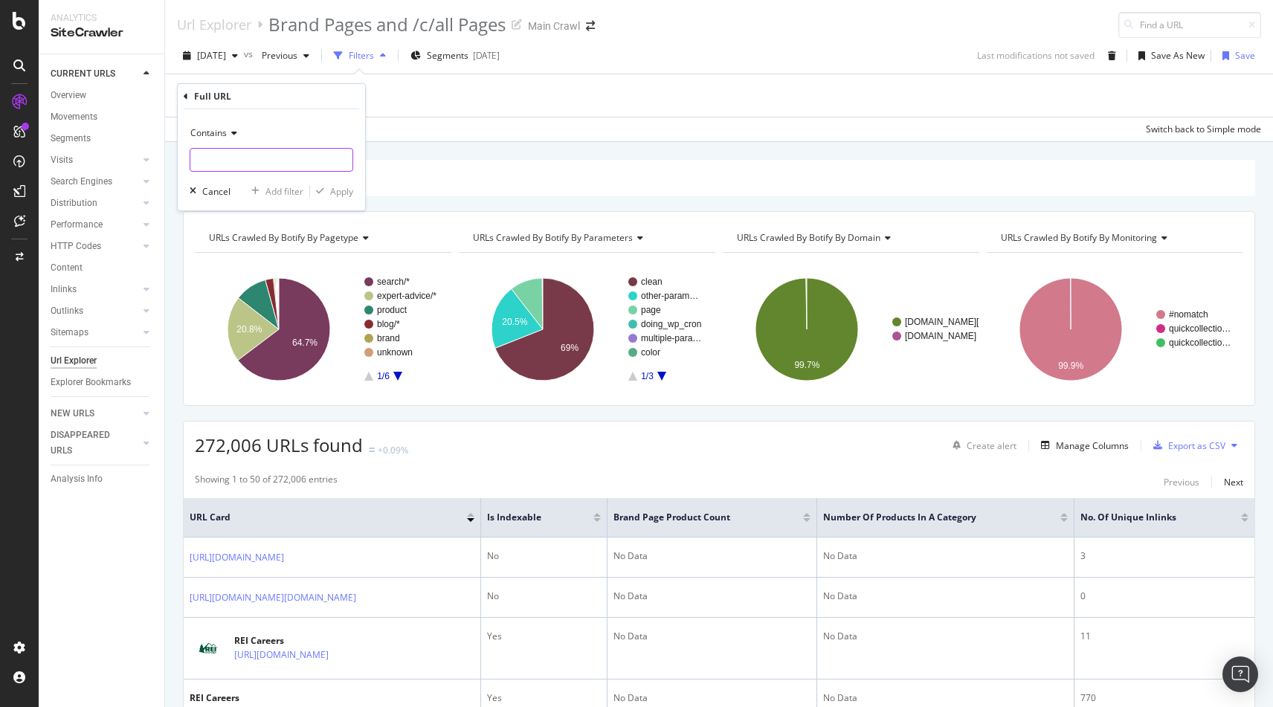
click at [257, 161] on input "text" at bounding box center [271, 160] width 162 height 24
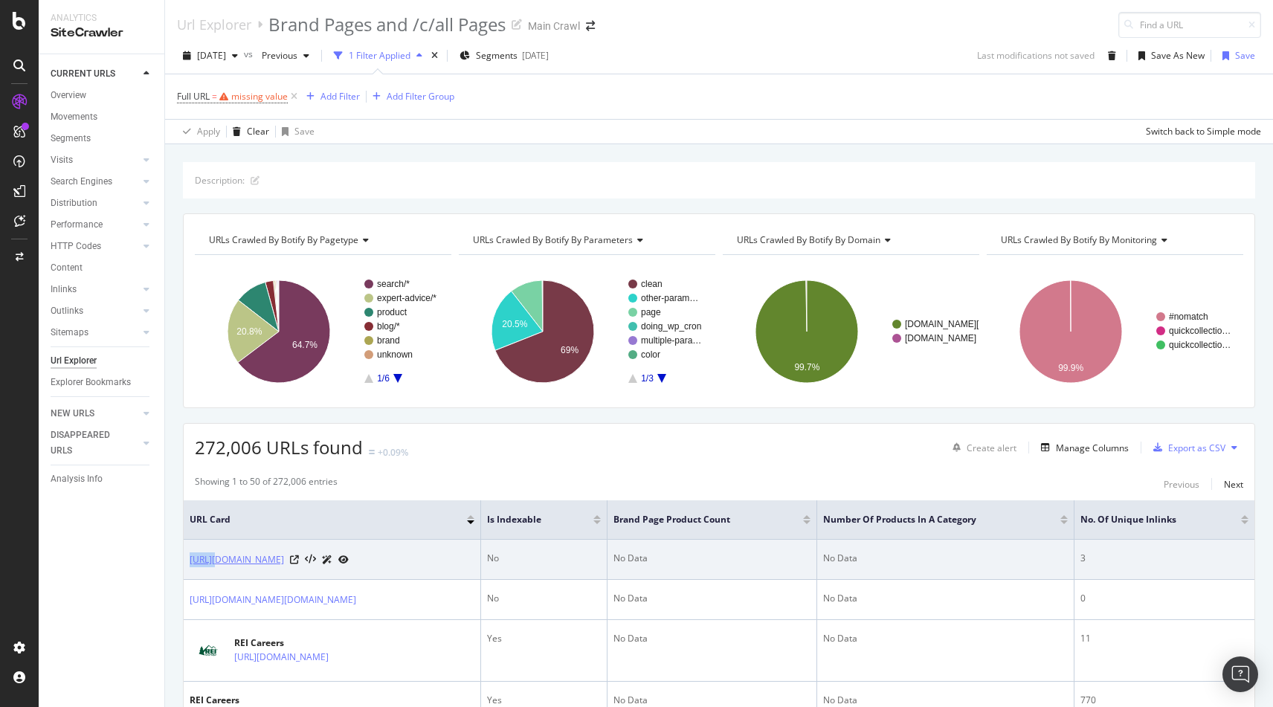
drag, startPoint x: 186, startPoint y: 561, endPoint x: 214, endPoint y: 562, distance: 28.3
click at [214, 562] on td "https://www.reixwestelm.rei.com/" at bounding box center [332, 560] width 297 height 40
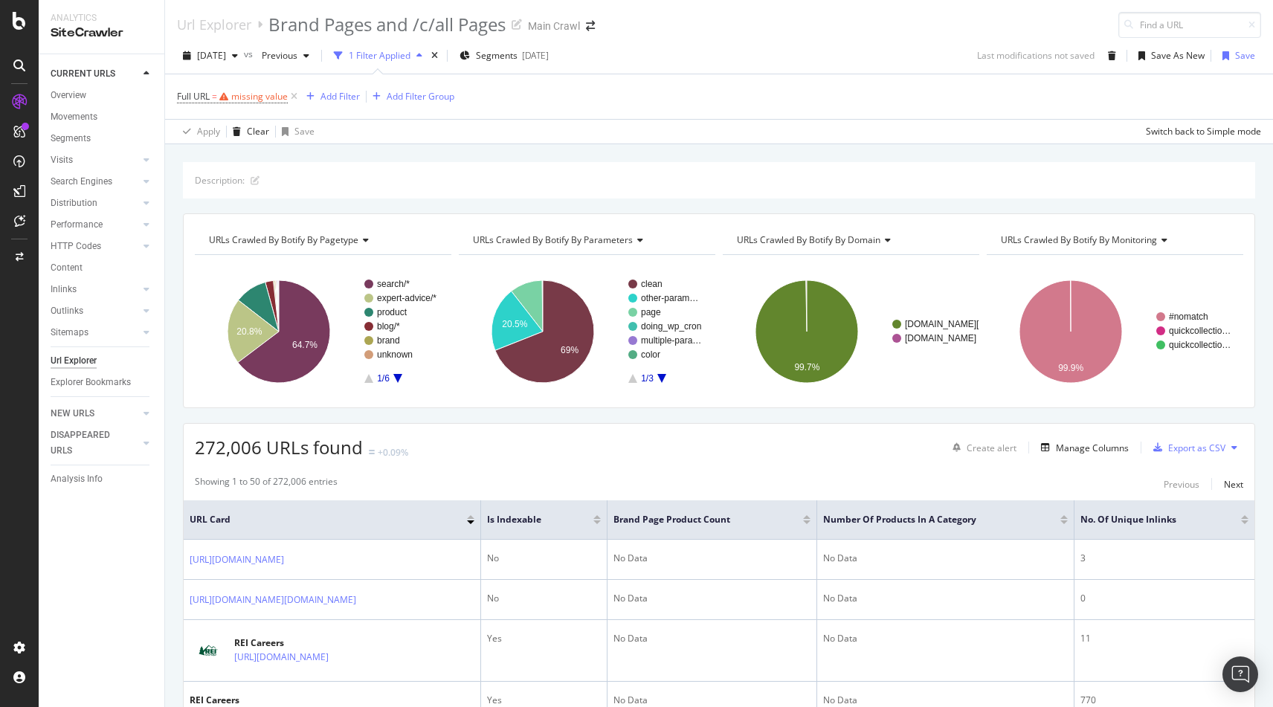
click at [246, 90] on div "missing value" at bounding box center [259, 96] width 57 height 13
click at [255, 156] on input "text" at bounding box center [271, 159] width 162 height 24
paste input "https://www.rei.com/"
type input "https://www.rei.com/"
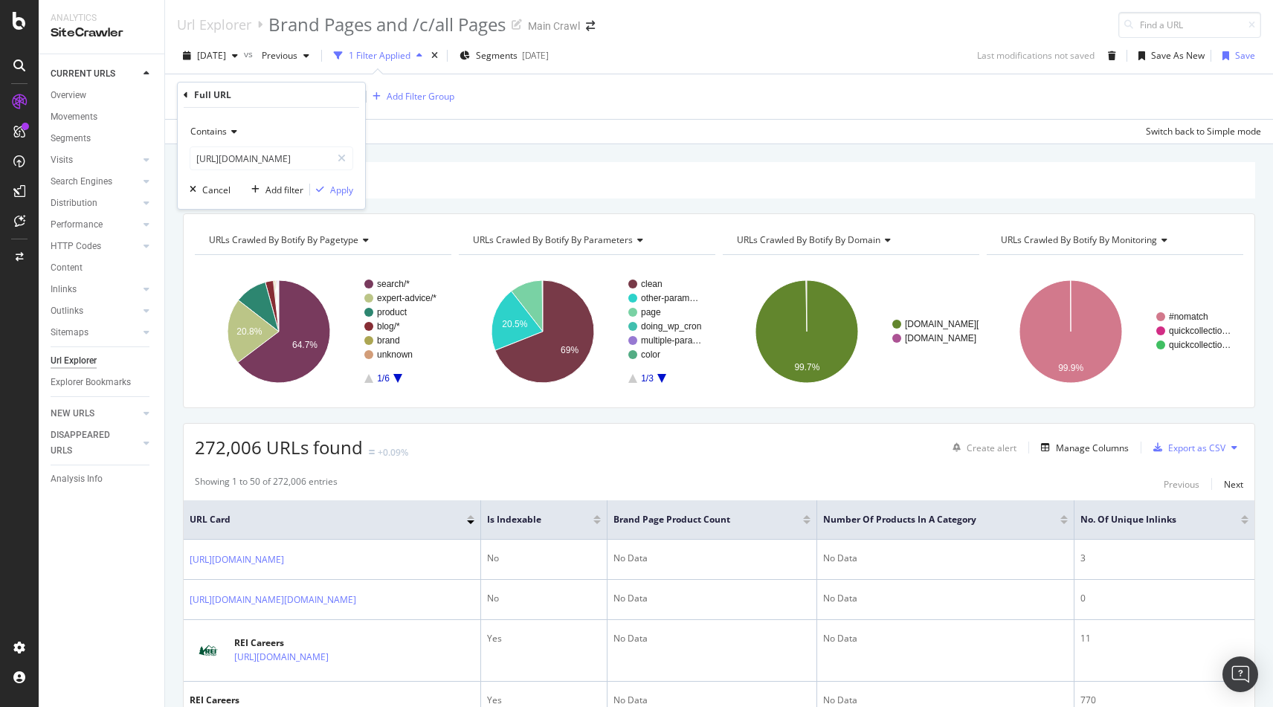
click at [211, 135] on span "Contains" at bounding box center [208, 131] width 36 height 13
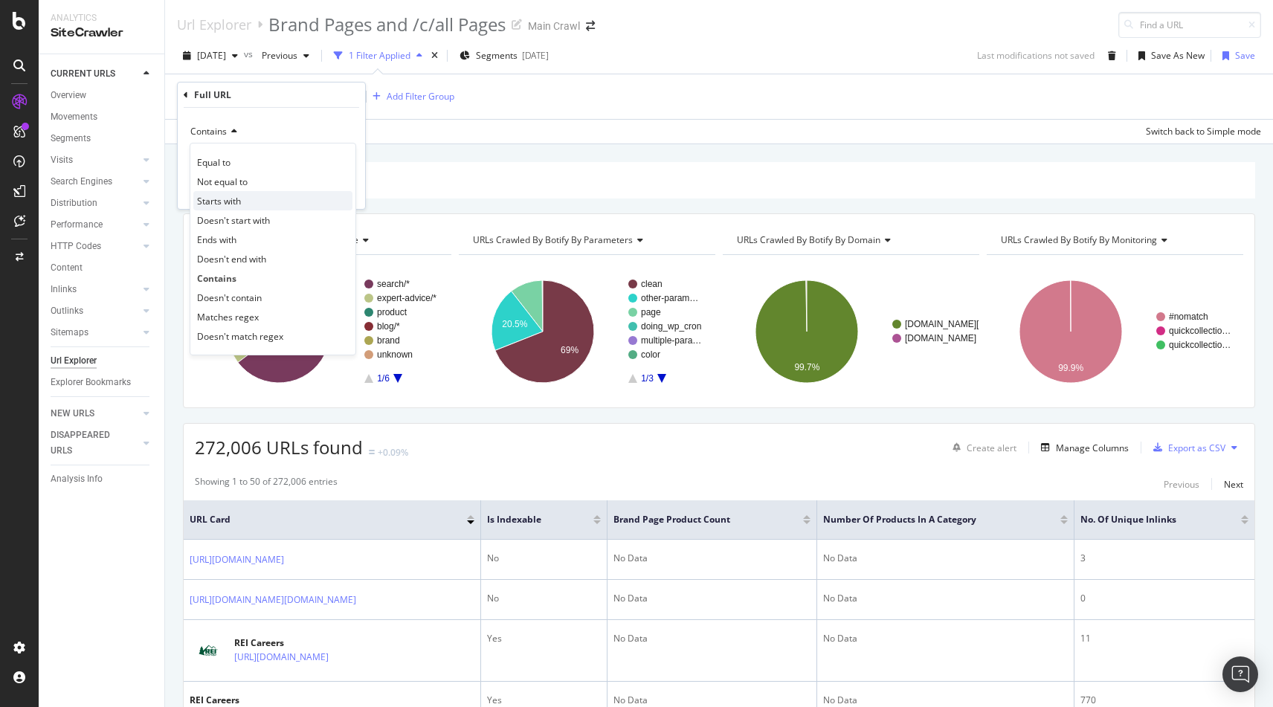
click at [216, 202] on span "Starts with" at bounding box center [219, 201] width 44 height 13
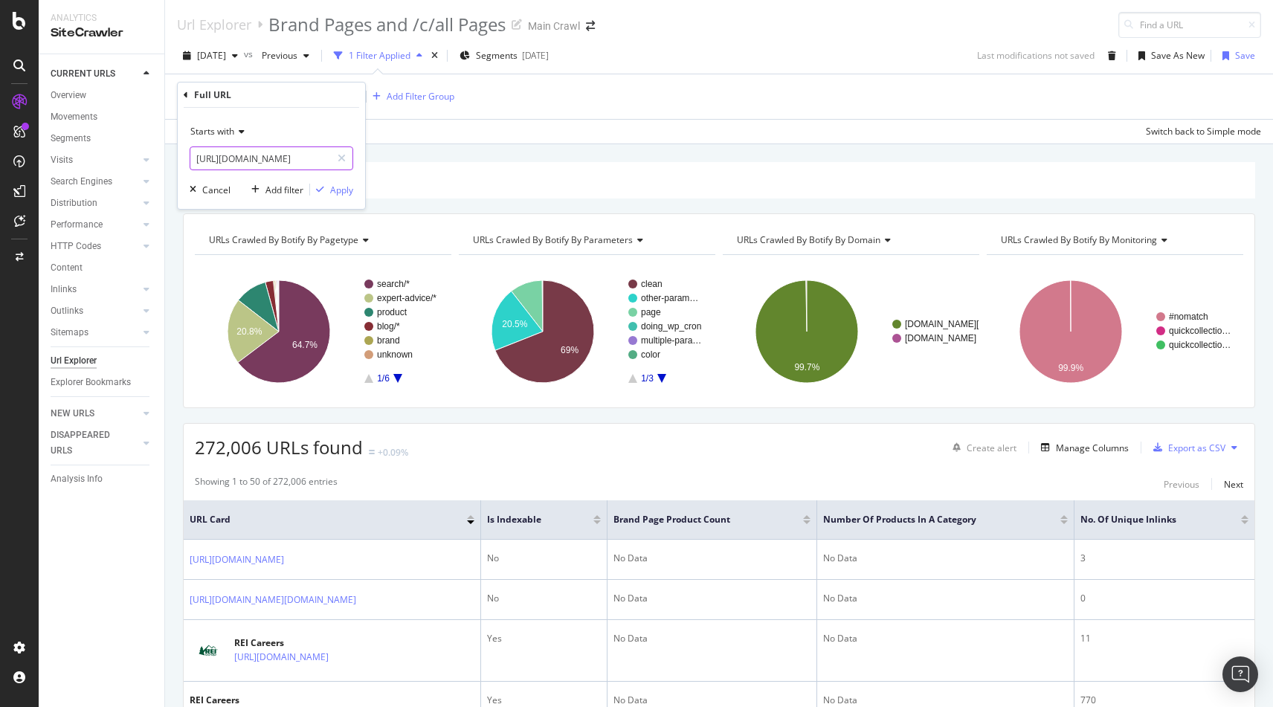
click at [300, 158] on input "https://www.rei.com/" at bounding box center [260, 159] width 141 height 24
type input "https://www.rei.com/b/"
click at [330, 187] on div "Apply" at bounding box center [341, 190] width 23 height 13
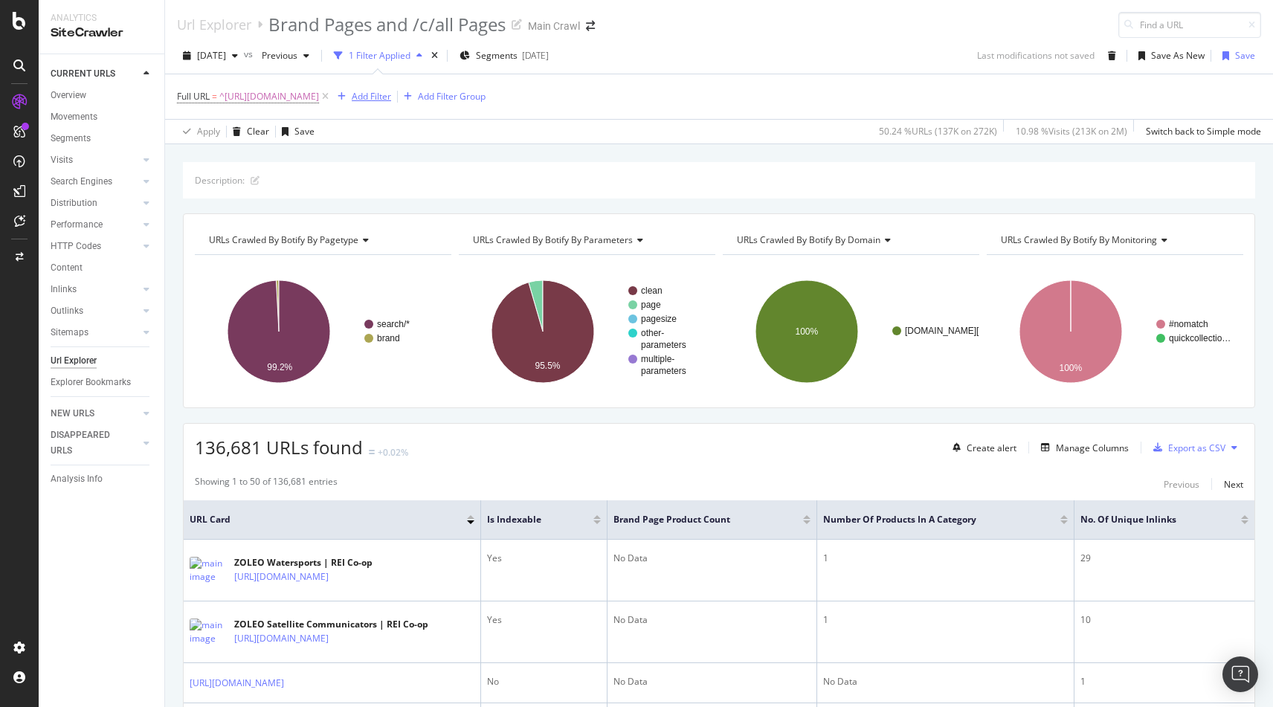
click at [377, 100] on div "Add Filter" at bounding box center [371, 96] width 39 height 13
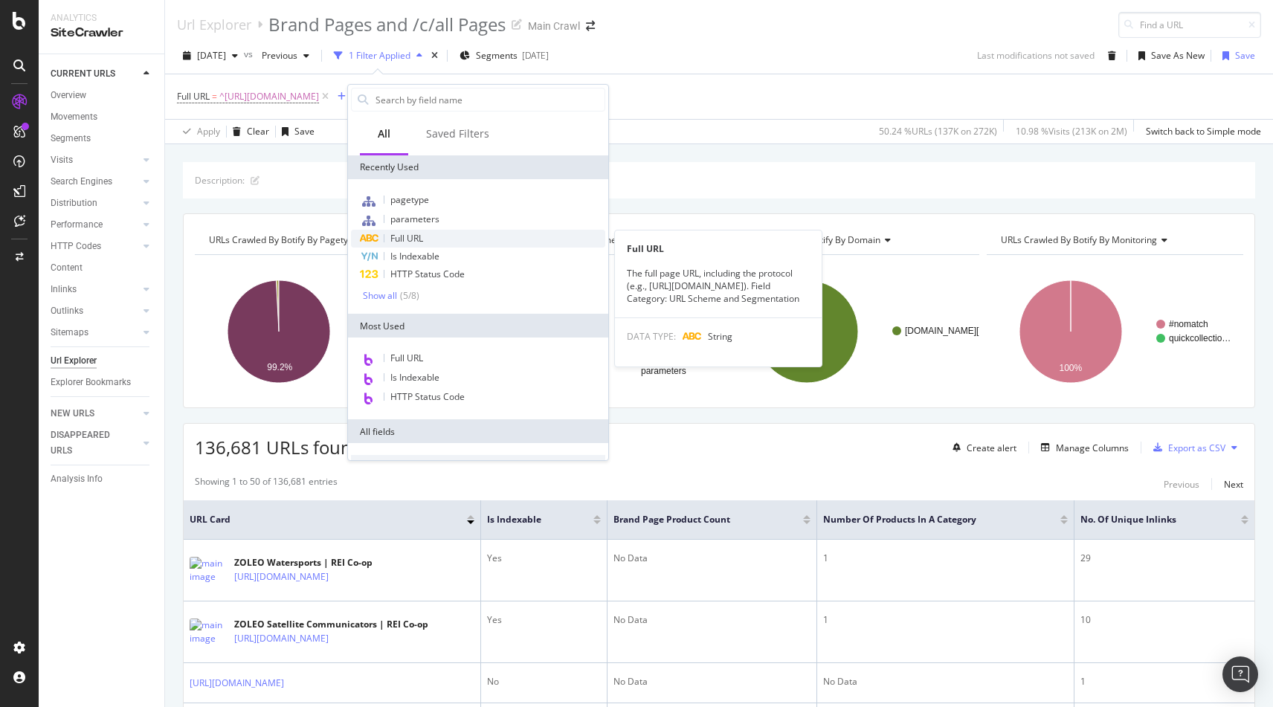
click at [414, 234] on span "Full URL" at bounding box center [406, 238] width 33 height 13
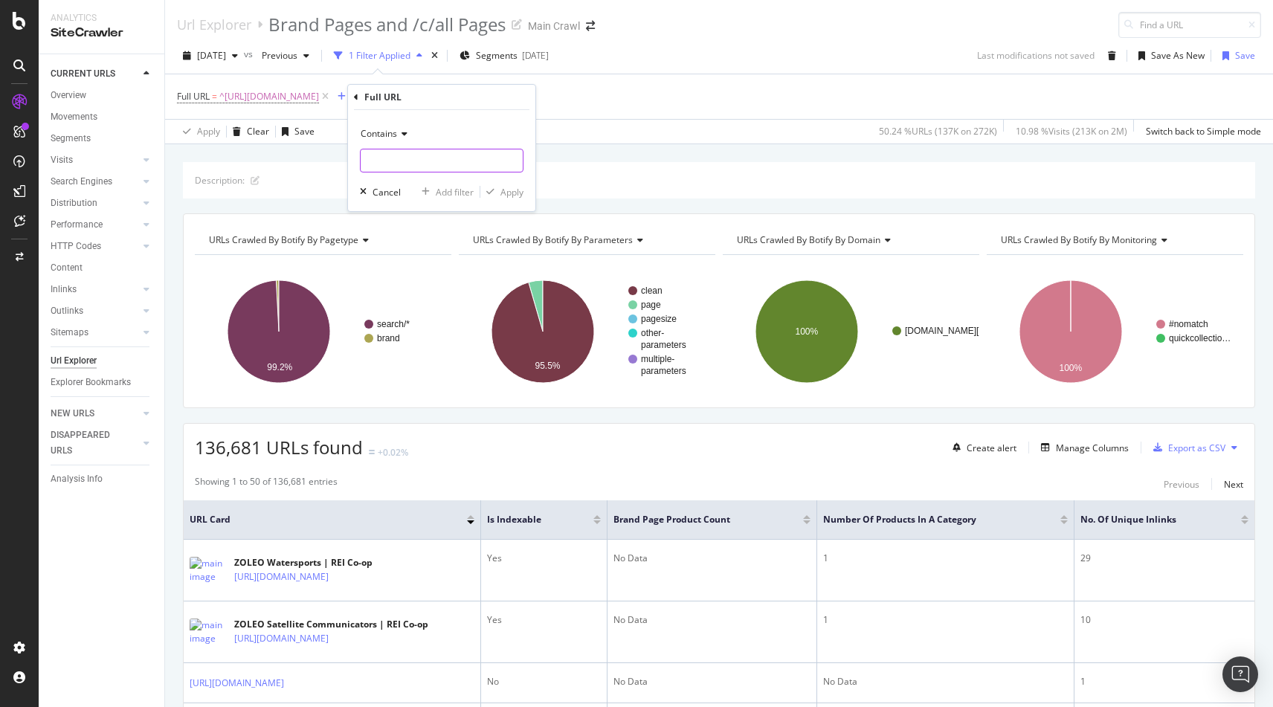
click at [392, 161] on input "text" at bounding box center [442, 161] width 162 height 24
type input "/c/all"
click at [510, 187] on div "Apply" at bounding box center [511, 192] width 23 height 13
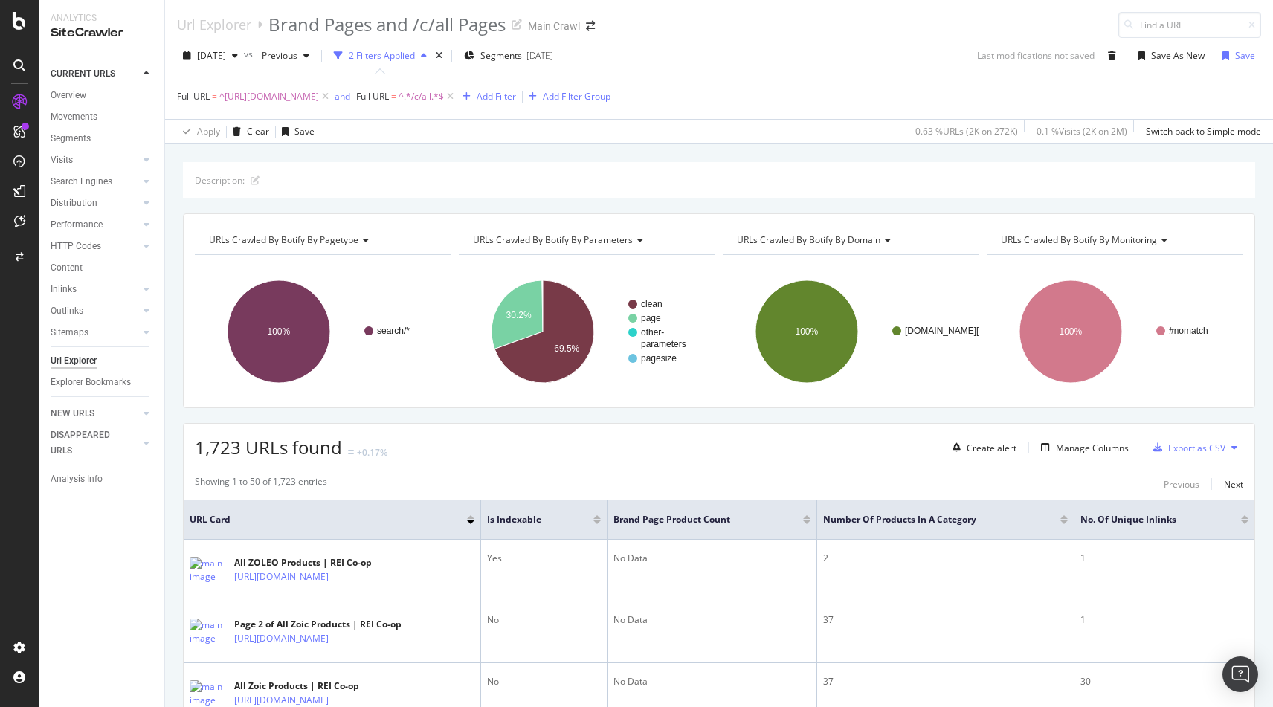
click at [389, 97] on span "Full URL" at bounding box center [372, 96] width 33 height 13
click at [411, 134] on span "Contains" at bounding box center [403, 131] width 36 height 13
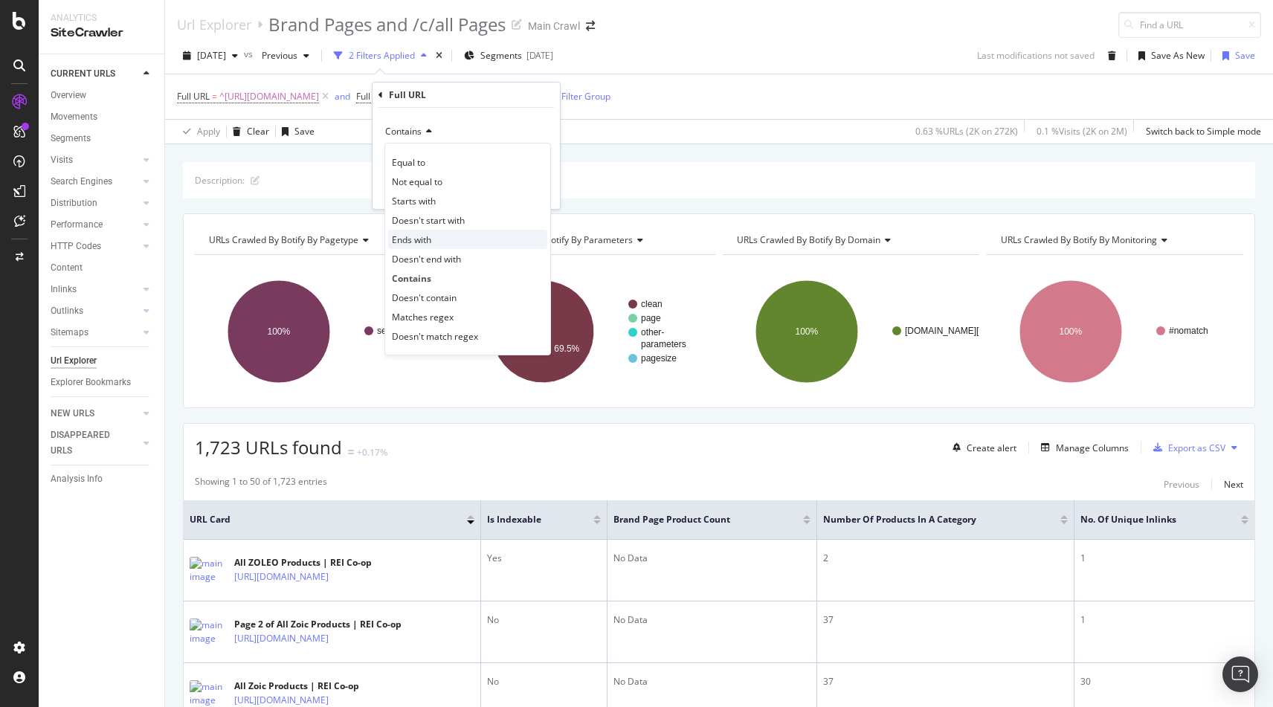
click at [467, 237] on div "Ends with" at bounding box center [467, 239] width 159 height 19
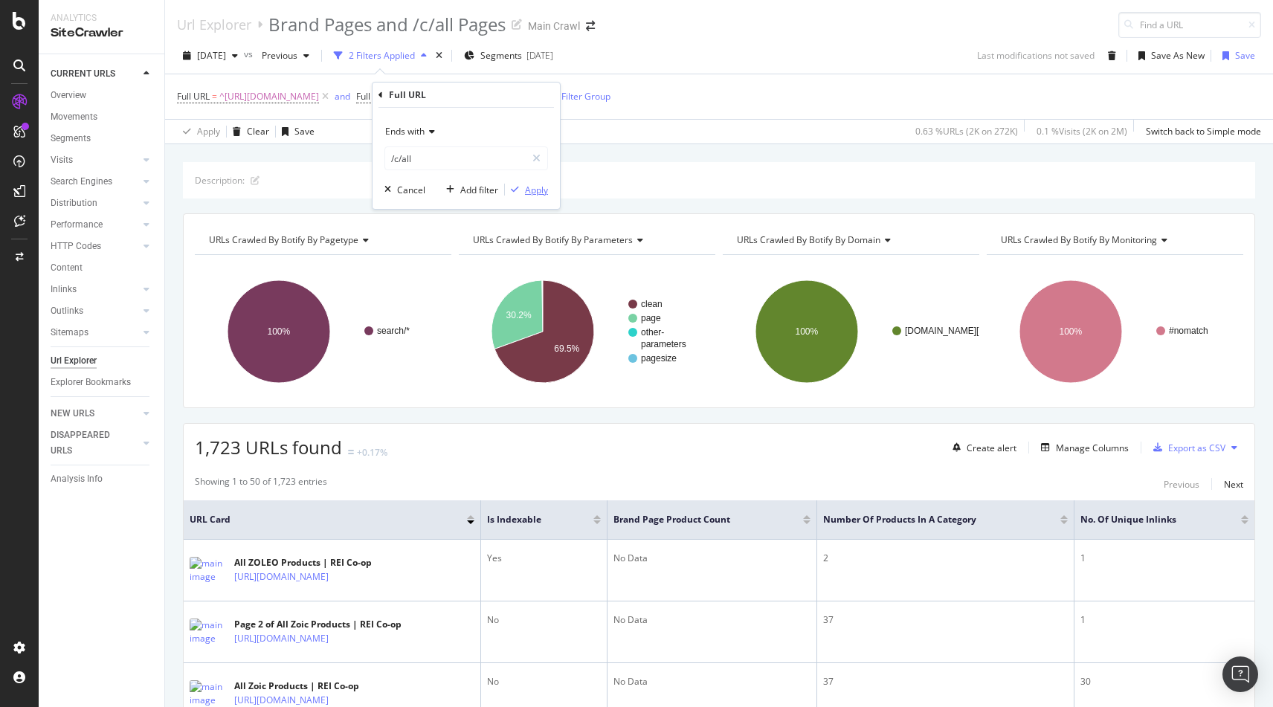
click at [532, 187] on div "Apply" at bounding box center [536, 190] width 23 height 13
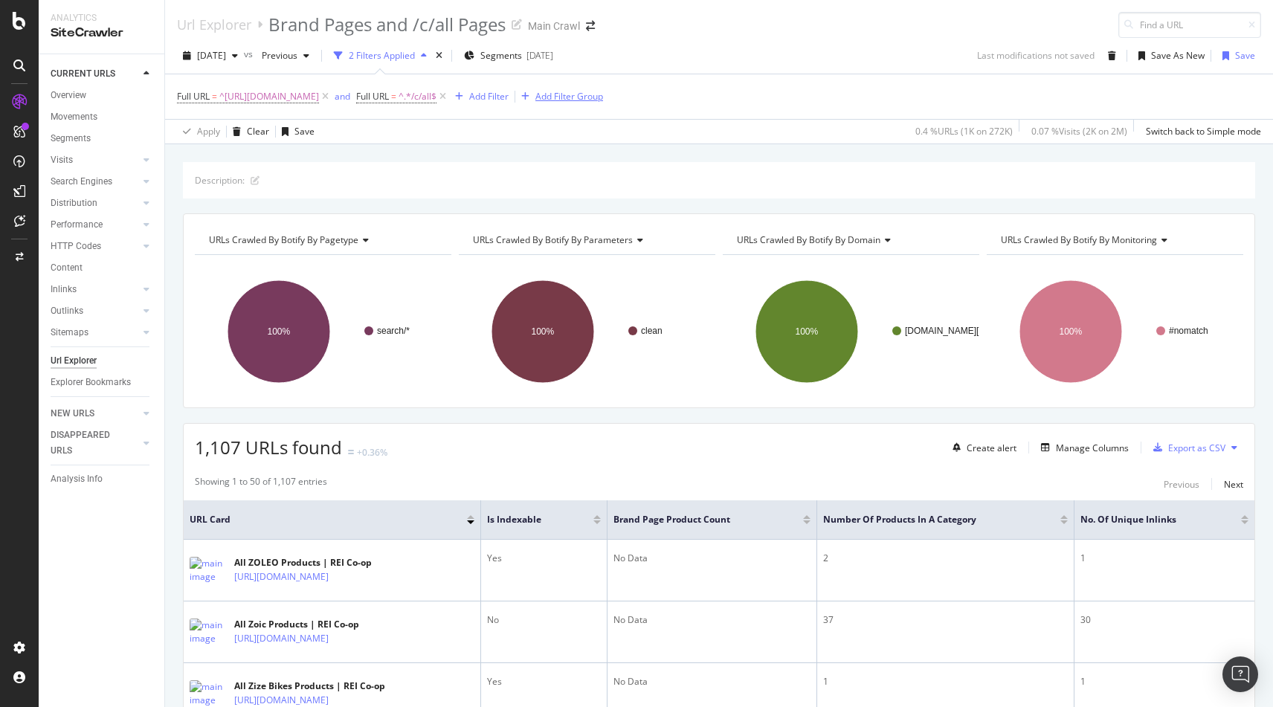
click at [578, 97] on div "Add Filter Group" at bounding box center [569, 96] width 68 height 13
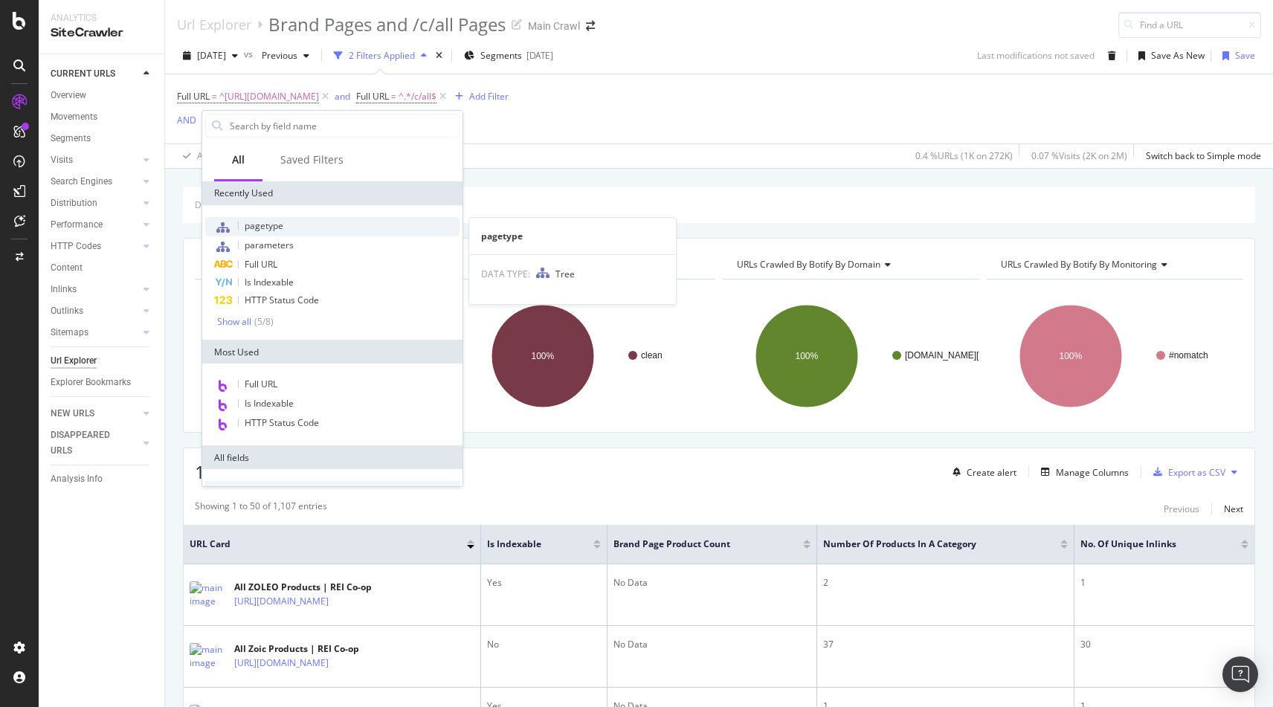
click at [265, 230] on span "pagetype" at bounding box center [264, 225] width 39 height 13
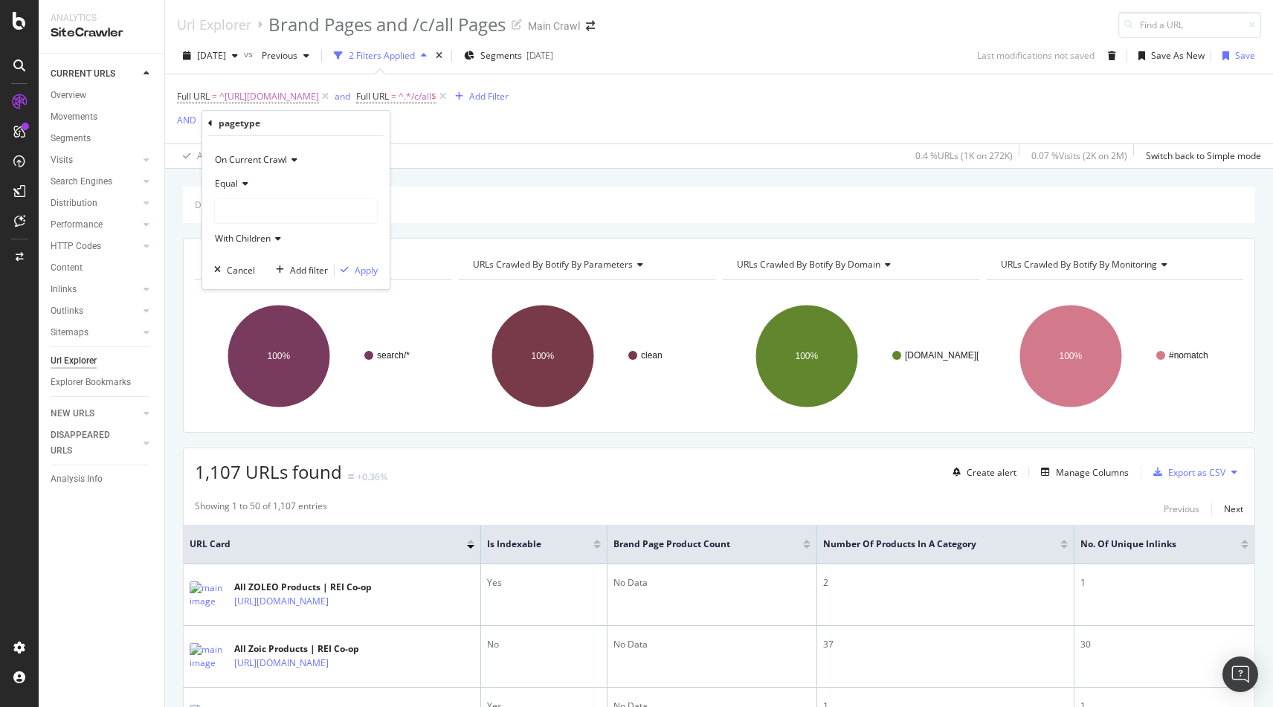
click at [242, 204] on div at bounding box center [296, 211] width 162 height 24
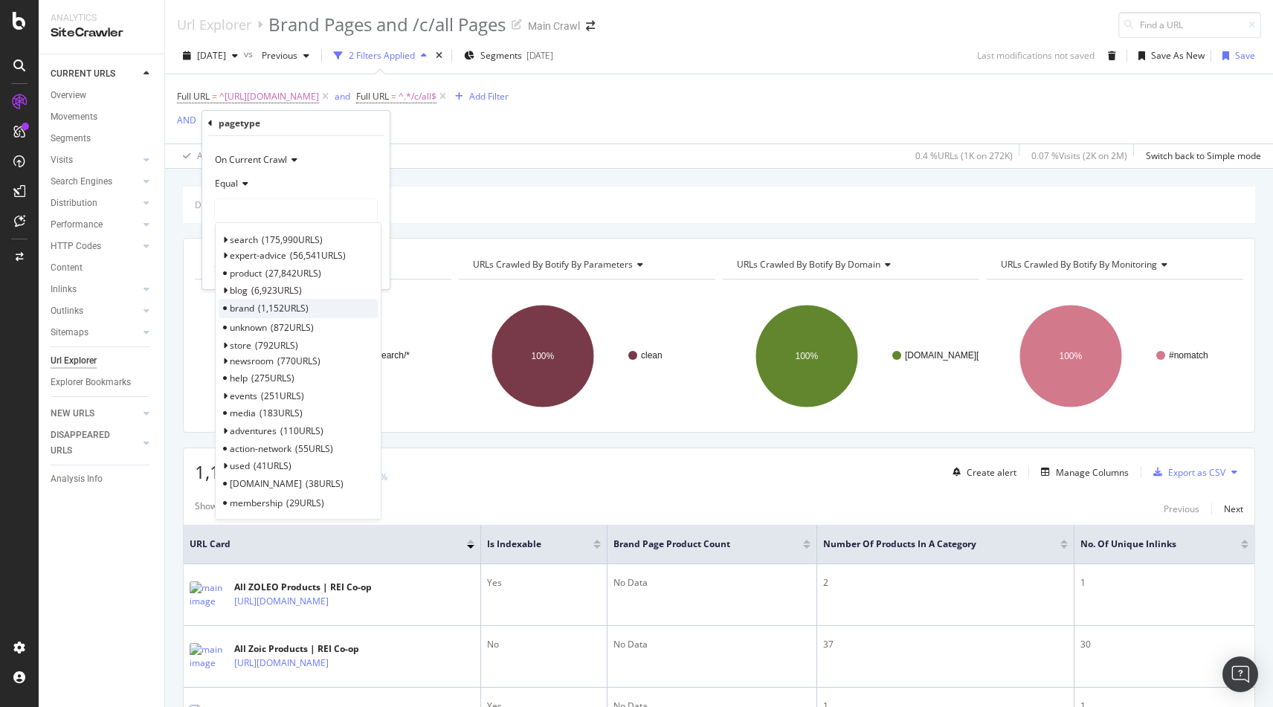
click at [266, 305] on span "1,152 URLS" at bounding box center [283, 308] width 51 height 13
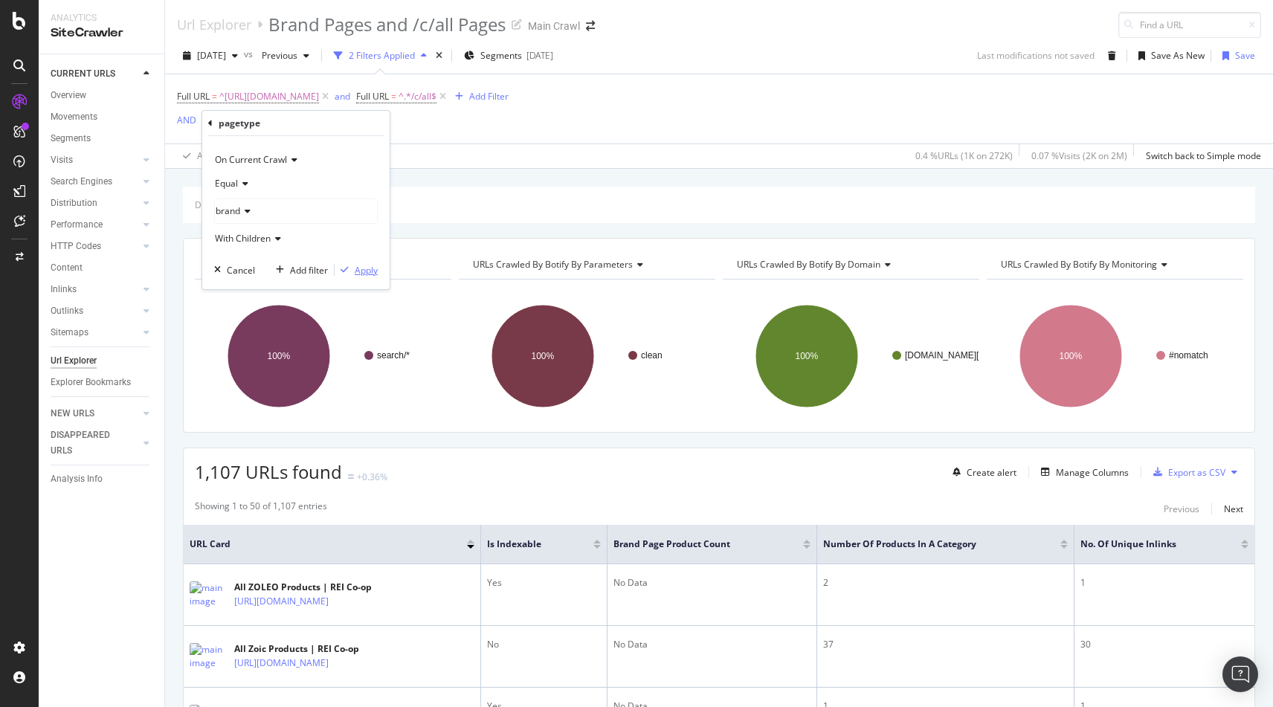
click at [358, 264] on div "Apply" at bounding box center [366, 270] width 23 height 13
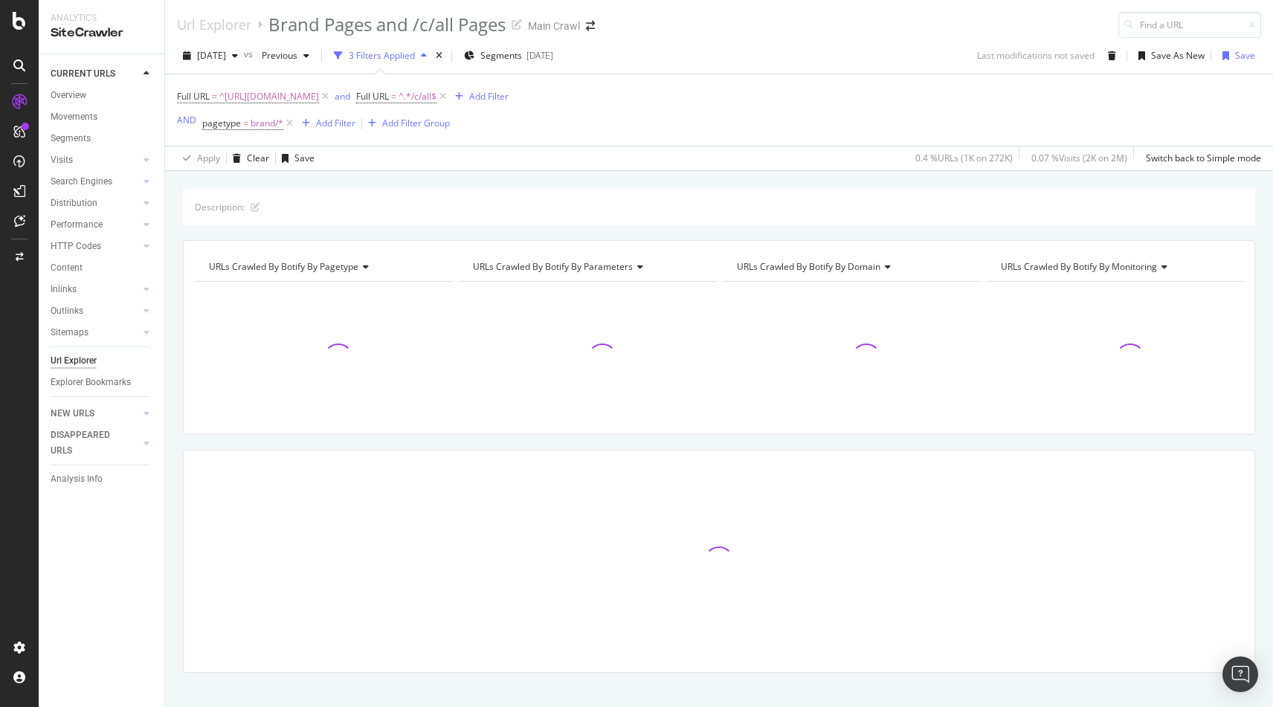
click at [174, 254] on div "Description: URLs Crawled By Botify By pagetype Chart (by Value) Table Expand E…" at bounding box center [719, 457] width 1108 height 536
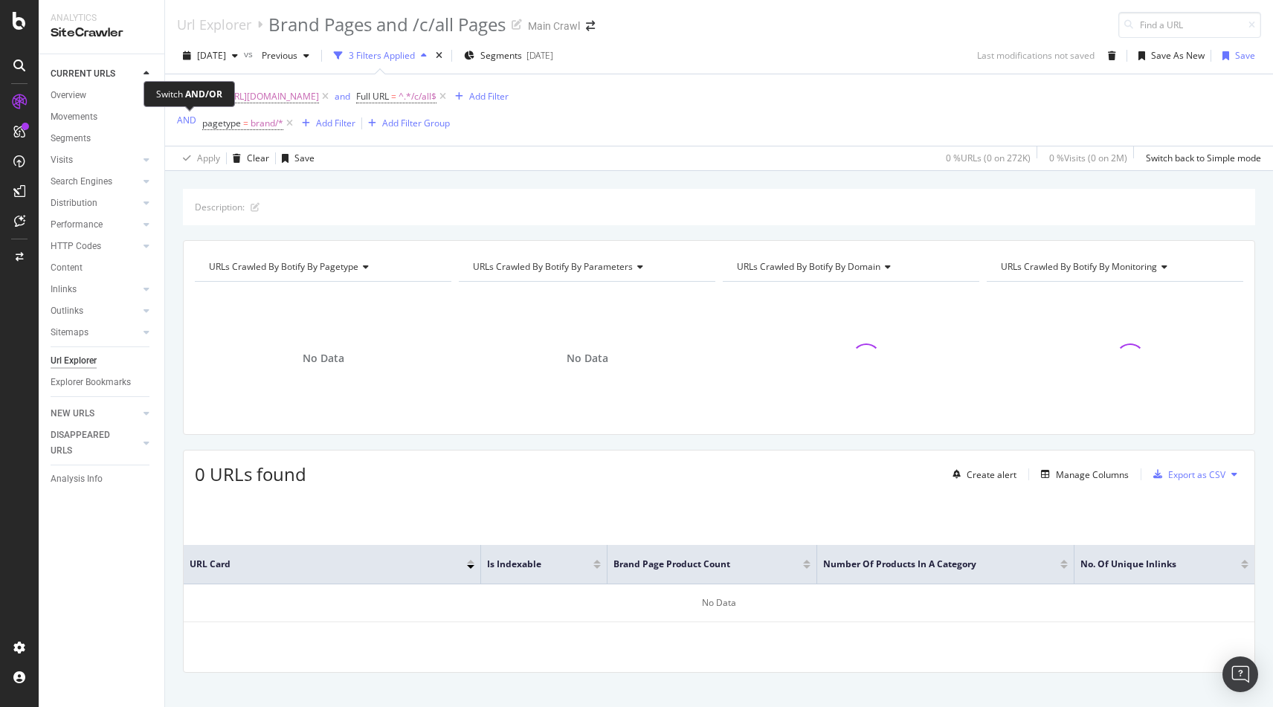
drag, startPoint x: 190, startPoint y: 122, endPoint x: 167, endPoint y: 225, distance: 105.7
click at [190, 122] on div "AND" at bounding box center [186, 120] width 19 height 13
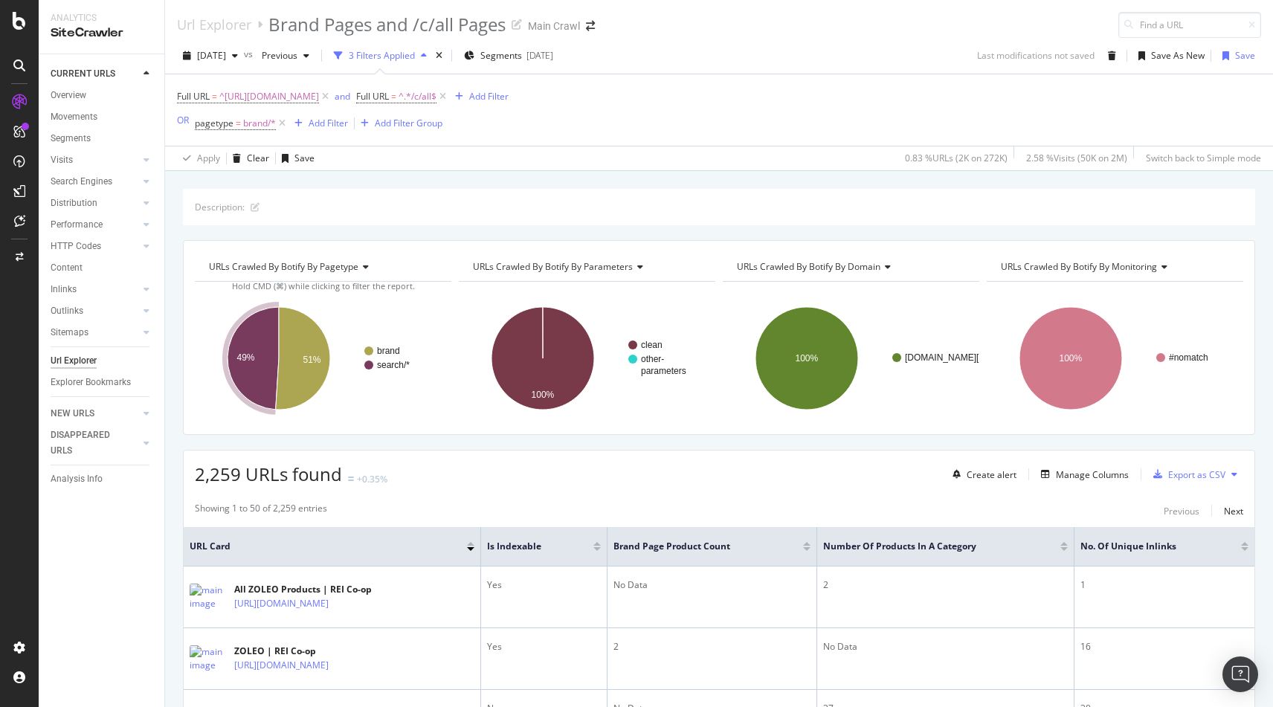
click at [470, 544] on div at bounding box center [470, 544] width 7 height 4
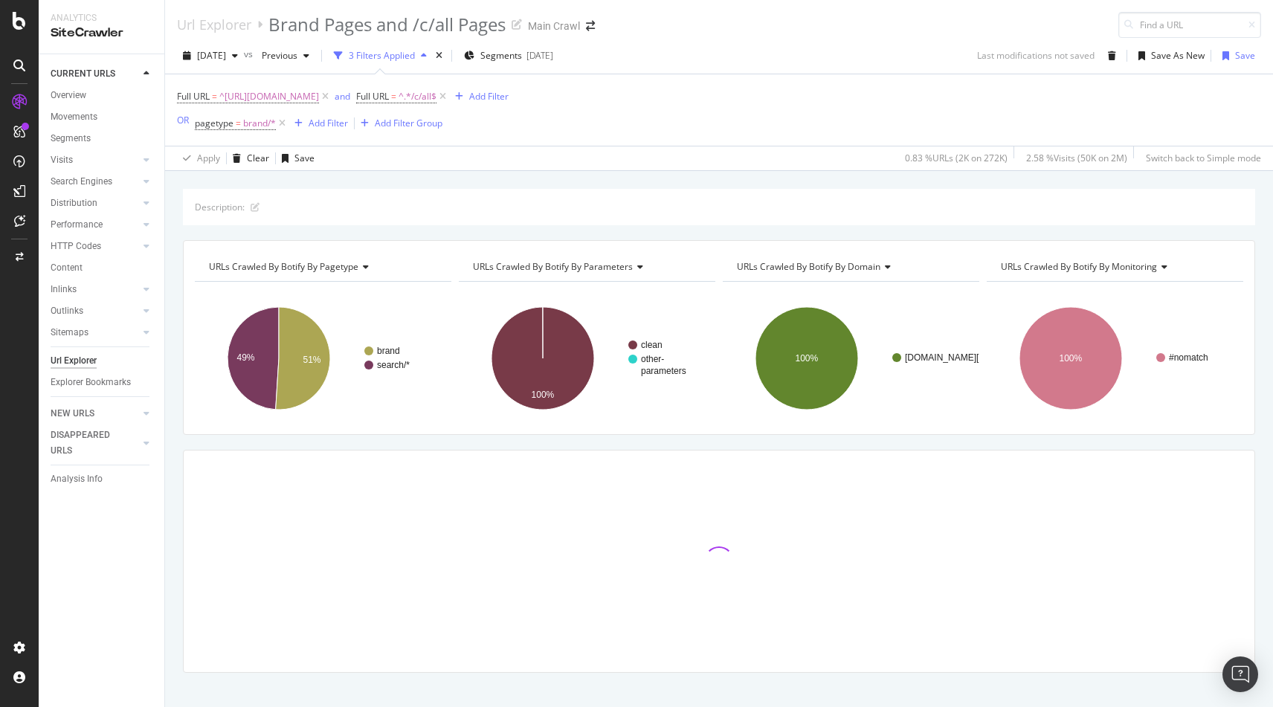
click at [178, 440] on div "Description: URLs Crawled By Botify By pagetype Chart (by Value) Table Expand E…" at bounding box center [719, 457] width 1108 height 536
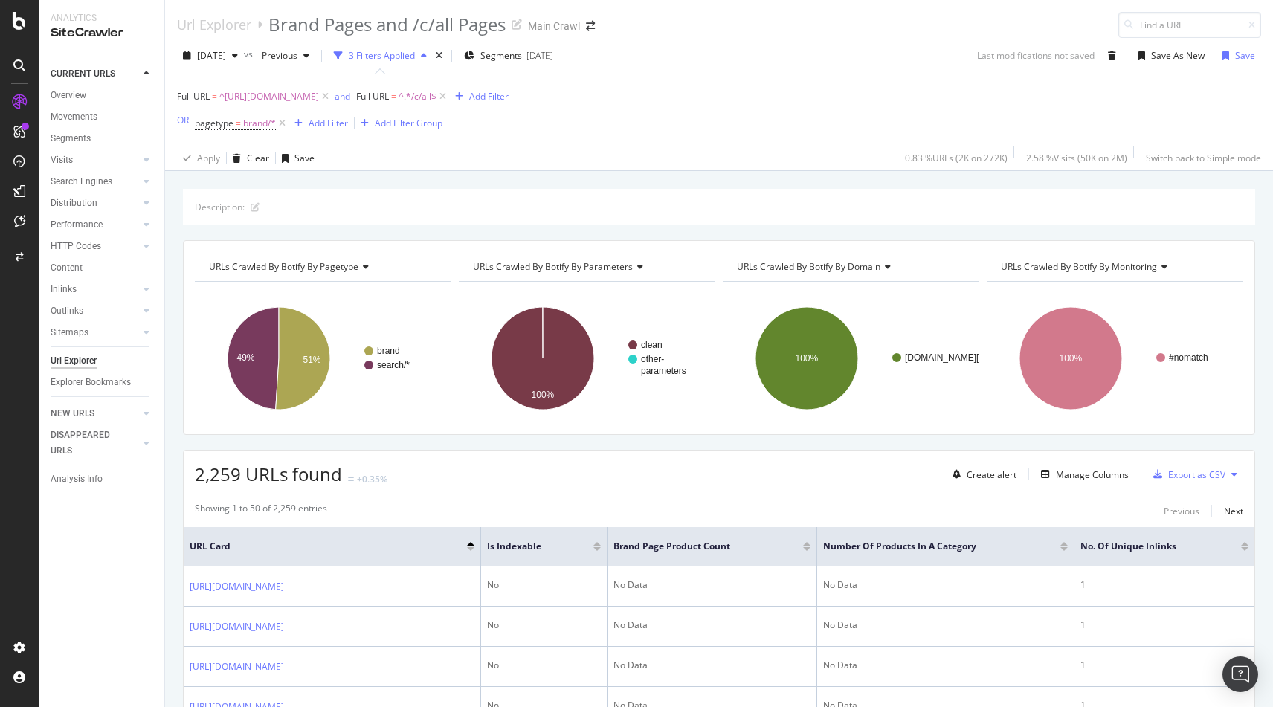
click at [280, 97] on span "^https://www.rei.com/b/.*$" at bounding box center [269, 96] width 100 height 21
click at [332, 190] on div "Apply" at bounding box center [341, 190] width 23 height 13
click at [309, 122] on div "Add Filter" at bounding box center [328, 123] width 39 height 13
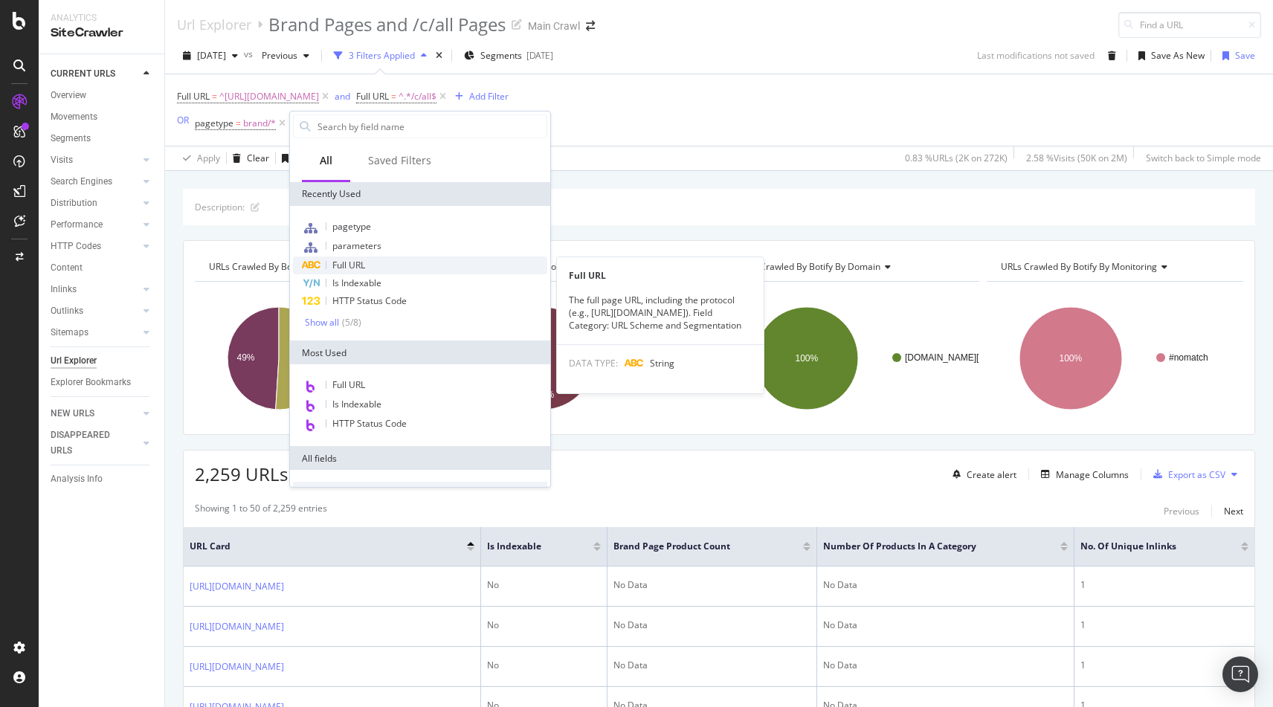
click at [358, 260] on span "Full URL" at bounding box center [348, 265] width 33 height 13
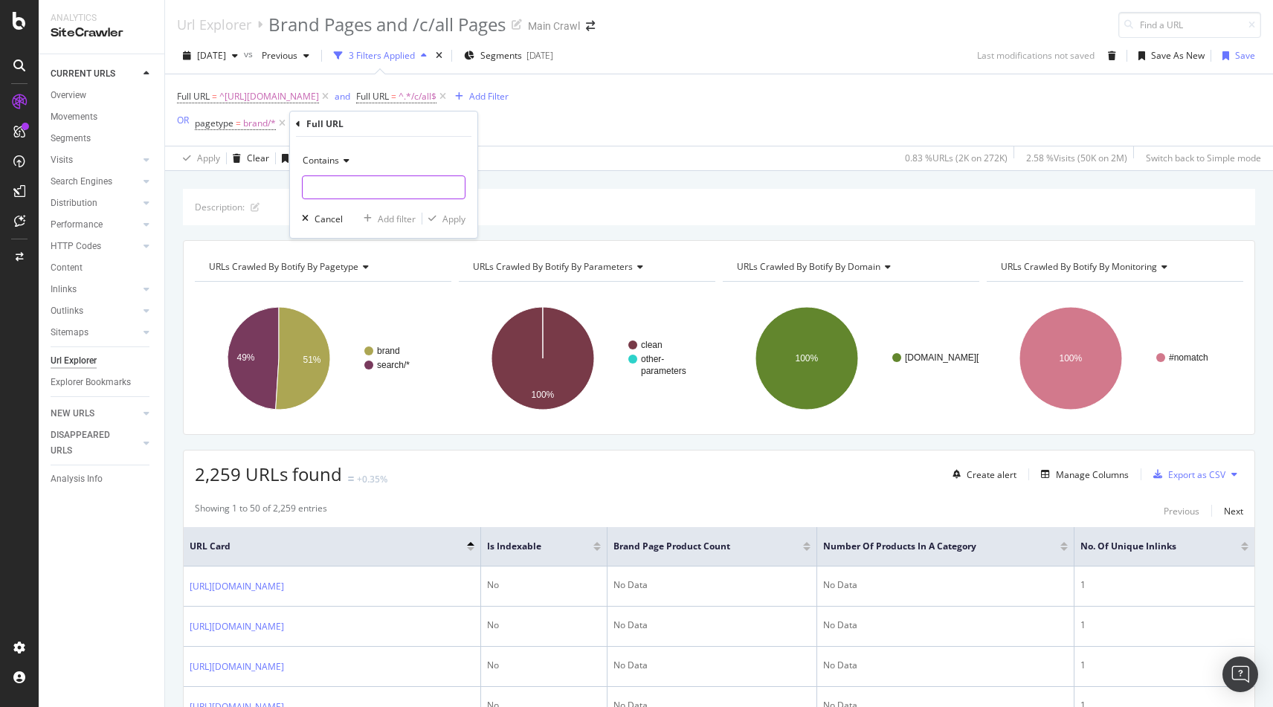
click at [332, 191] on input "text" at bounding box center [384, 188] width 162 height 24
paste input "https://www.rei.com/"
type input "https://www.rei.com/"
click at [327, 158] on span "Contains" at bounding box center [321, 160] width 36 height 13
drag, startPoint x: 326, startPoint y: 229, endPoint x: 357, endPoint y: 222, distance: 32.1
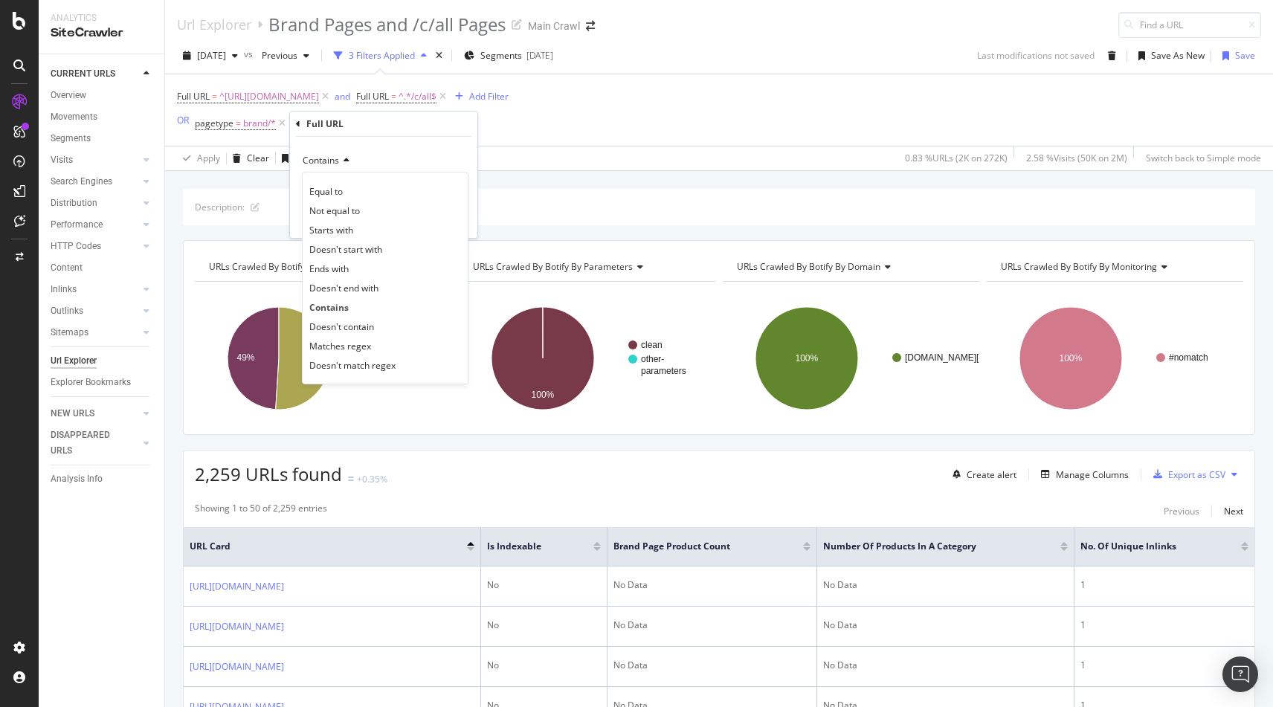
click at [326, 229] on span "Starts with" at bounding box center [331, 230] width 44 height 13
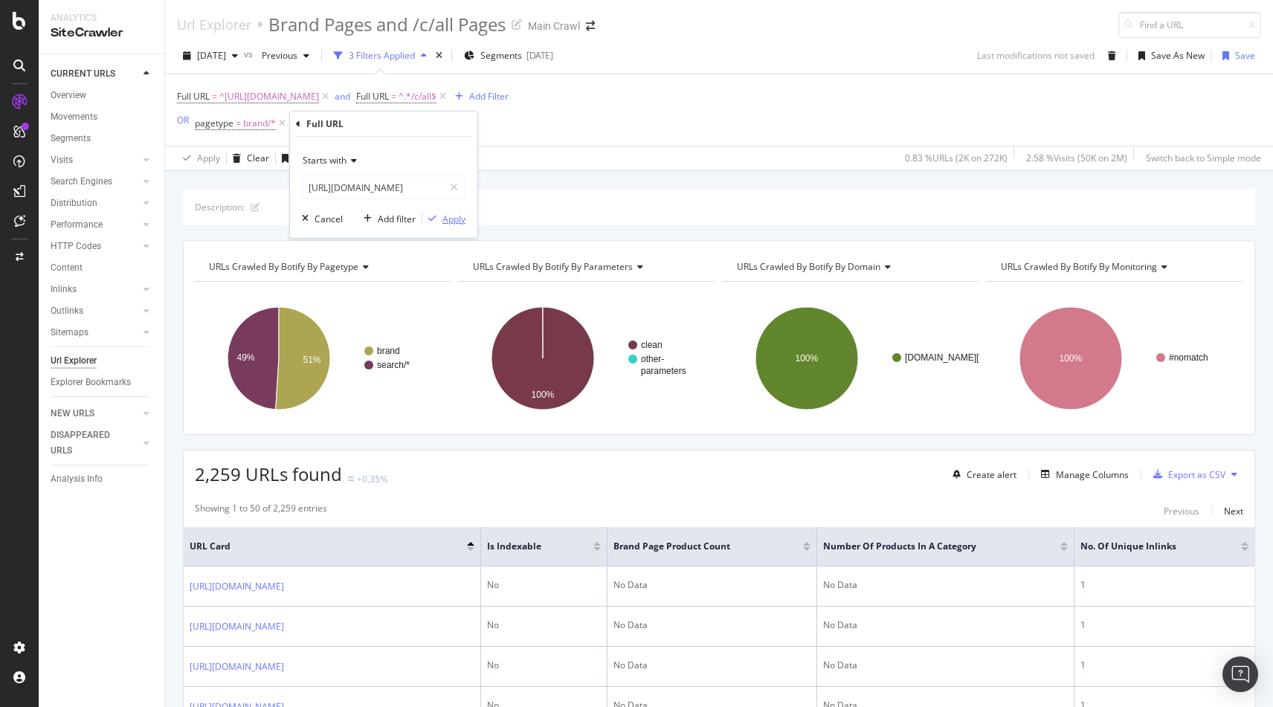
click at [444, 217] on div "Apply" at bounding box center [453, 219] width 23 height 13
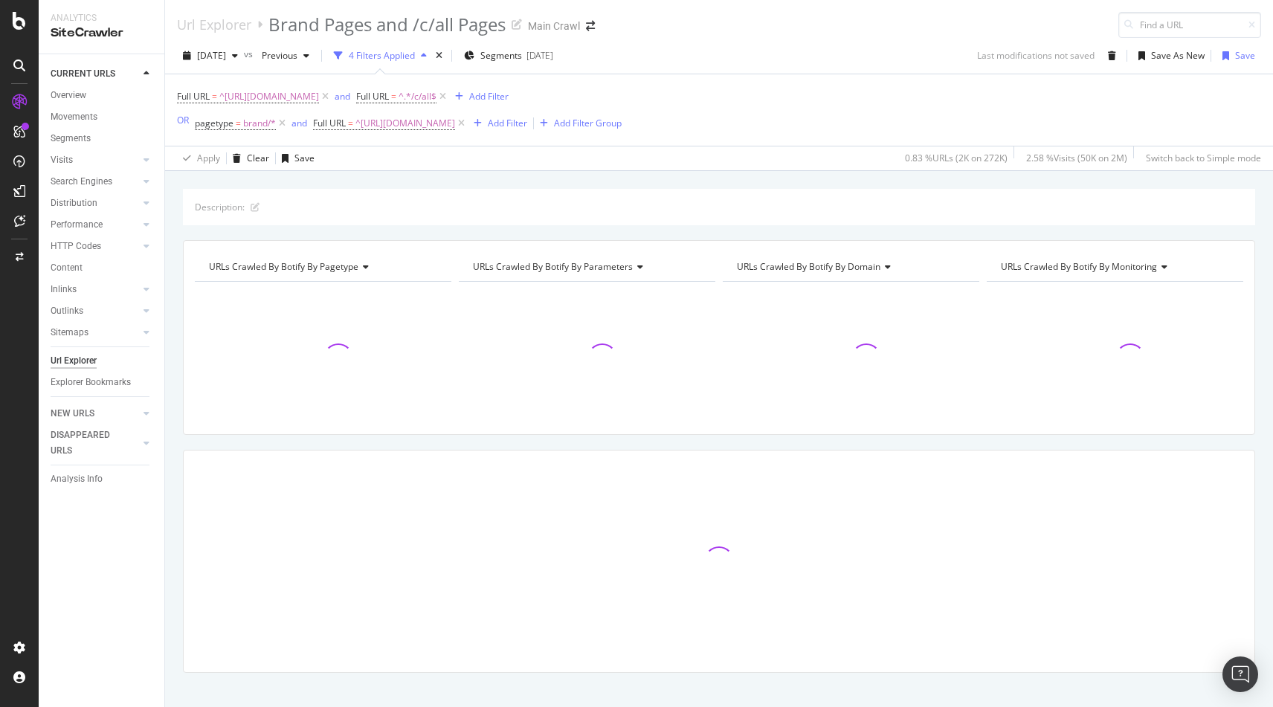
click at [1015, 114] on div "Full URL = ^https://www.rei.com/b/.*$ and Full URL = ^.*/c/all$ Add Filter OR p…" at bounding box center [719, 109] width 1084 height 71
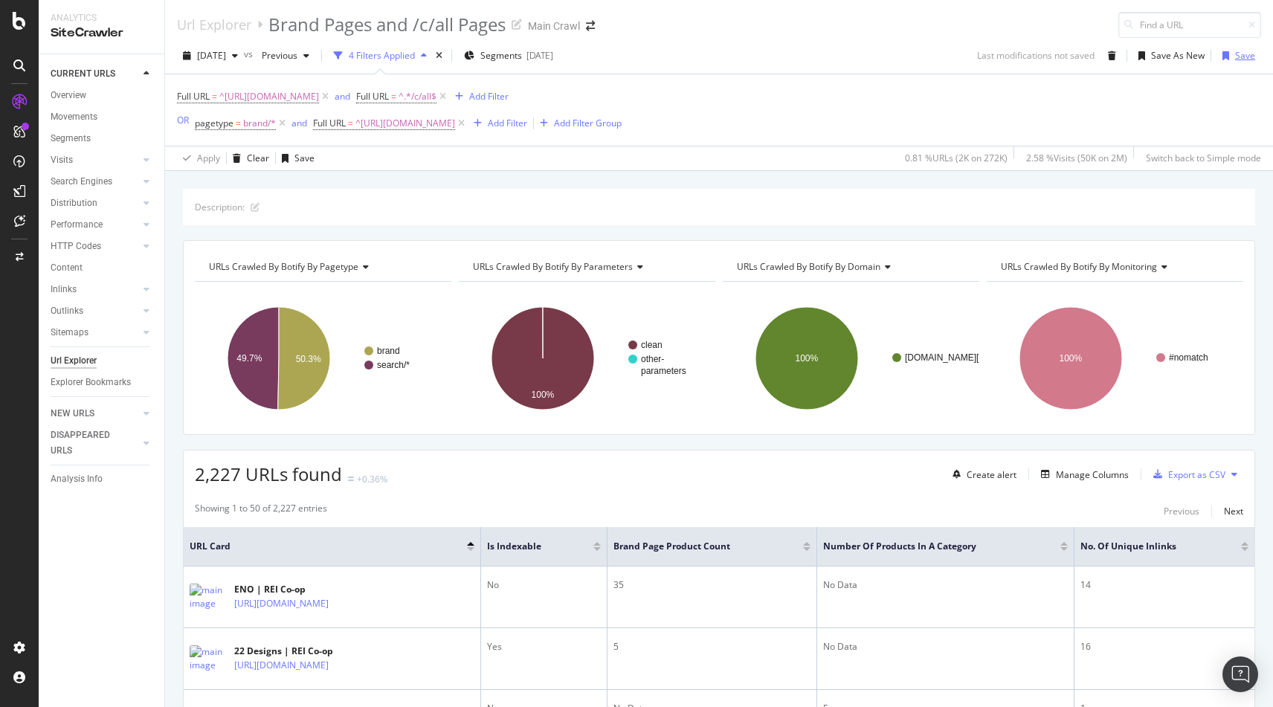
click at [1236, 54] on div "Save" at bounding box center [1245, 55] width 20 height 13
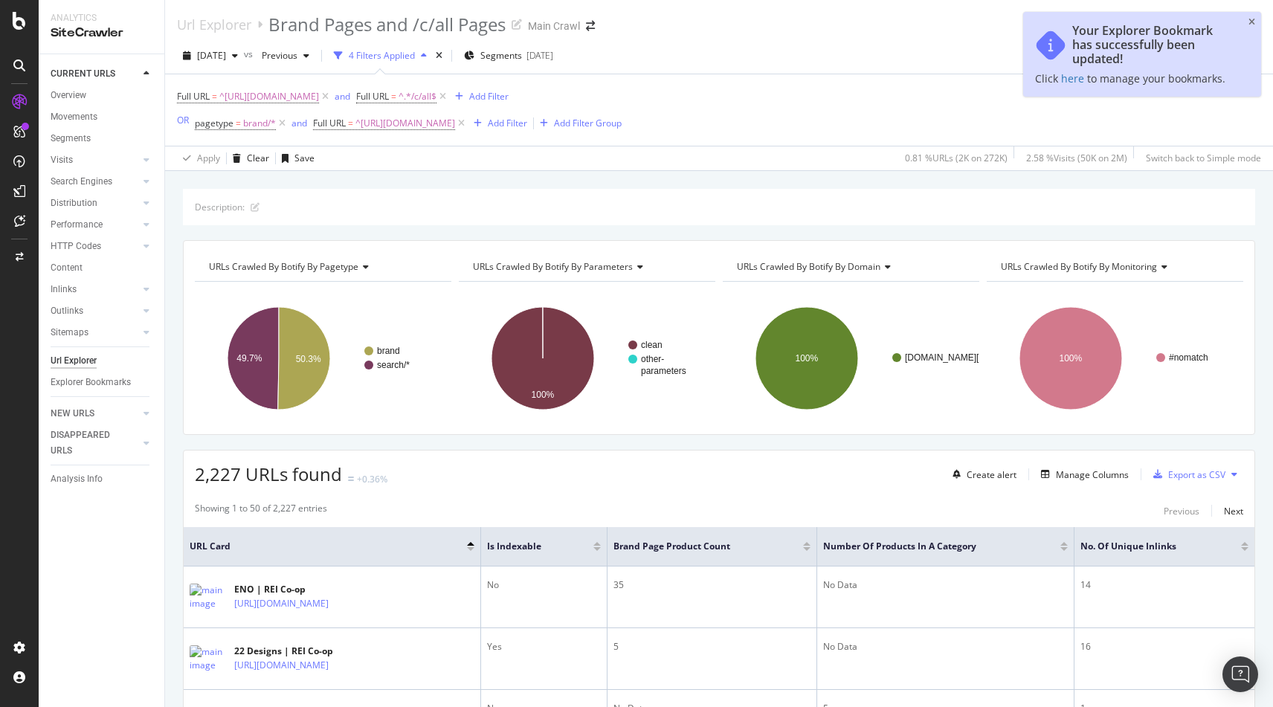
click at [1145, 117] on div "Full URL = ^https://www.rei.com/b/.*$ and Full URL = ^.*/c/all$ Add Filter OR p…" at bounding box center [719, 109] width 1084 height 71
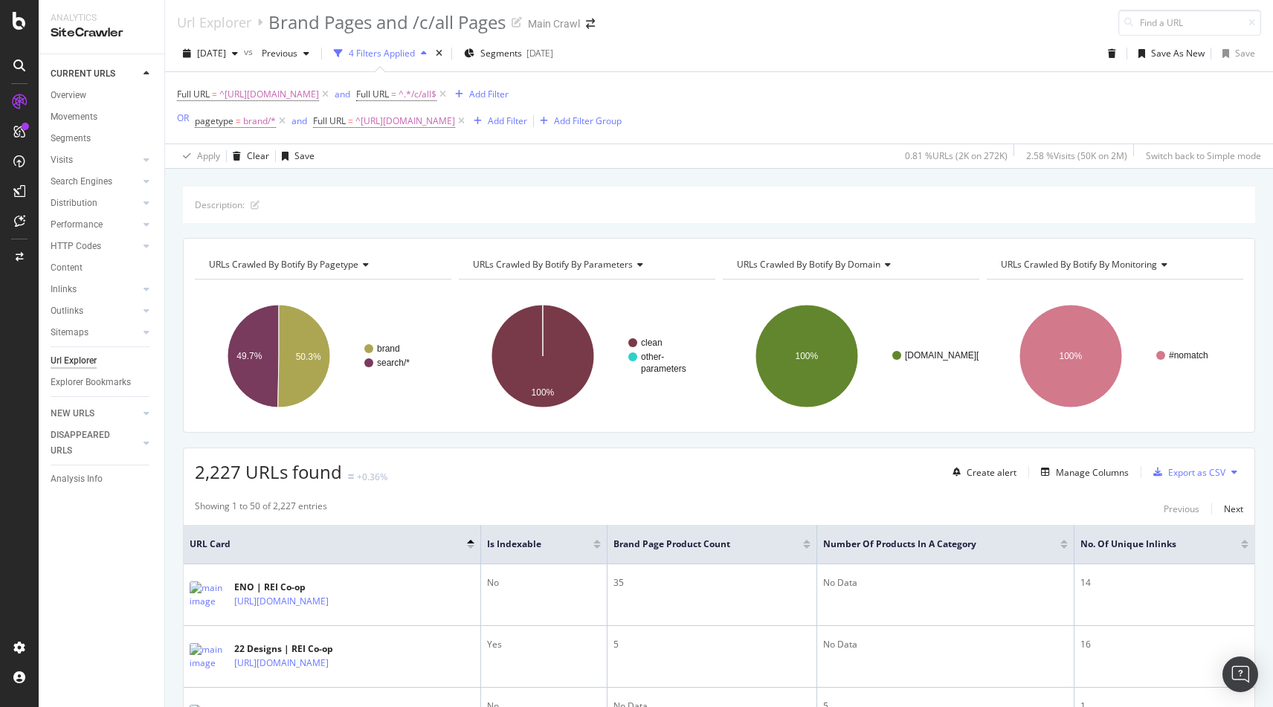
click at [892, 106] on div "Full URL = ^https://www.rei.com/b/.*$ and Full URL = ^.*/c/all$ Add Filter OR p…" at bounding box center [719, 107] width 1084 height 71
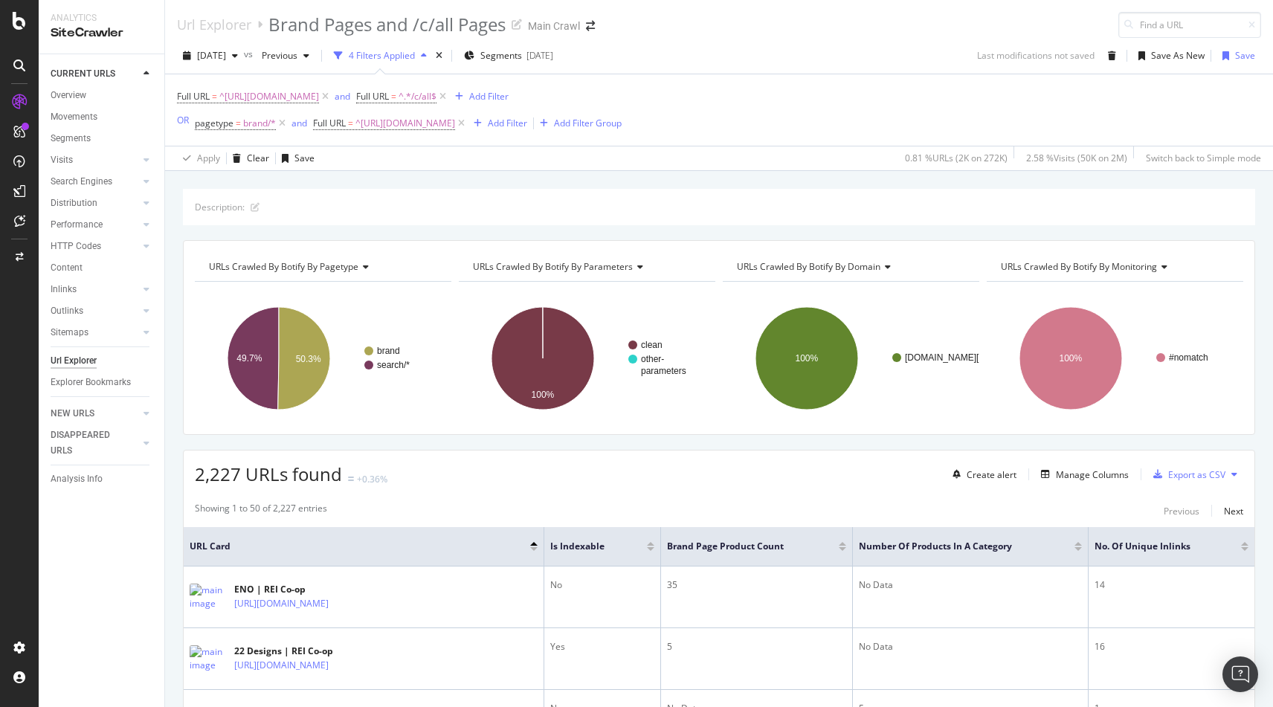
click at [701, 175] on div "Description: URLs Crawled By Botify By pagetype Chart (by Value) Table Expand E…" at bounding box center [719, 189] width 1108 height 36
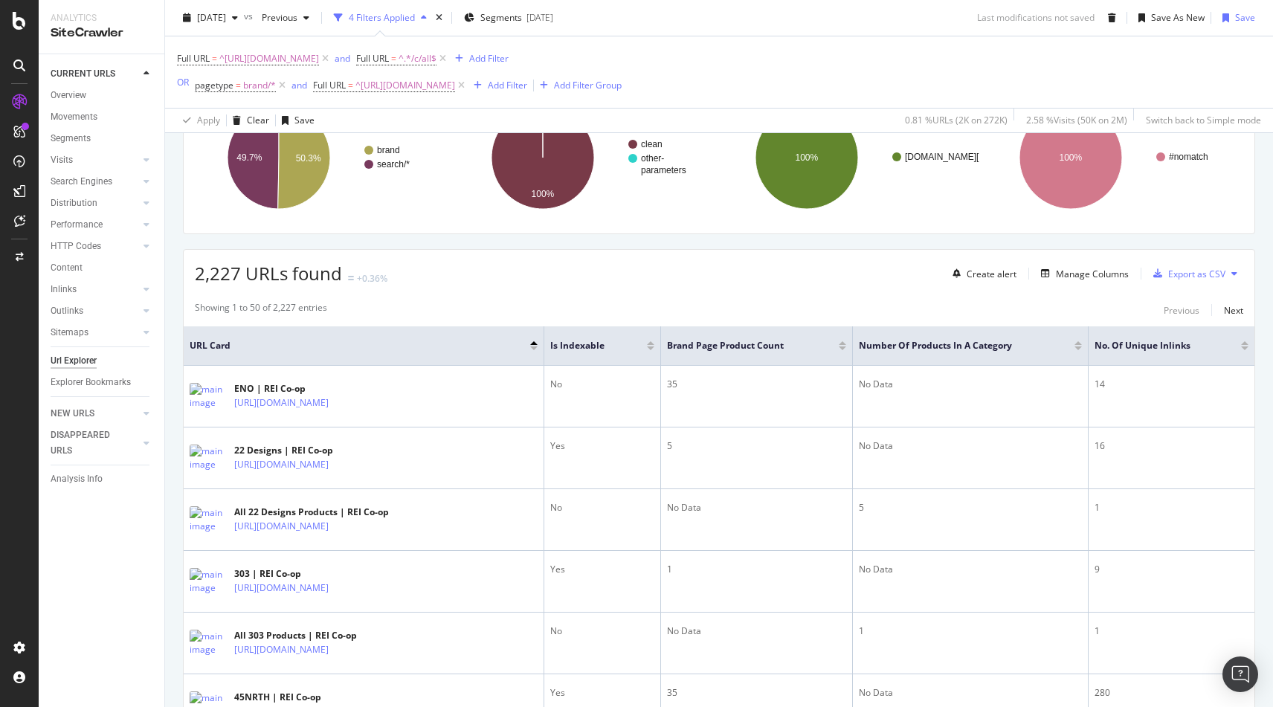
scroll to position [203, 0]
click at [538, 347] on div at bounding box center [533, 346] width 7 height 4
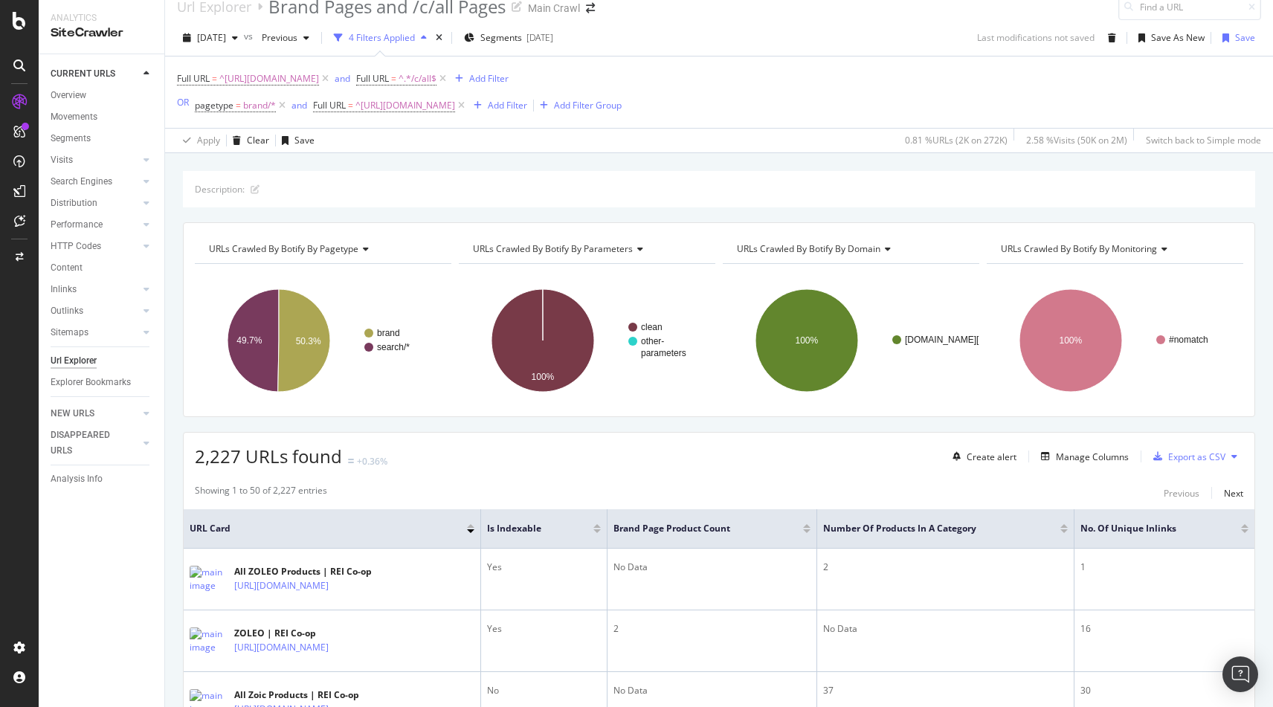
scroll to position [203, 0]
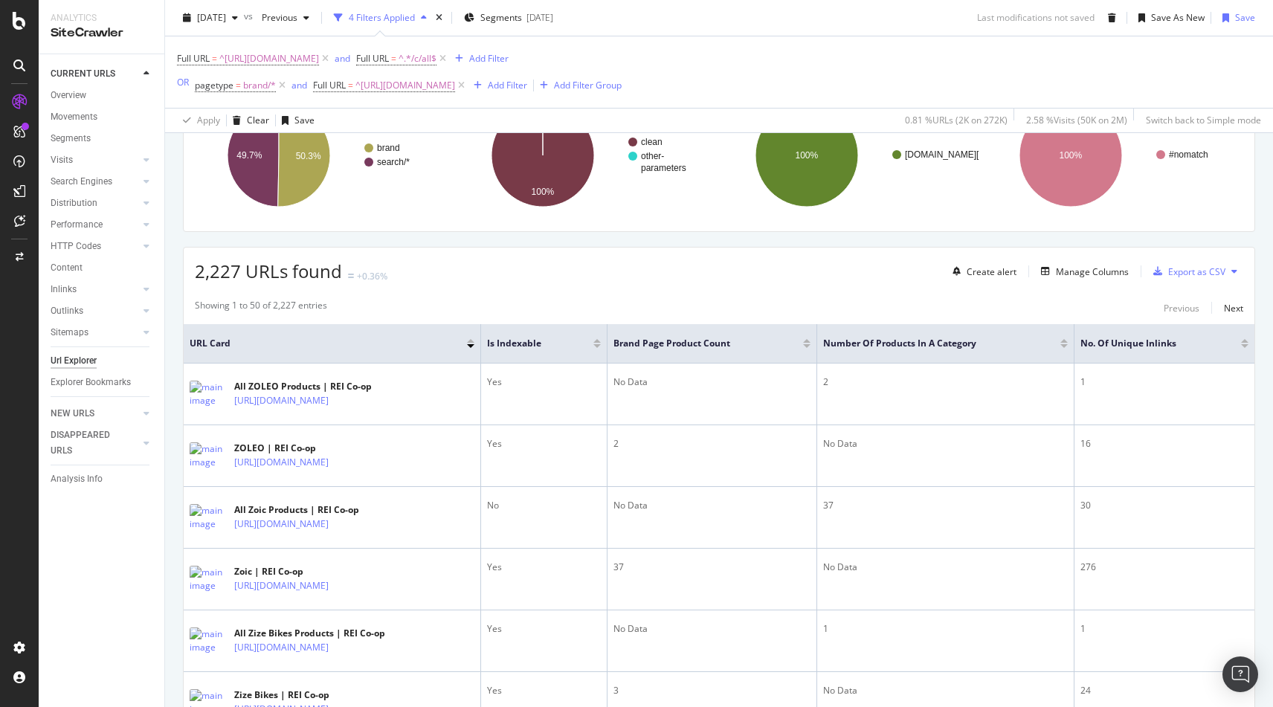
click at [471, 342] on div at bounding box center [470, 341] width 7 height 4
click at [1095, 274] on div "Manage Columns" at bounding box center [1092, 271] width 73 height 13
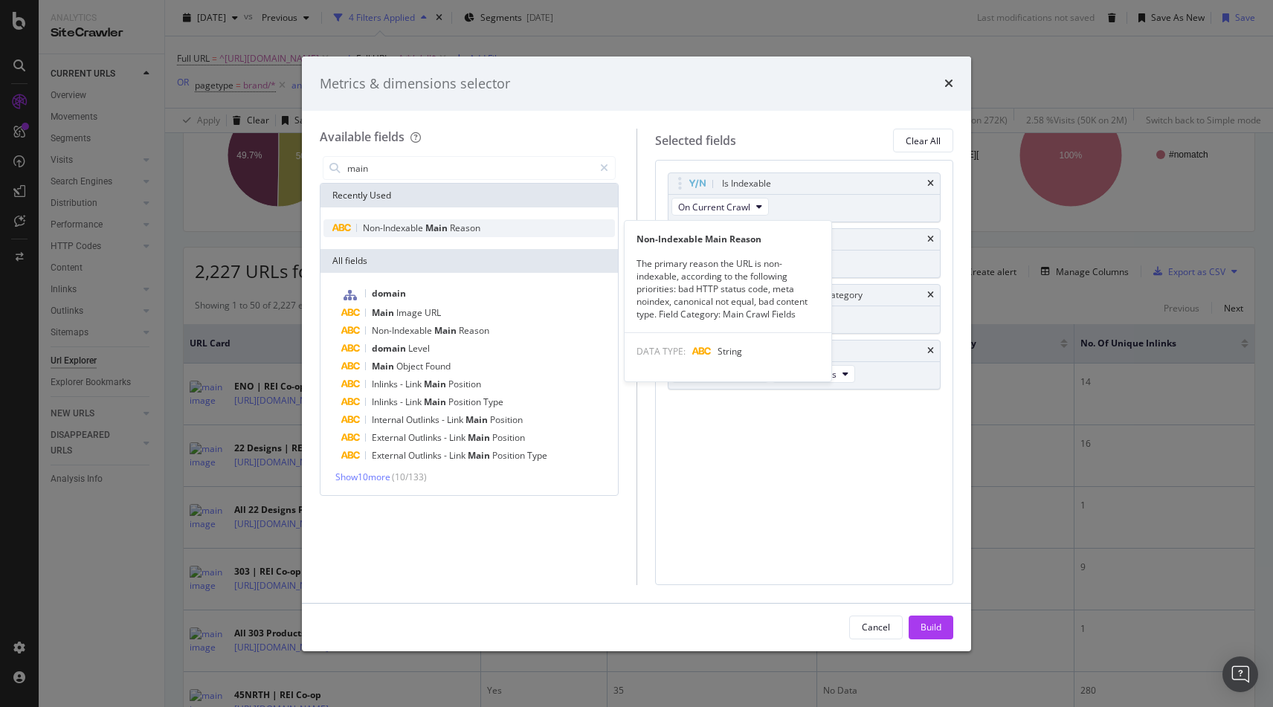
type input "main"
click at [471, 231] on span "Reason" at bounding box center [465, 228] width 30 height 13
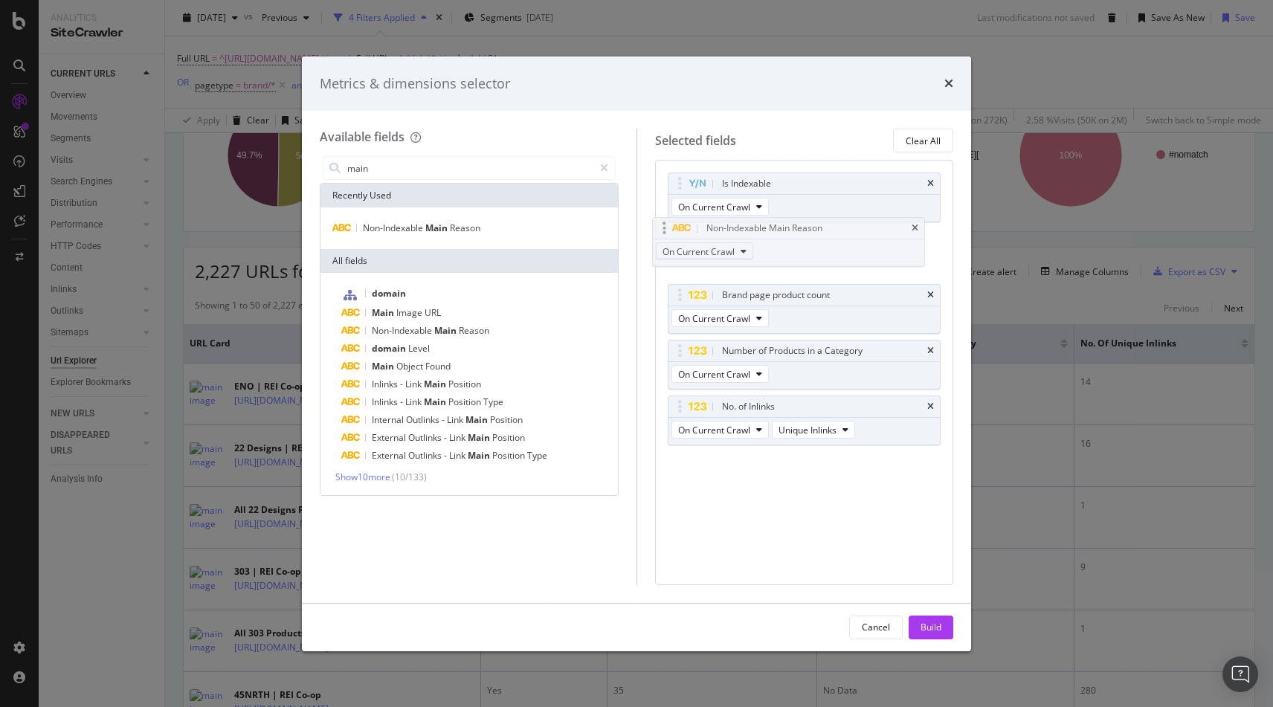
drag, startPoint x: 675, startPoint y: 405, endPoint x: 680, endPoint y: 256, distance: 149.5
click at [659, 227] on body "Analytics SiteCrawler CURRENT URLS Overview Movements Segments Visits Analysis …" at bounding box center [636, 353] width 1273 height 707
click at [934, 625] on div "Build" at bounding box center [931, 627] width 21 height 13
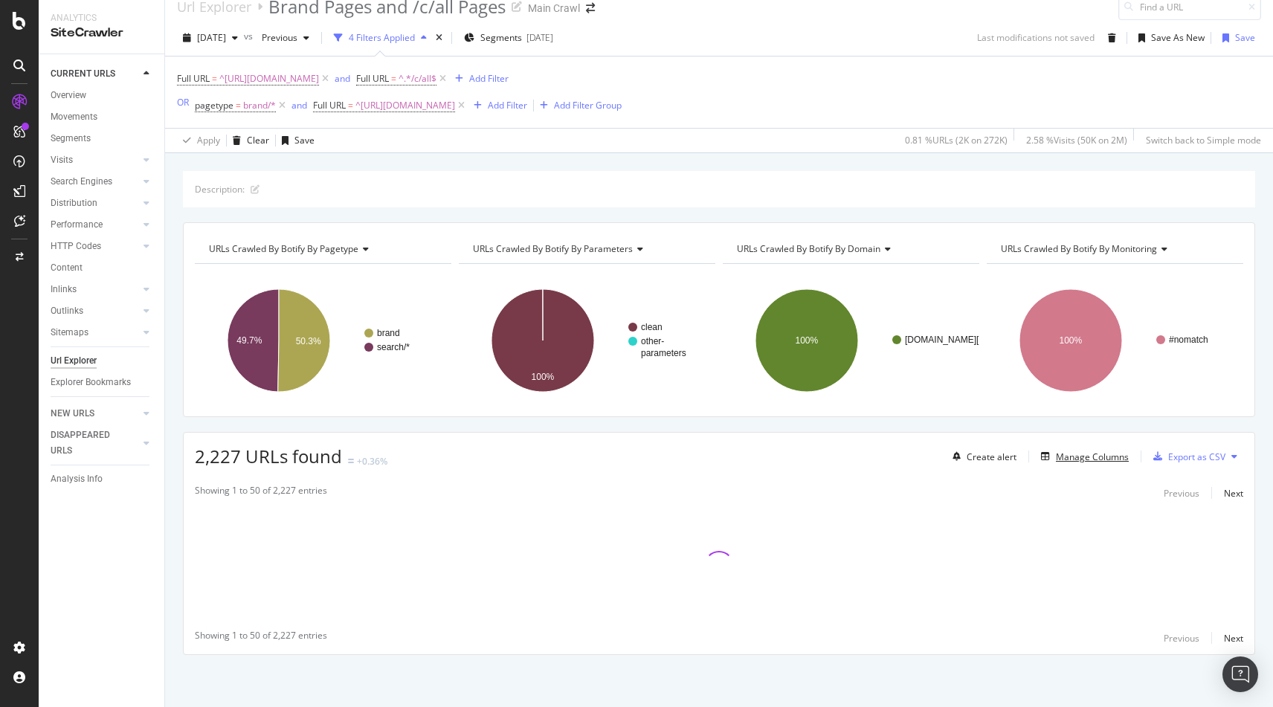
scroll to position [18, 0]
click at [674, 432] on div "2,227 URLs found +0.36% Create alert Manage Columns Export as CSV Showing 1 to …" at bounding box center [719, 543] width 1072 height 223
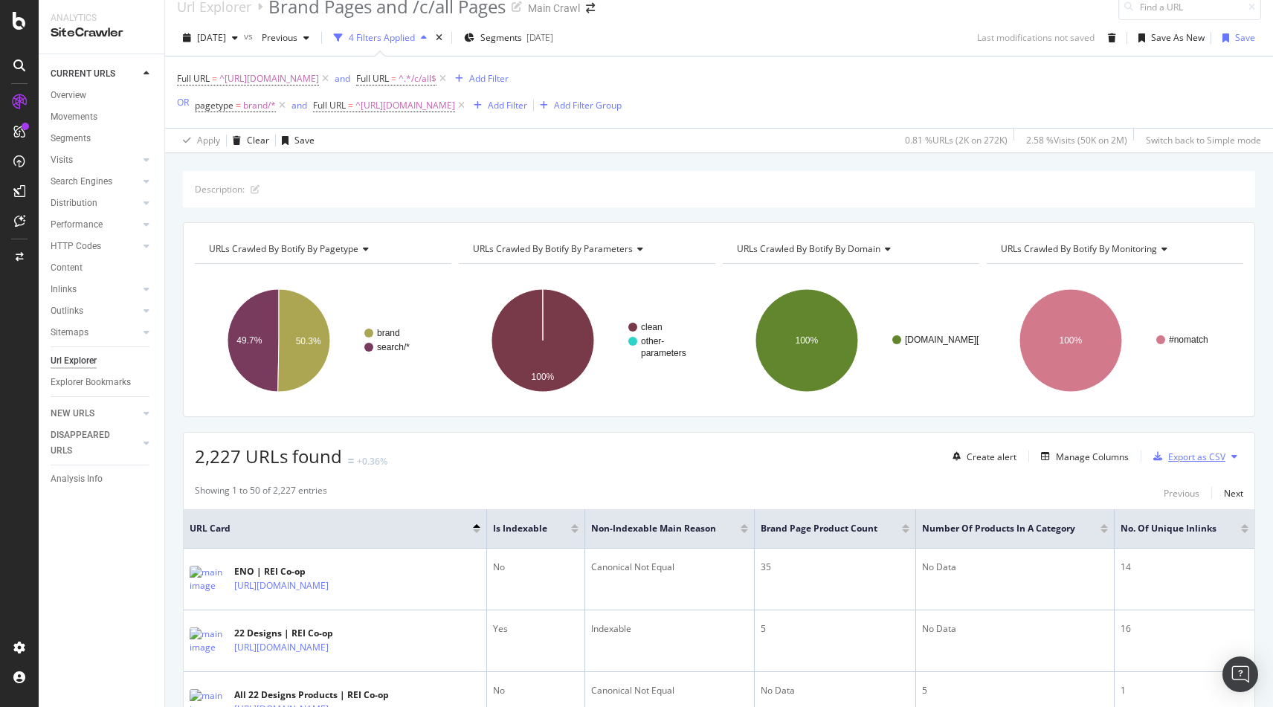
click at [1189, 454] on div "Export as CSV" at bounding box center [1196, 457] width 57 height 13
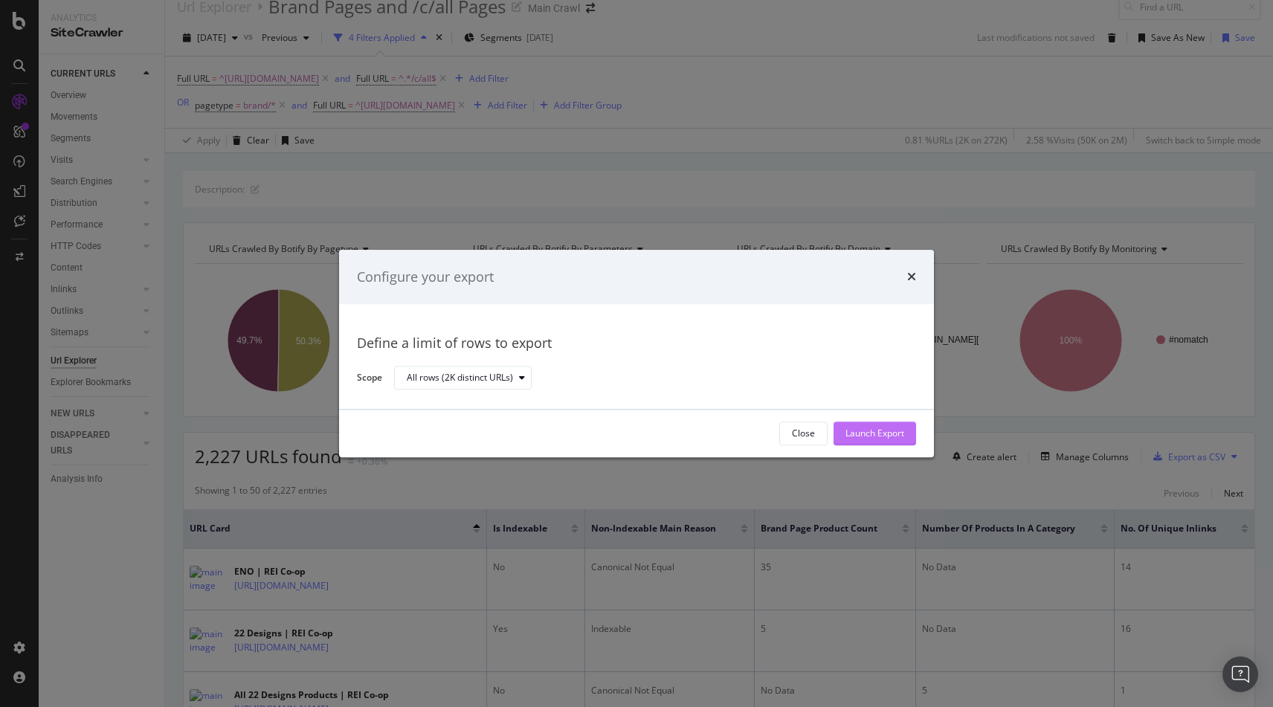
click at [887, 439] on div "Launch Export" at bounding box center [875, 434] width 59 height 13
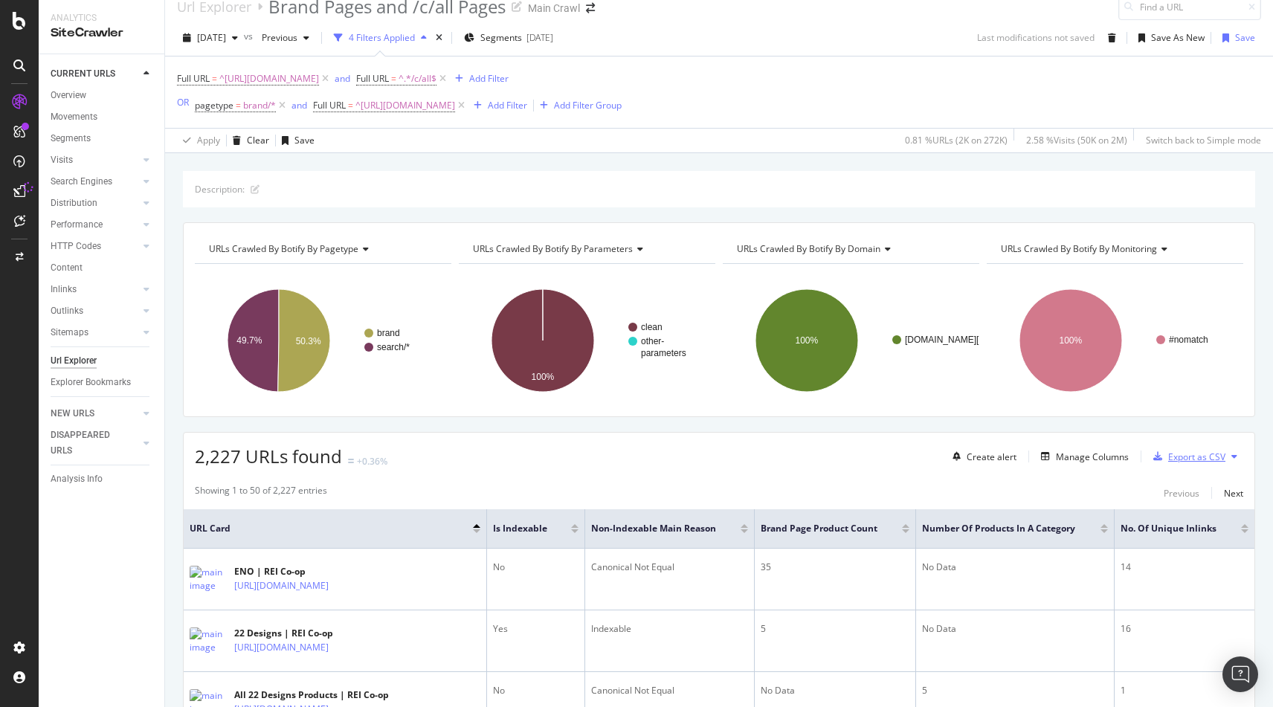
scroll to position [23, 0]
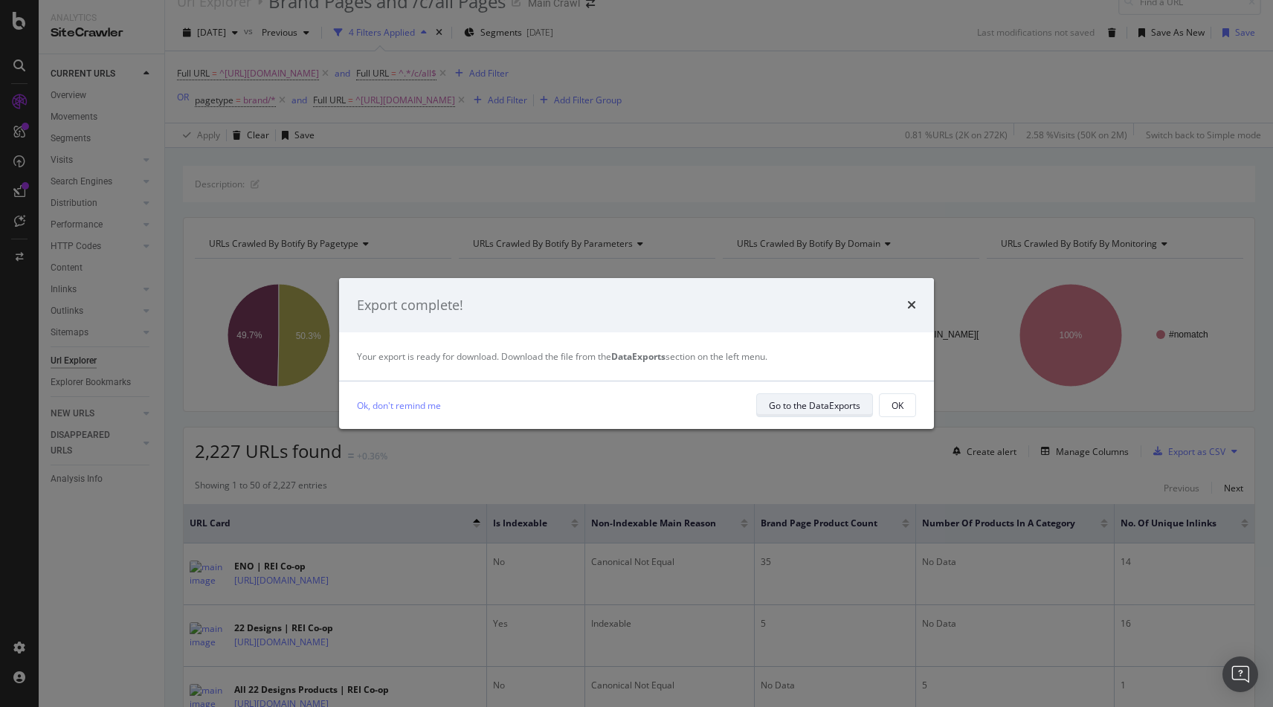
click at [824, 410] on div "Go to the DataExports" at bounding box center [814, 405] width 91 height 13
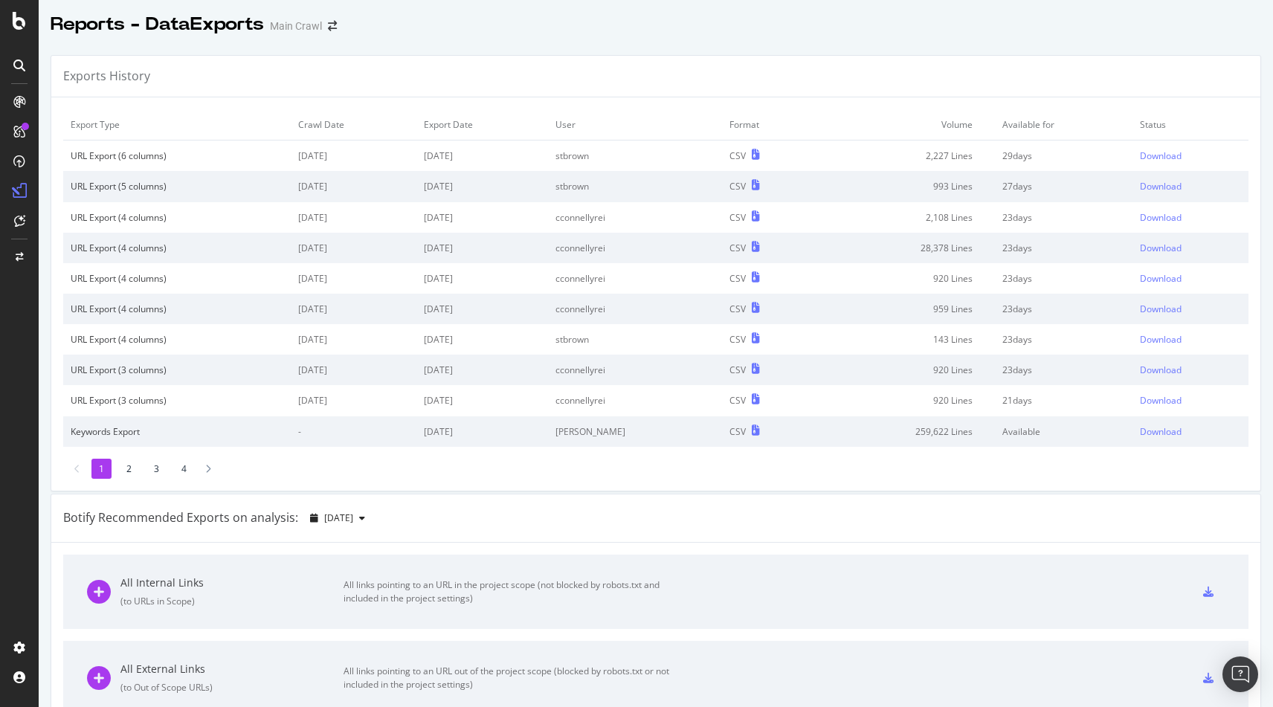
click at [1188, 111] on td "Status" at bounding box center [1191, 124] width 116 height 31
click at [1178, 157] on div "Download" at bounding box center [1161, 155] width 42 height 13
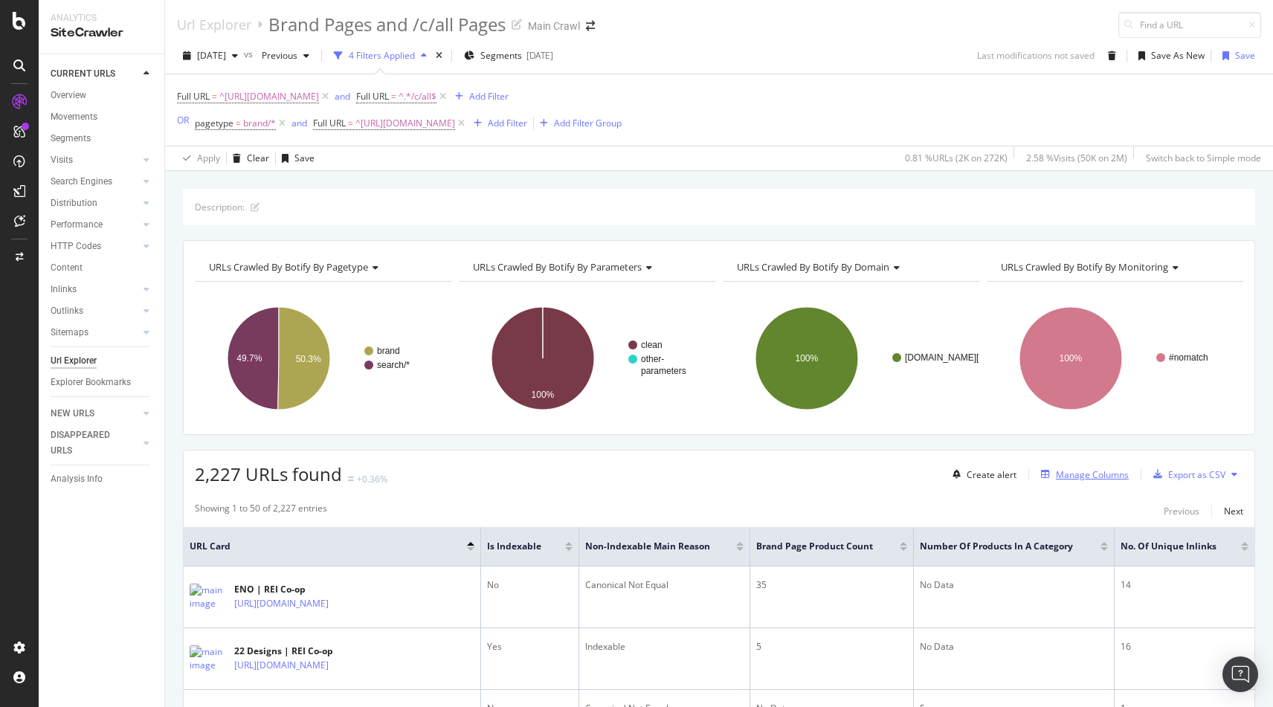
click at [1083, 477] on div "Manage Columns" at bounding box center [1092, 475] width 73 height 13
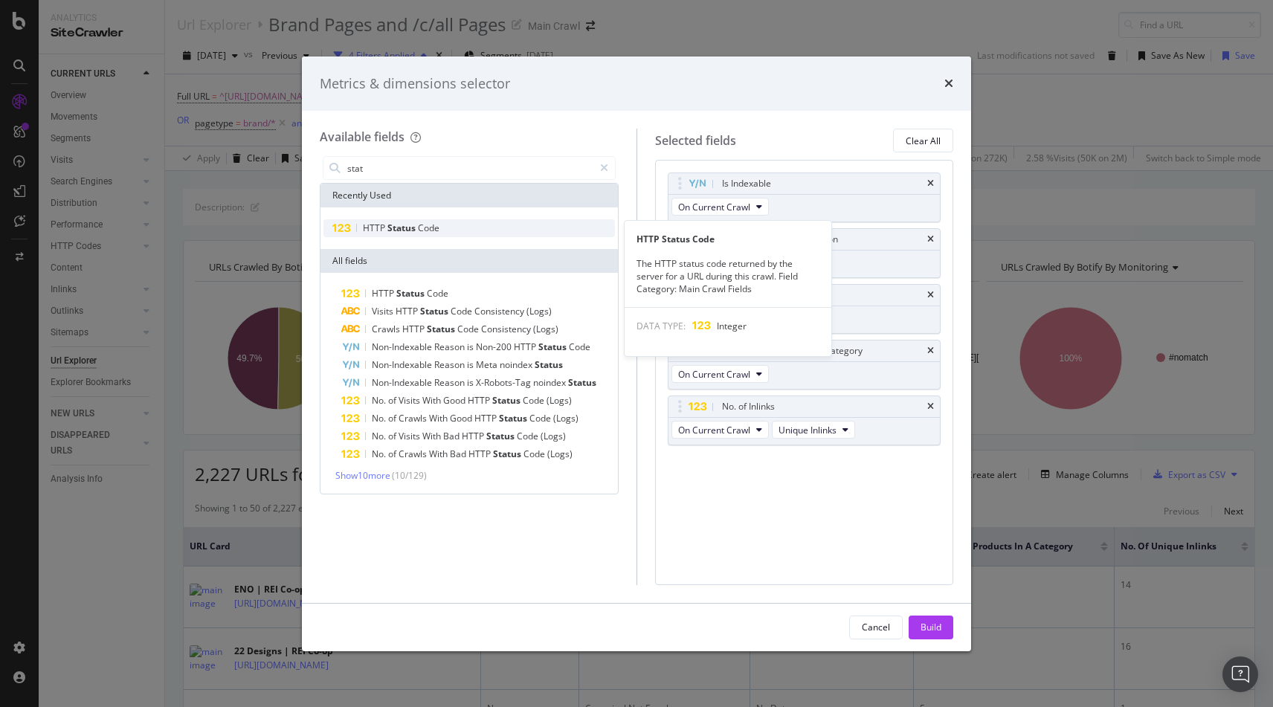
type input "stat"
click at [538, 227] on div "HTTP Status Code" at bounding box center [469, 228] width 292 height 18
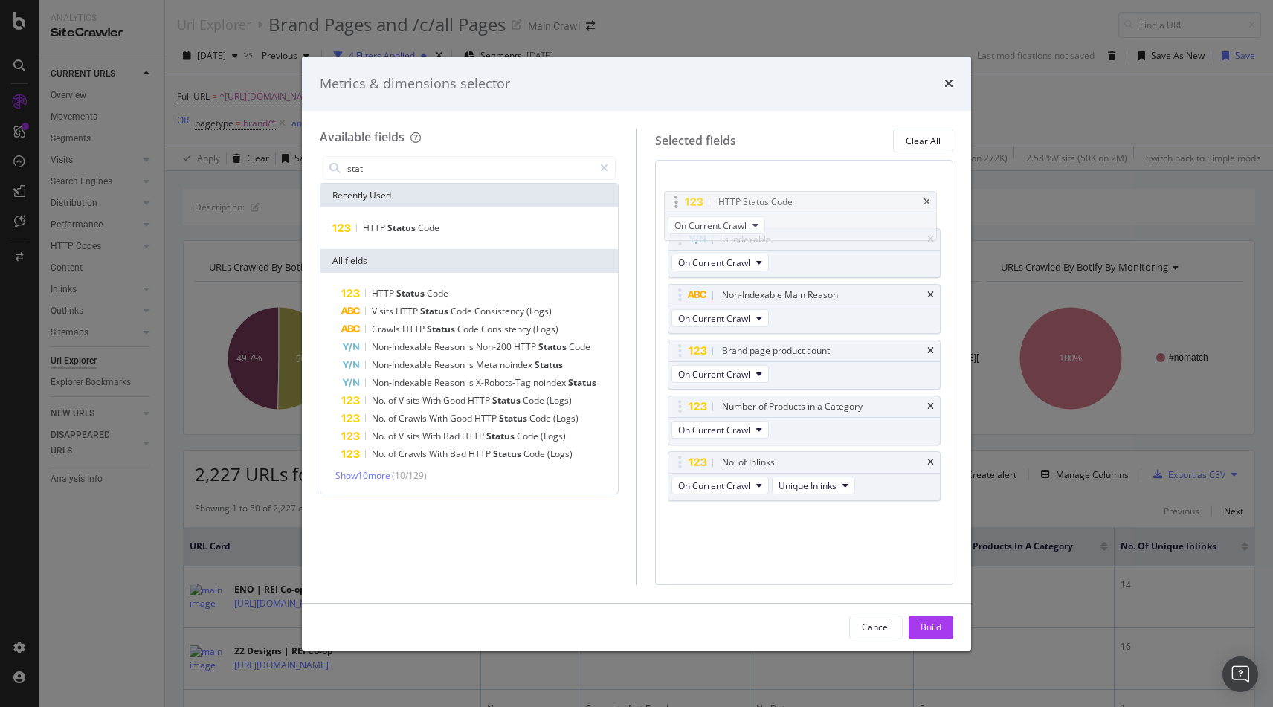
drag, startPoint x: 680, startPoint y: 463, endPoint x: 676, endPoint y: 202, distance: 260.3
click at [676, 202] on body "Analytics SiteCrawler CURRENT URLS Overview Movements Segments Visits Analysis …" at bounding box center [636, 353] width 1273 height 707
click at [933, 628] on div "Build" at bounding box center [931, 627] width 21 height 13
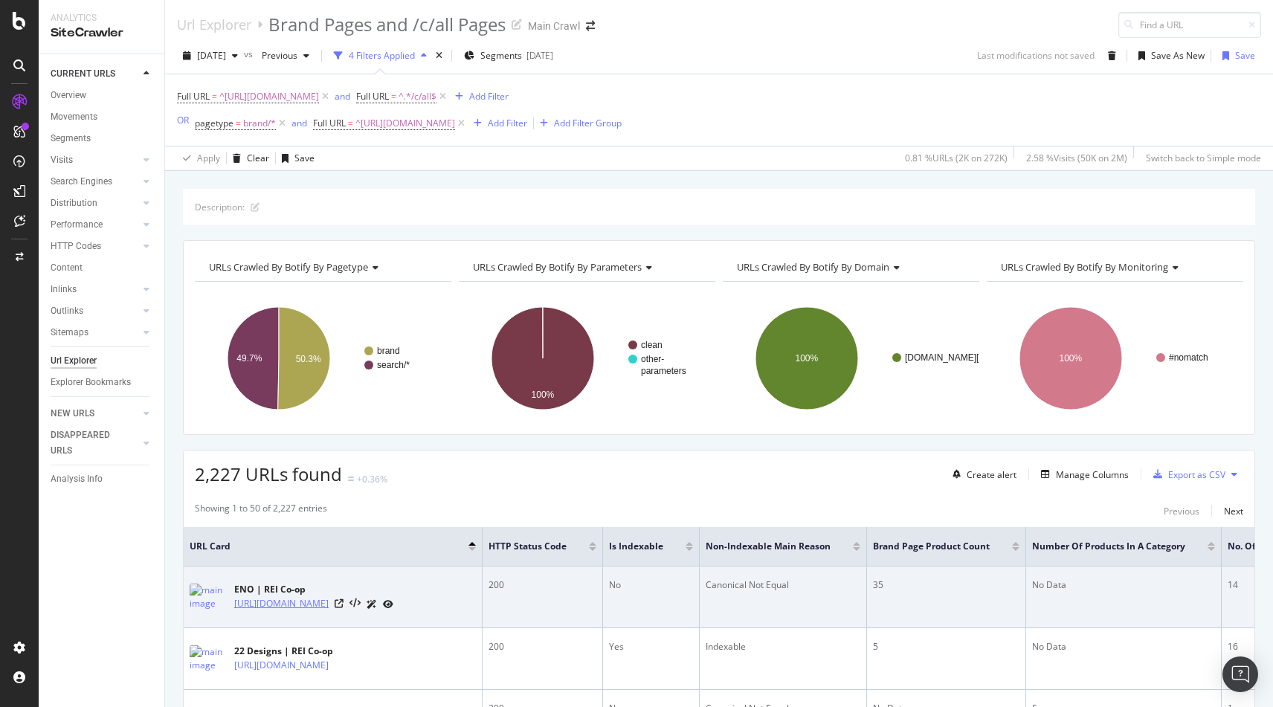
click at [326, 602] on link "[URL][DOMAIN_NAME]" at bounding box center [281, 603] width 94 height 15
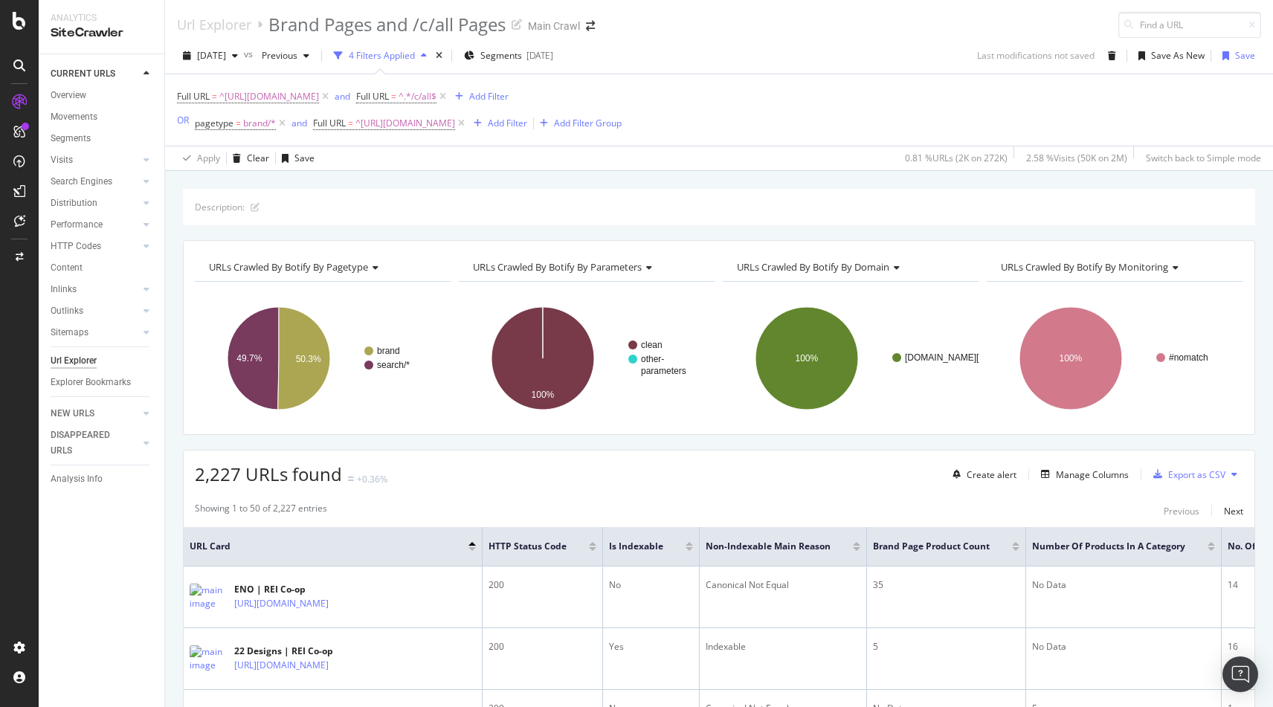
click at [872, 77] on div "Full URL = ^https://www.rei.com/b/.*$ and Full URL = ^.*/c/all$ Add Filter OR p…" at bounding box center [719, 109] width 1084 height 71
click at [822, 478] on div "2,227 URLs found +0.36% Create alert Manage Columns Export as CSV" at bounding box center [719, 469] width 1071 height 36
click at [1194, 476] on div "Export as CSV" at bounding box center [1196, 475] width 57 height 13
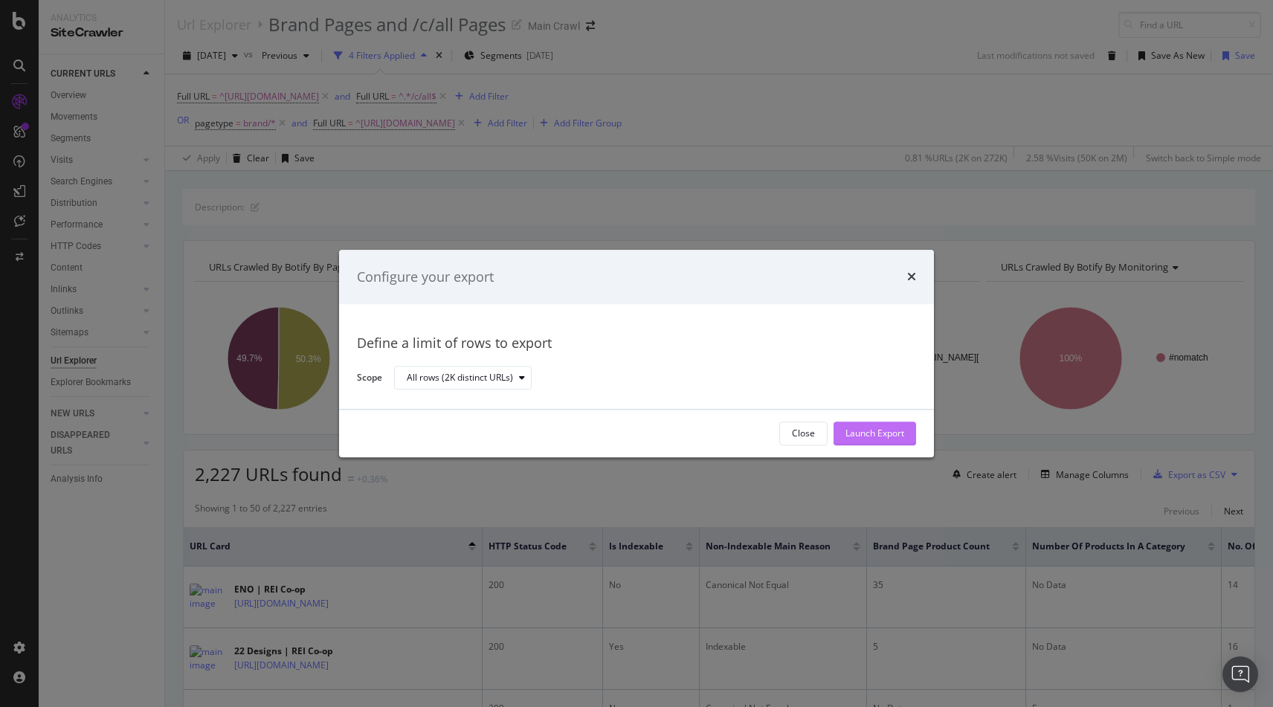
click at [875, 437] on div "Launch Export" at bounding box center [875, 434] width 59 height 13
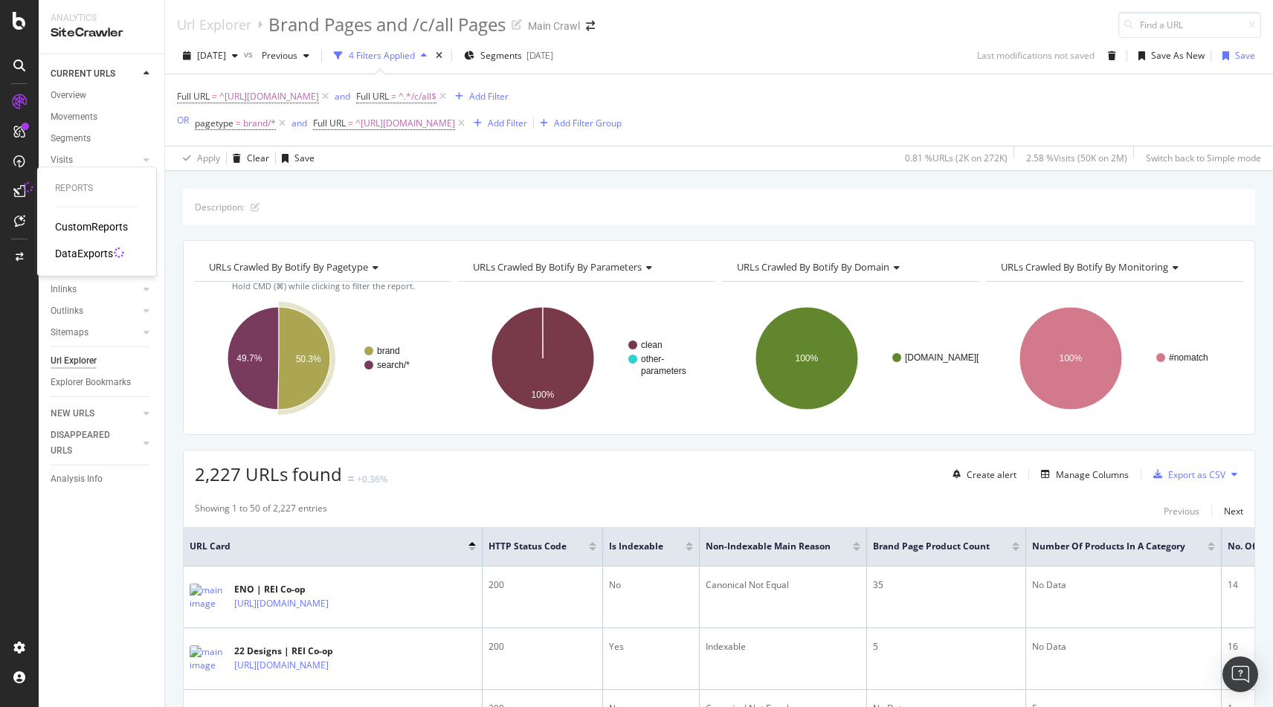
click at [21, 190] on link at bounding box center [19, 191] width 36 height 24
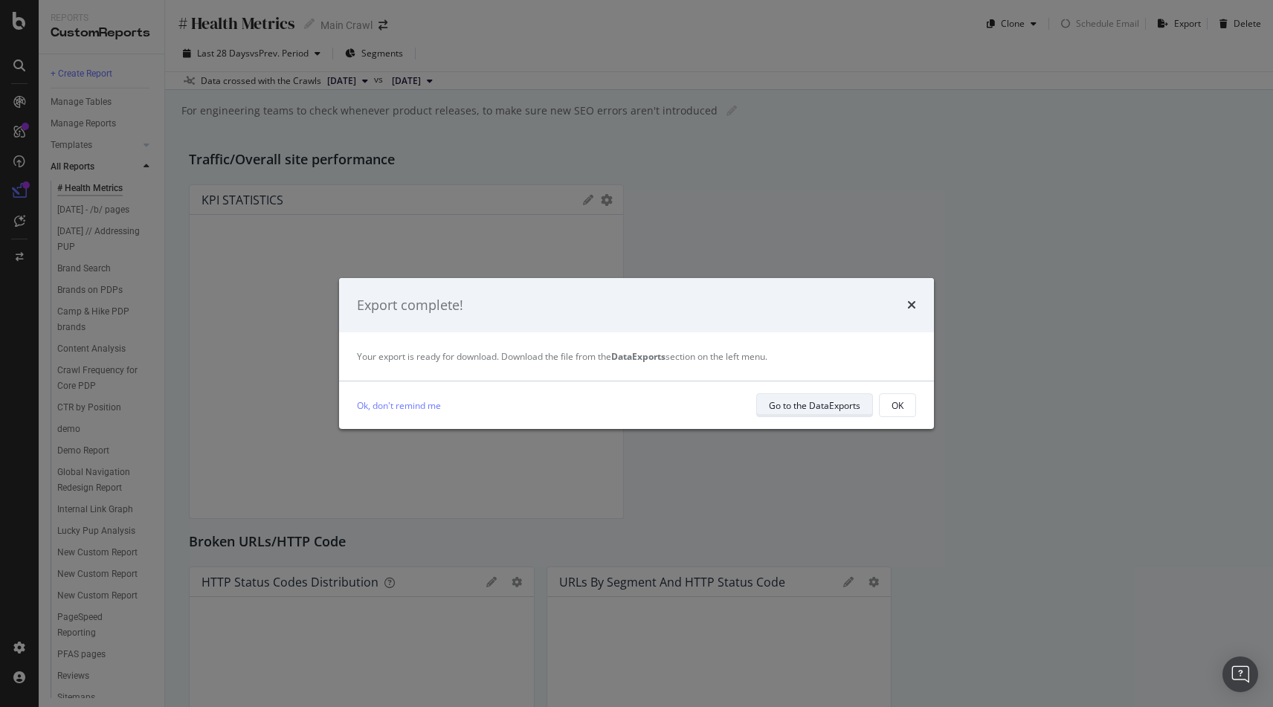
click at [852, 397] on div "Go to the DataExports" at bounding box center [814, 405] width 91 height 21
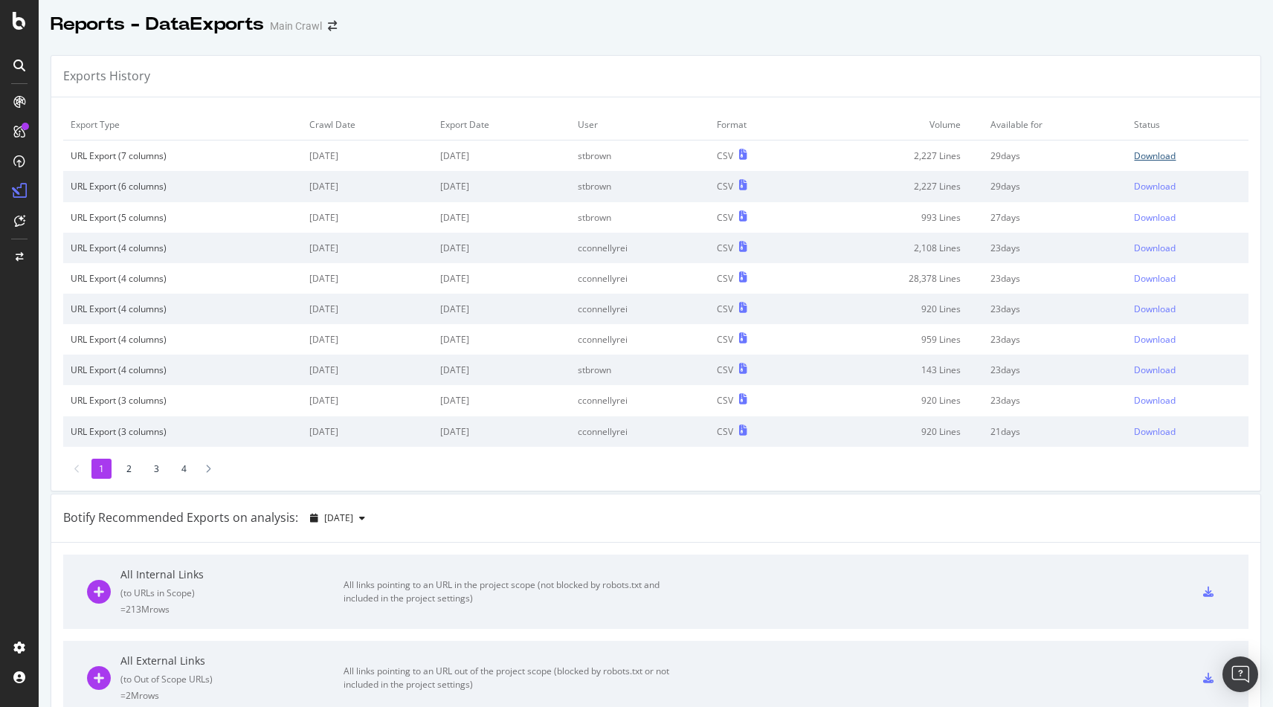
click at [1182, 160] on link "Download" at bounding box center [1187, 155] width 107 height 13
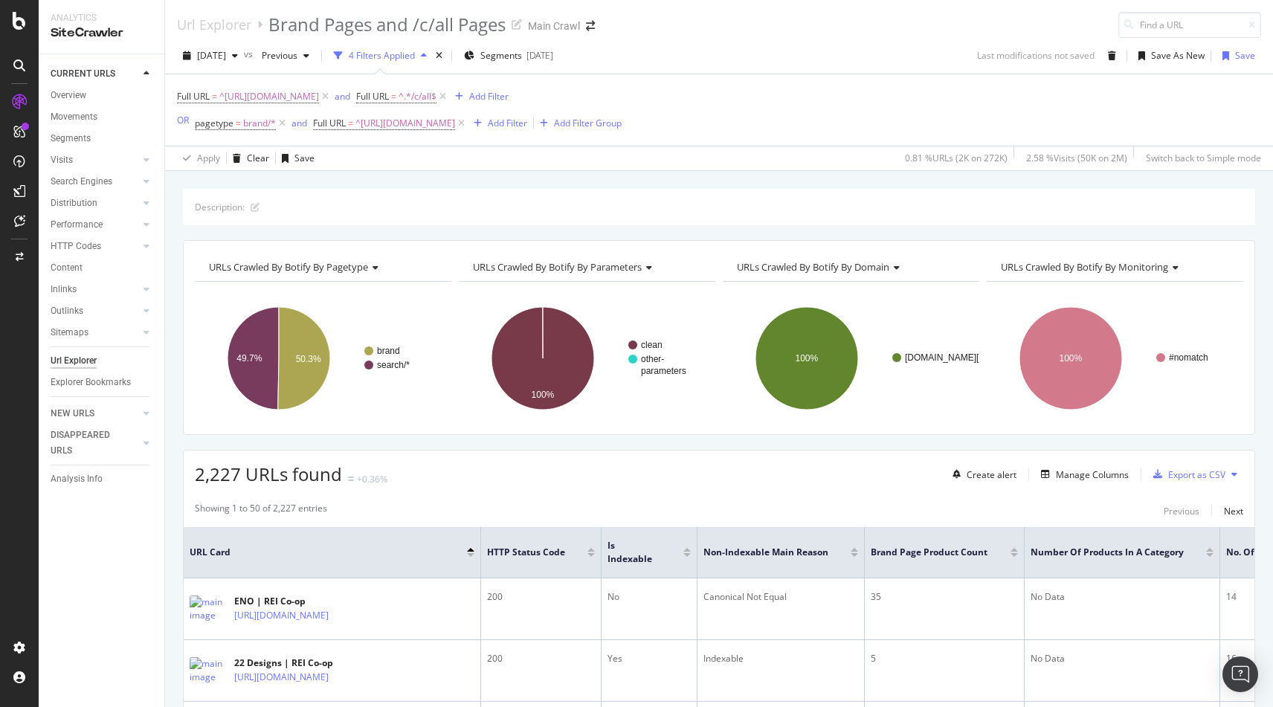
click at [927, 100] on div "Full URL = ^https://www.rei.com/b/.*$ and Full URL = ^.*/c/all$ Add Filter OR p…" at bounding box center [719, 109] width 1084 height 71
click at [1252, 57] on div "Save" at bounding box center [1245, 55] width 20 height 13
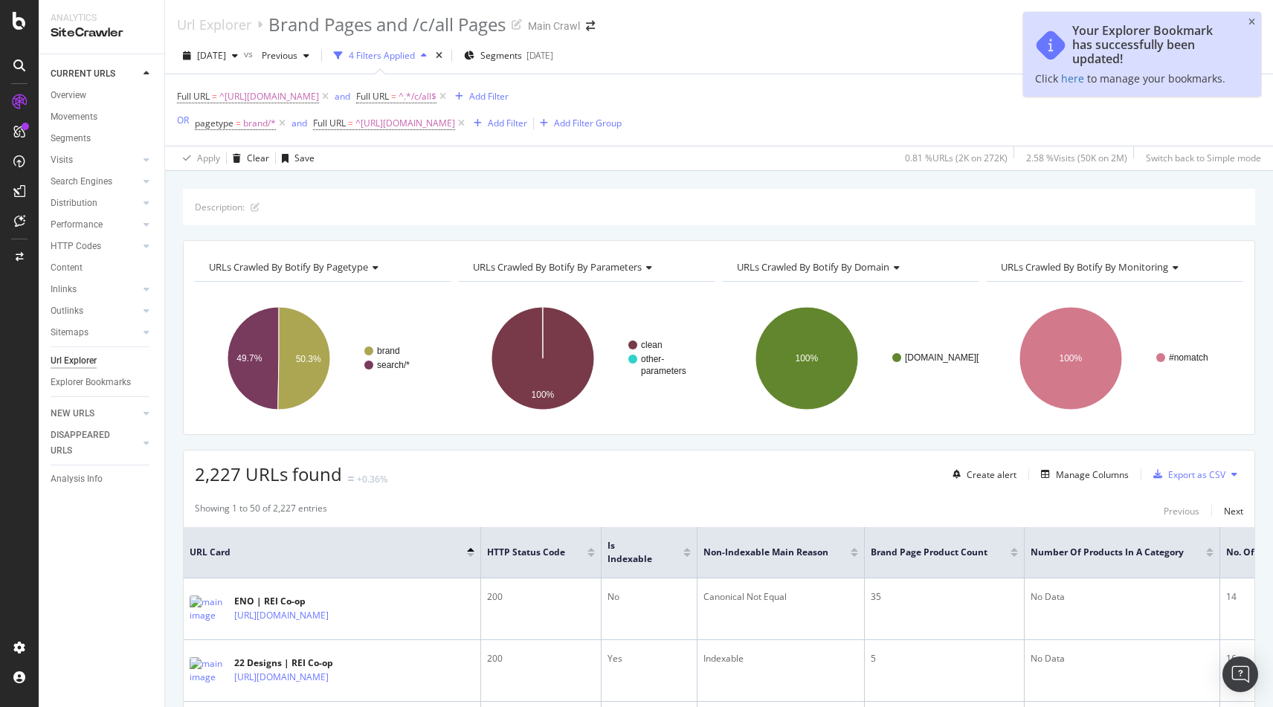
click at [877, 106] on div "Full URL = ^https://www.rei.com/b/.*$ and Full URL = ^.*/c/all$ Add Filter OR p…" at bounding box center [719, 109] width 1084 height 71
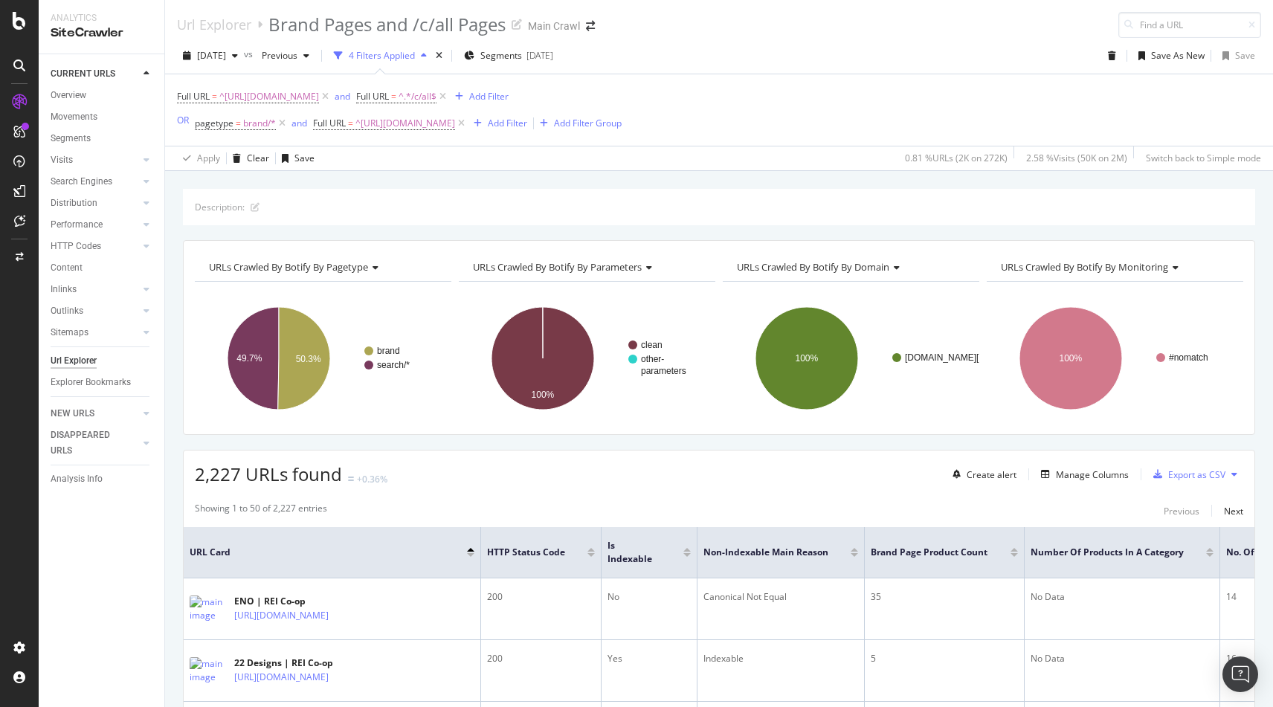
click at [1067, 269] on span "URLs Crawled By Botify By monitoring" at bounding box center [1084, 266] width 167 height 13
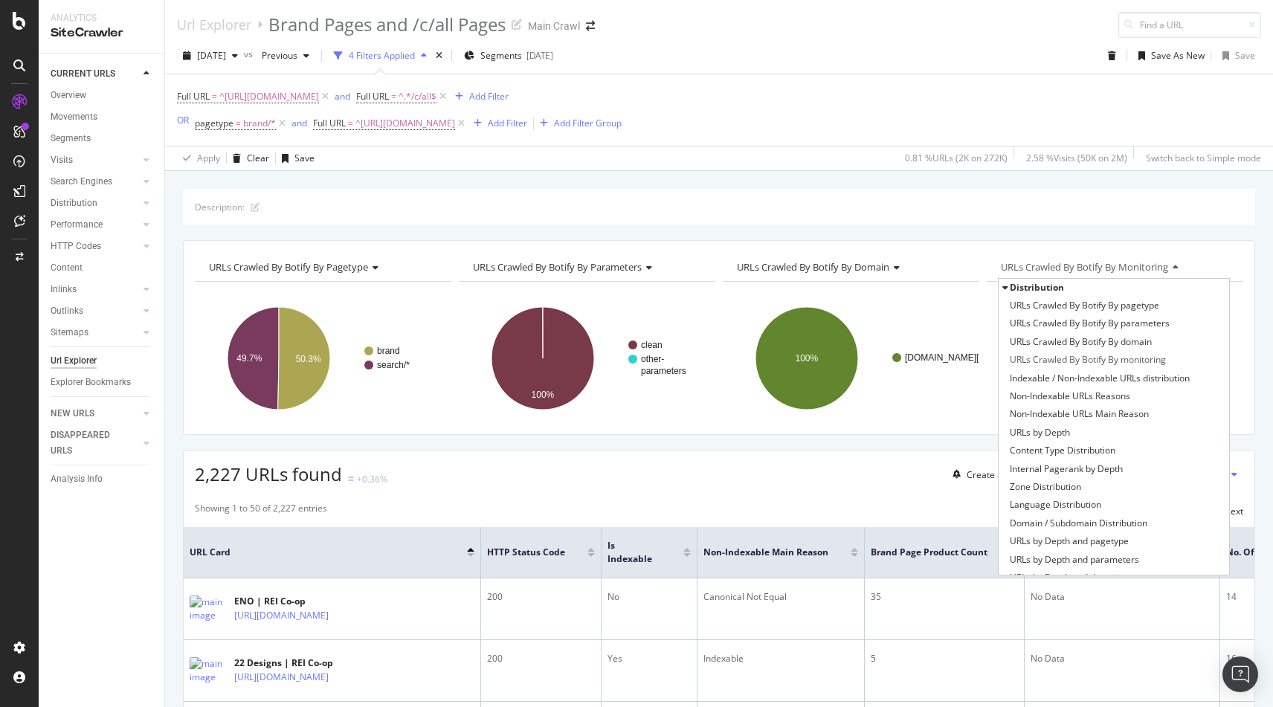
type input "t"
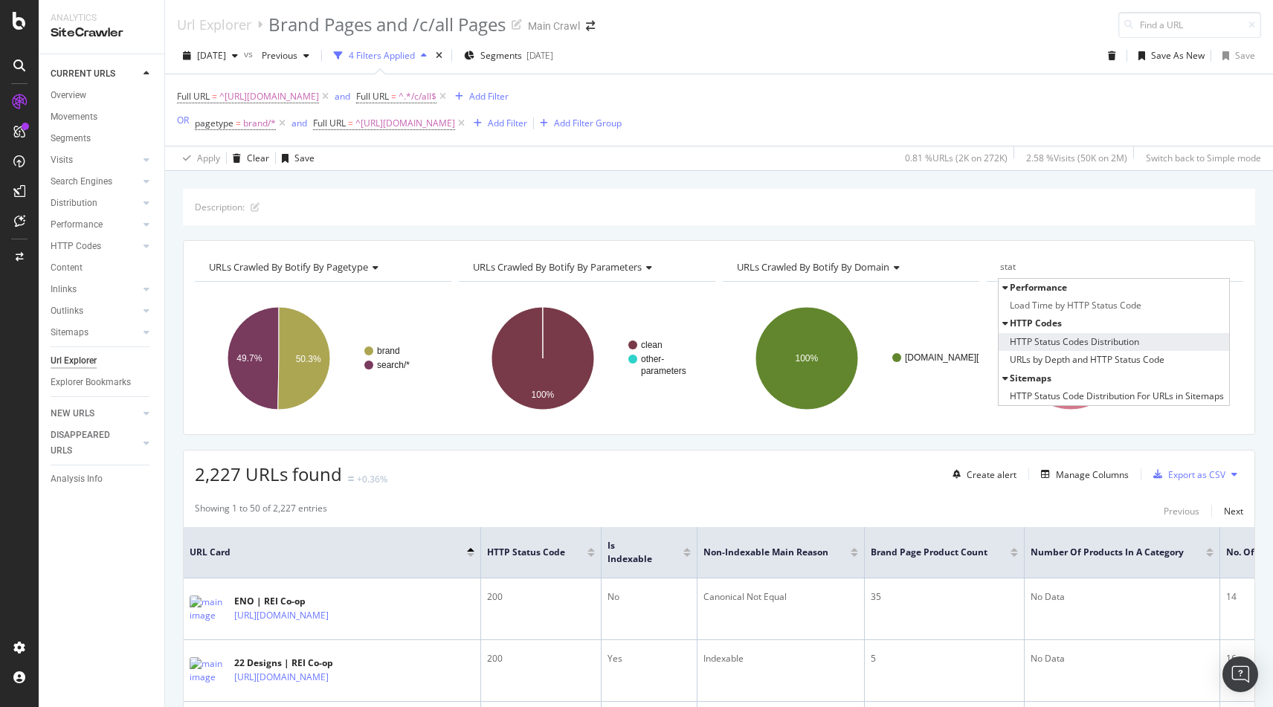
type input "stat"
click at [1138, 338] on span "HTTP Status Codes Distribution" at bounding box center [1074, 342] width 129 height 15
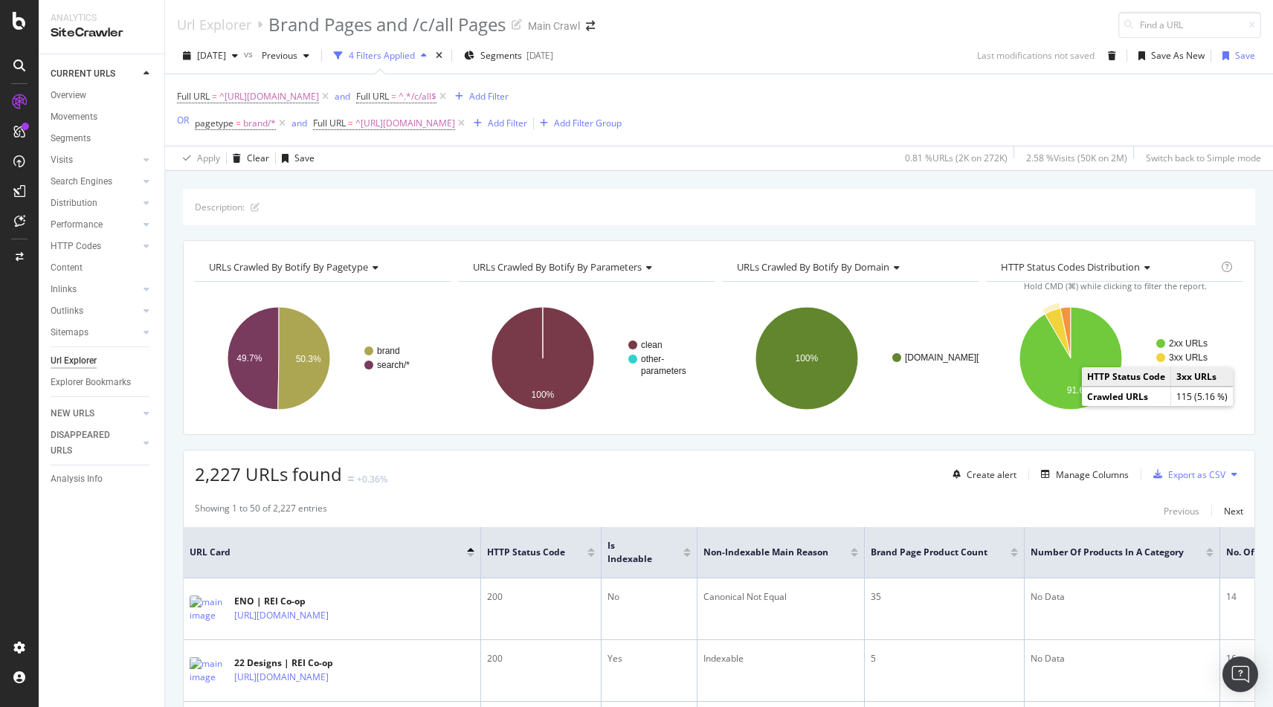
click at [1175, 354] on text "3xx URLs" at bounding box center [1188, 357] width 39 height 10
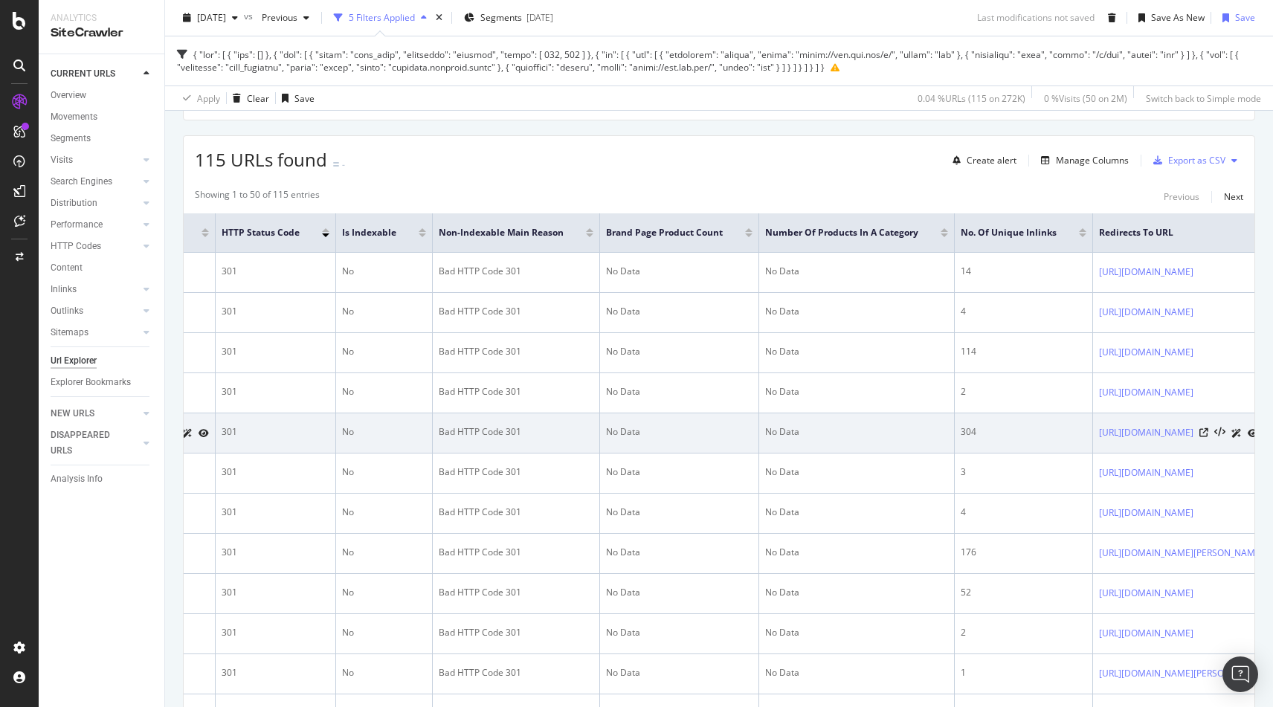
scroll to position [0, 359]
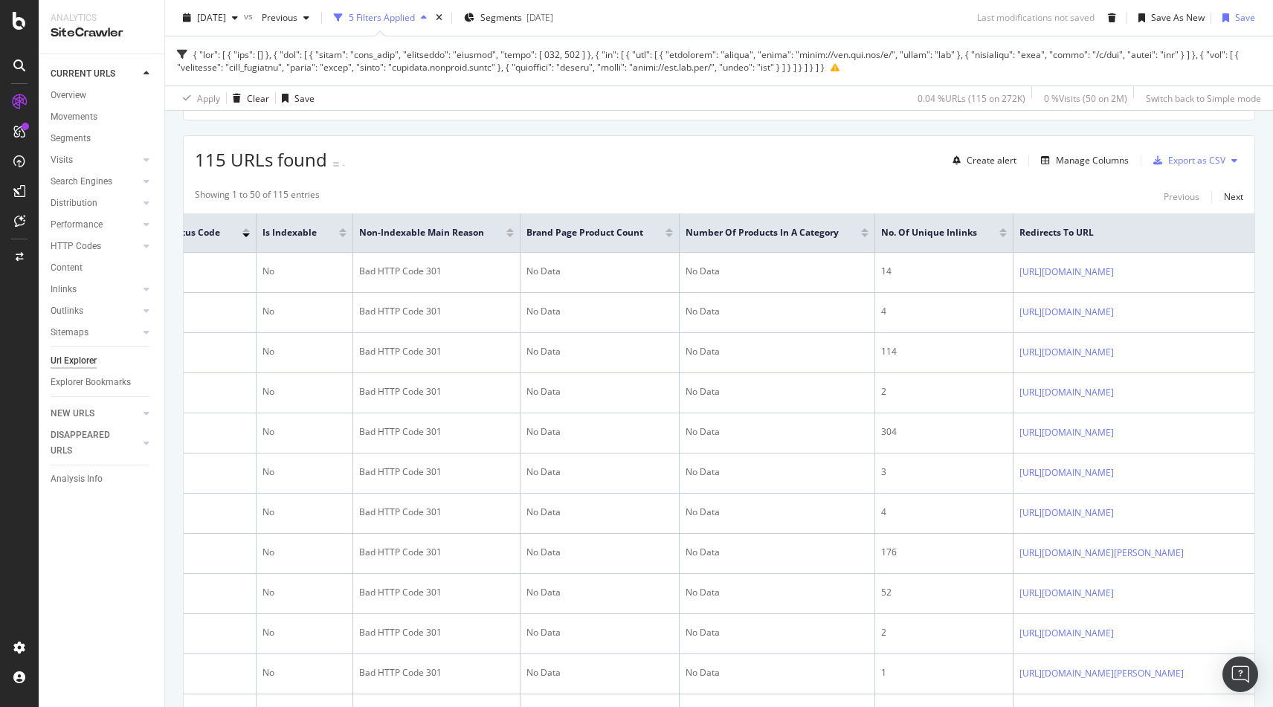
click at [999, 235] on div at bounding box center [1002, 236] width 7 height 4
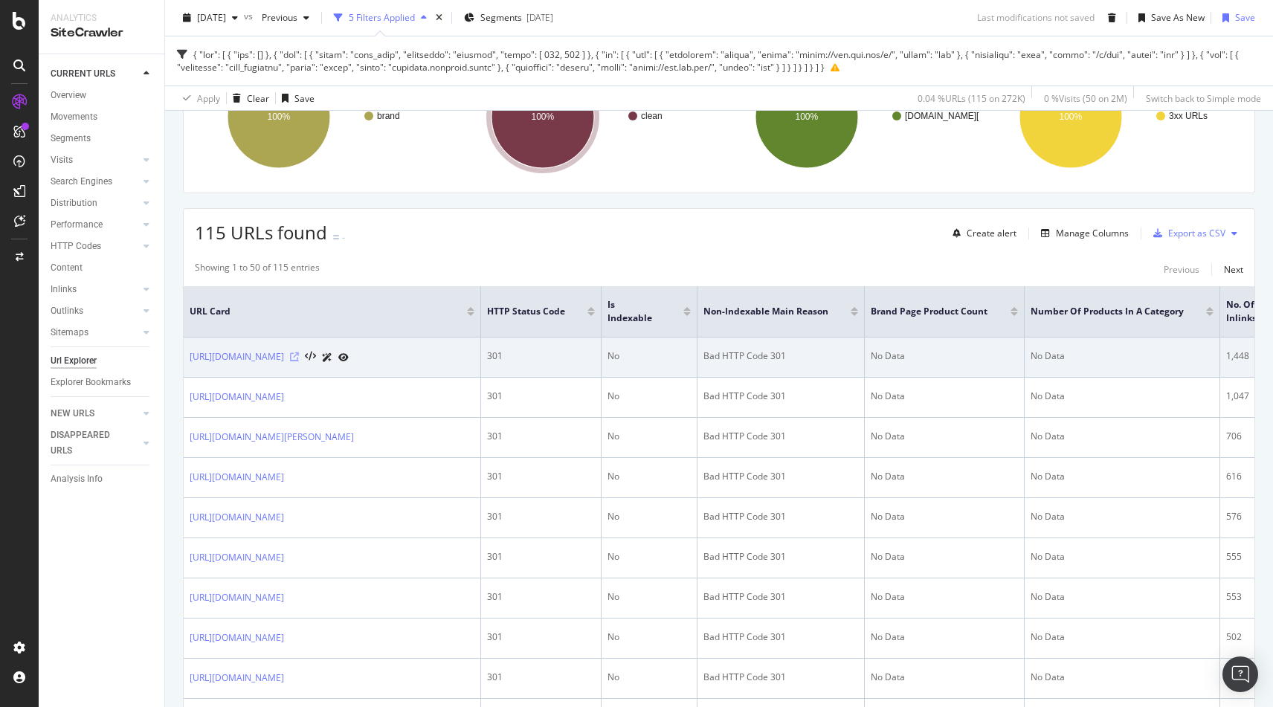
click at [299, 355] on icon at bounding box center [294, 356] width 9 height 9
click at [277, 357] on link "https://www.rei.com/b/free-country" at bounding box center [237, 357] width 94 height 15
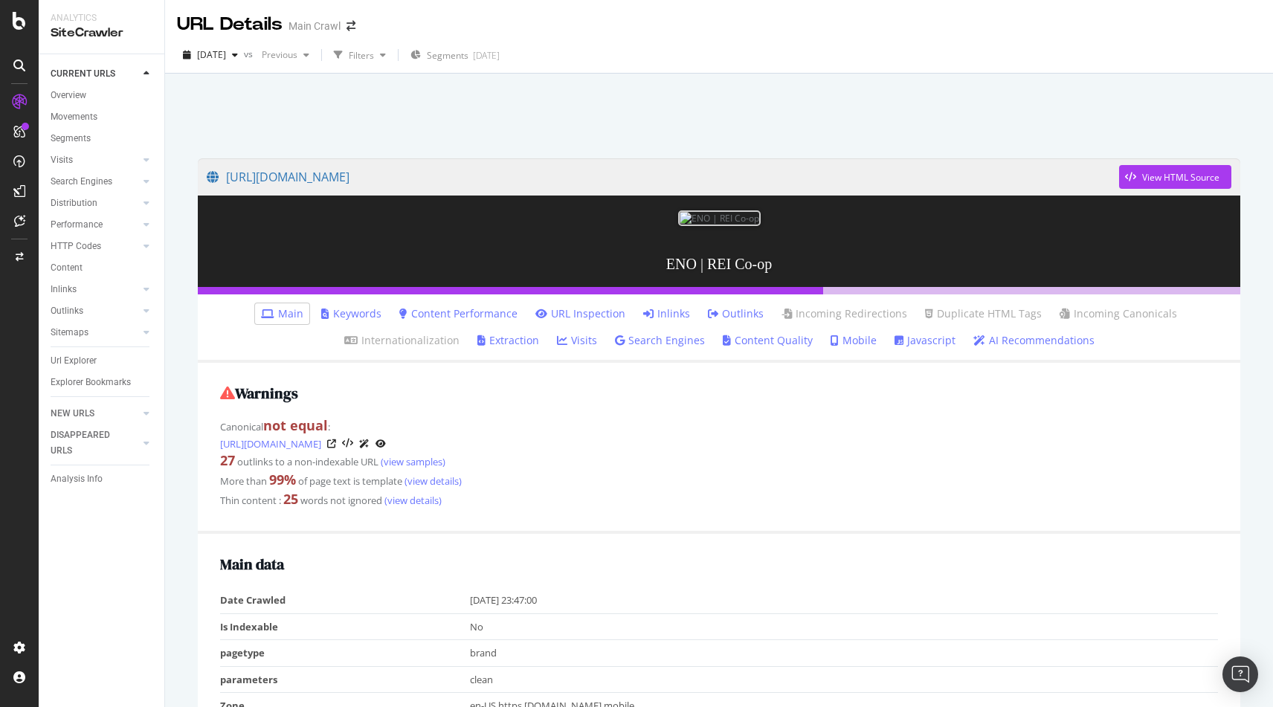
click at [181, 302] on div "[URL][DOMAIN_NAME] View HTML Source ENO | REI Co-op Main Keywords Content Perfo…" at bounding box center [719, 427] width 1108 height 707
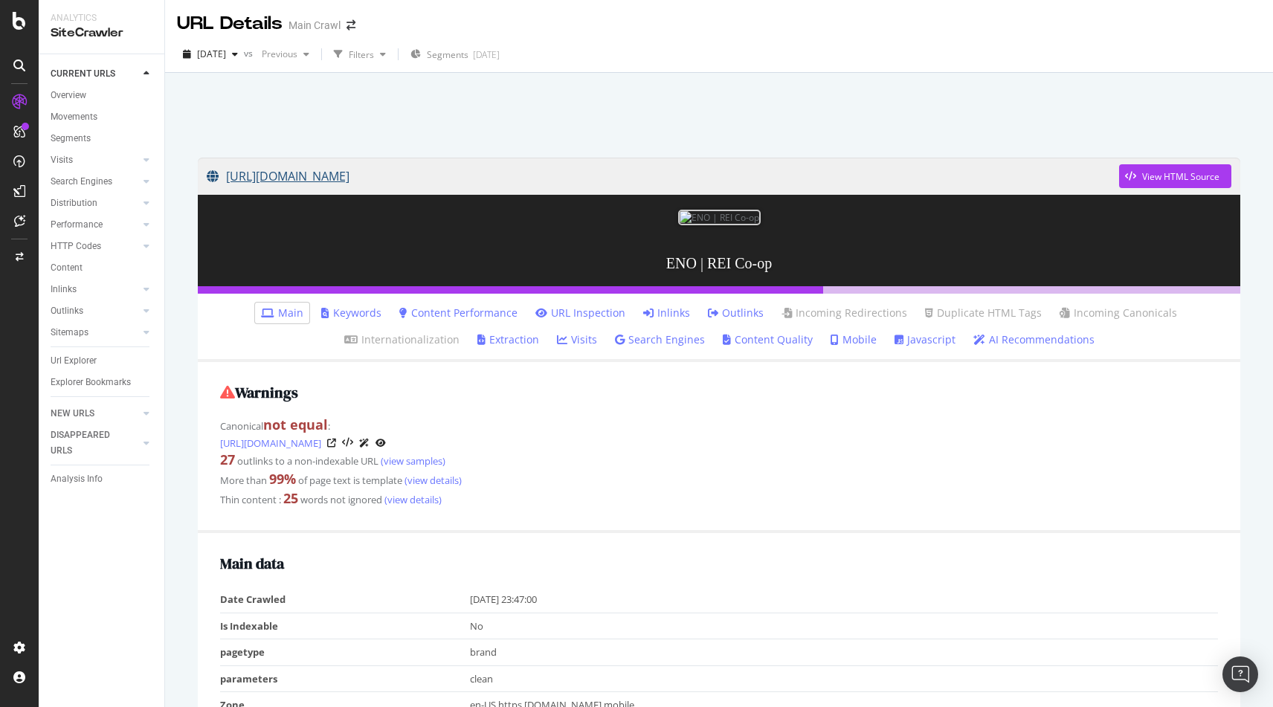
click at [274, 173] on link "[URL][DOMAIN_NAME]" at bounding box center [663, 176] width 912 height 37
click at [677, 321] on link "Inlinks" at bounding box center [666, 313] width 47 height 15
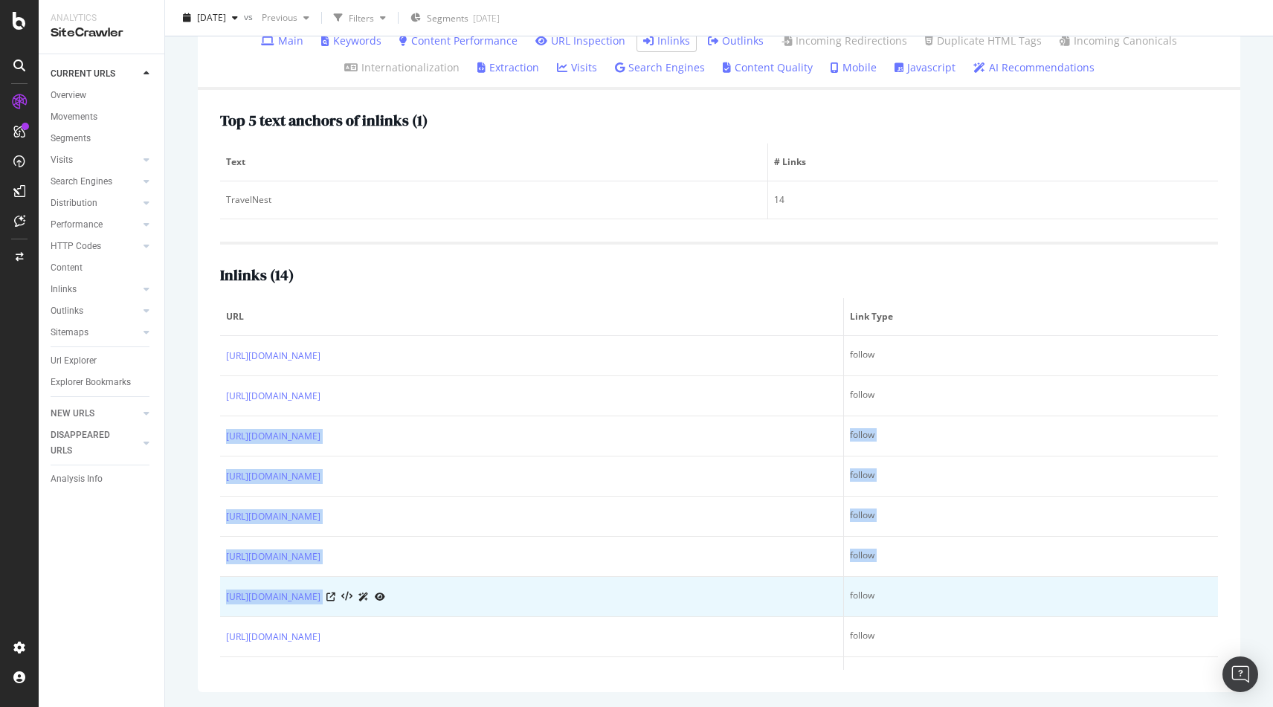
drag, startPoint x: 880, startPoint y: 394, endPoint x: 927, endPoint y: 576, distance: 188.1
click at [927, 576] on tbody "[URL][DOMAIN_NAME] follow [URL][DOMAIN_NAME] follow [URL][DOMAIN_NAME] follow […" at bounding box center [719, 617] width 998 height 562
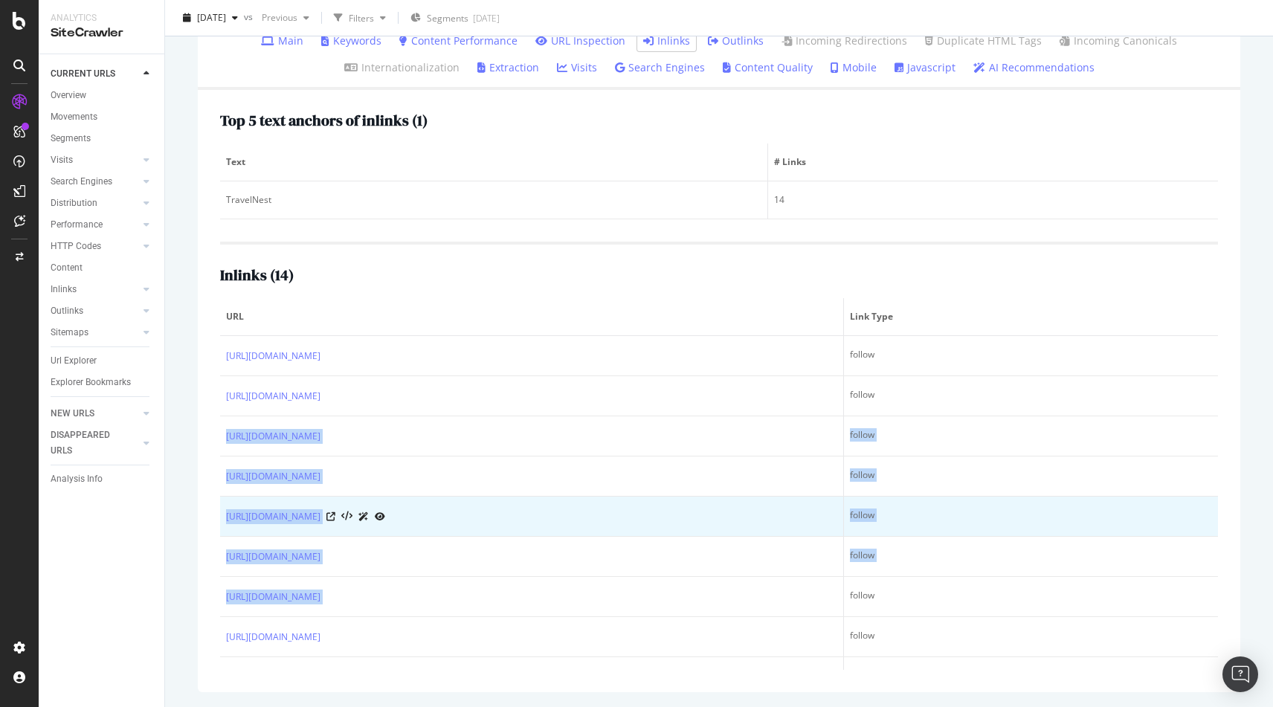
click at [924, 509] on td "follow" at bounding box center [1031, 517] width 374 height 40
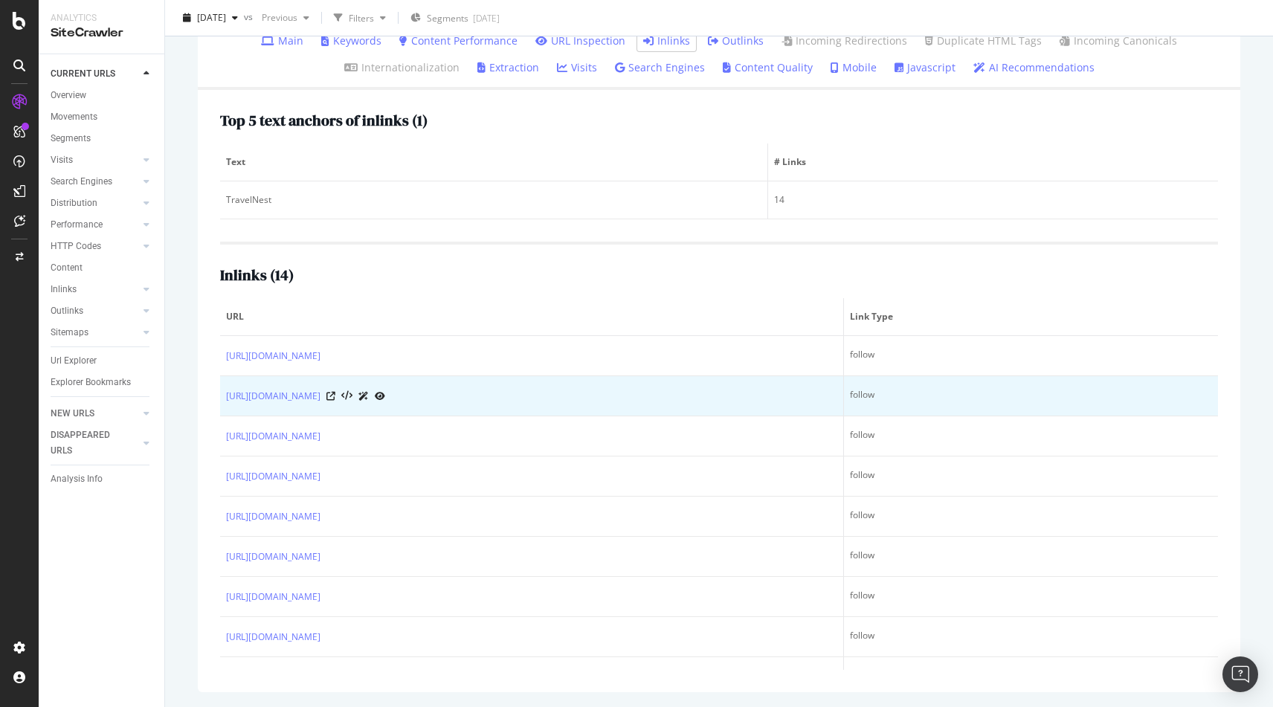
click at [889, 379] on td "follow" at bounding box center [1031, 396] width 374 height 40
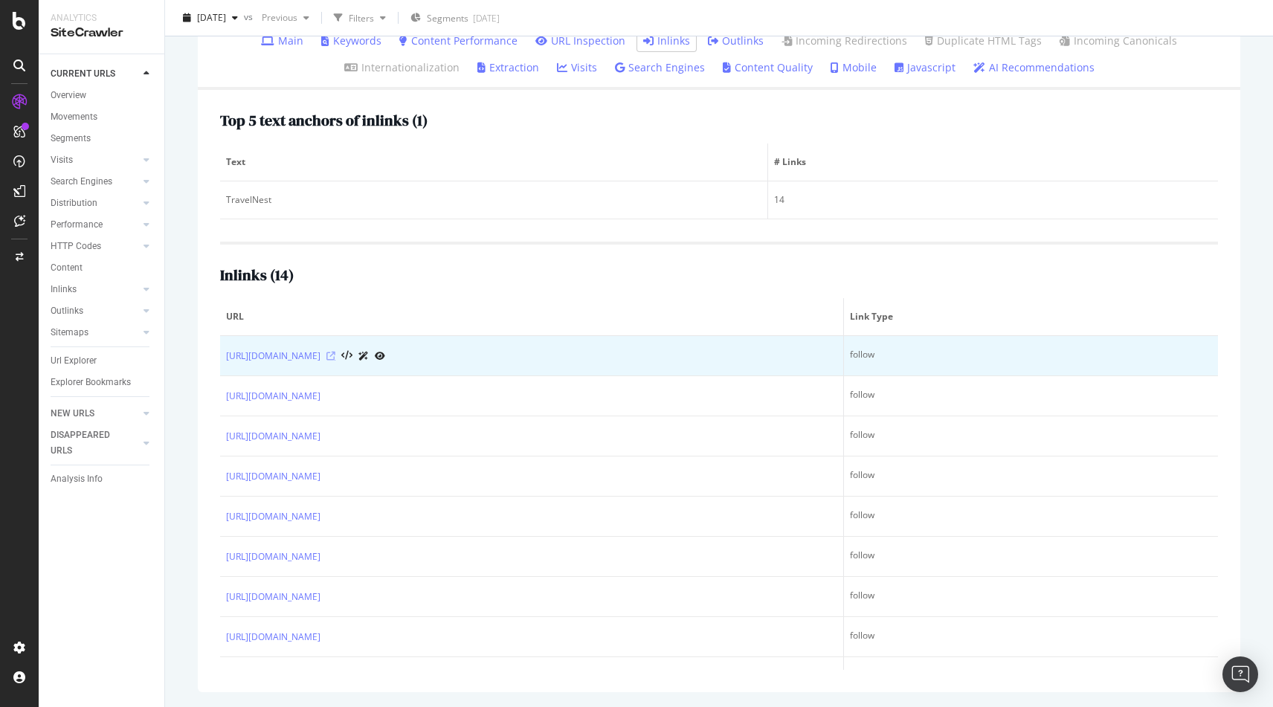
click at [335, 355] on icon at bounding box center [330, 356] width 9 height 9
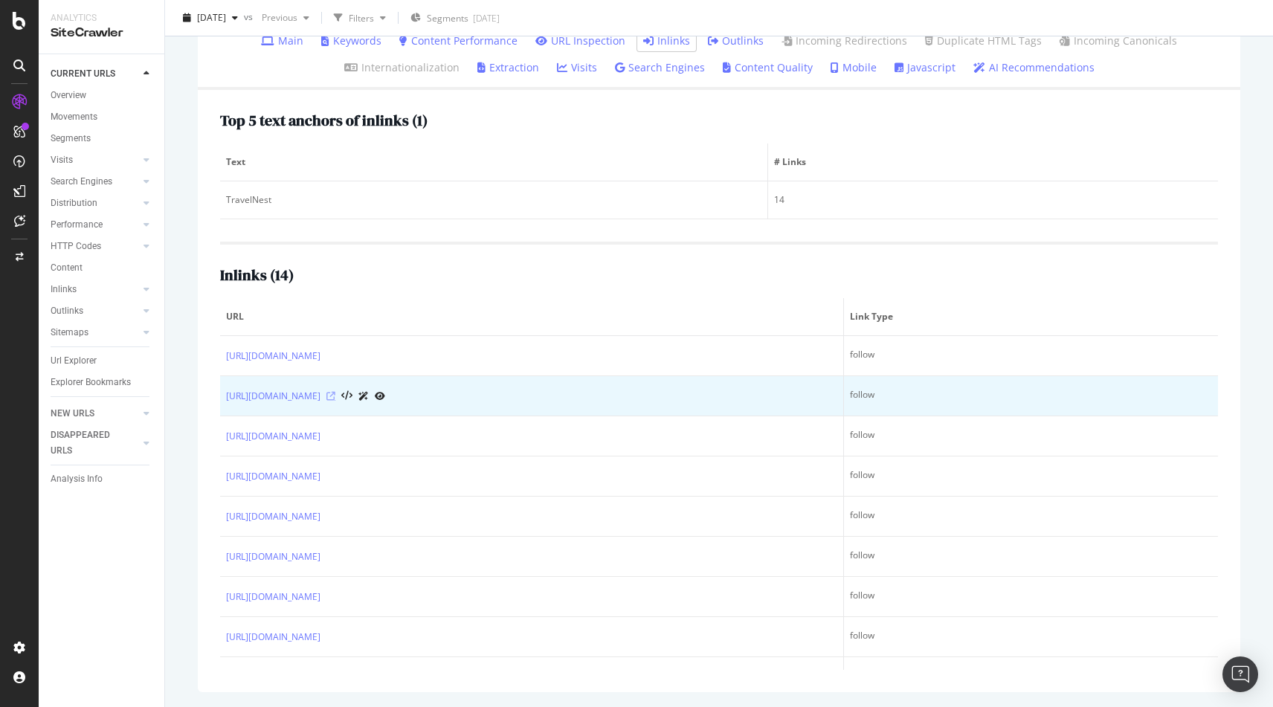
click at [335, 392] on icon at bounding box center [330, 396] width 9 height 9
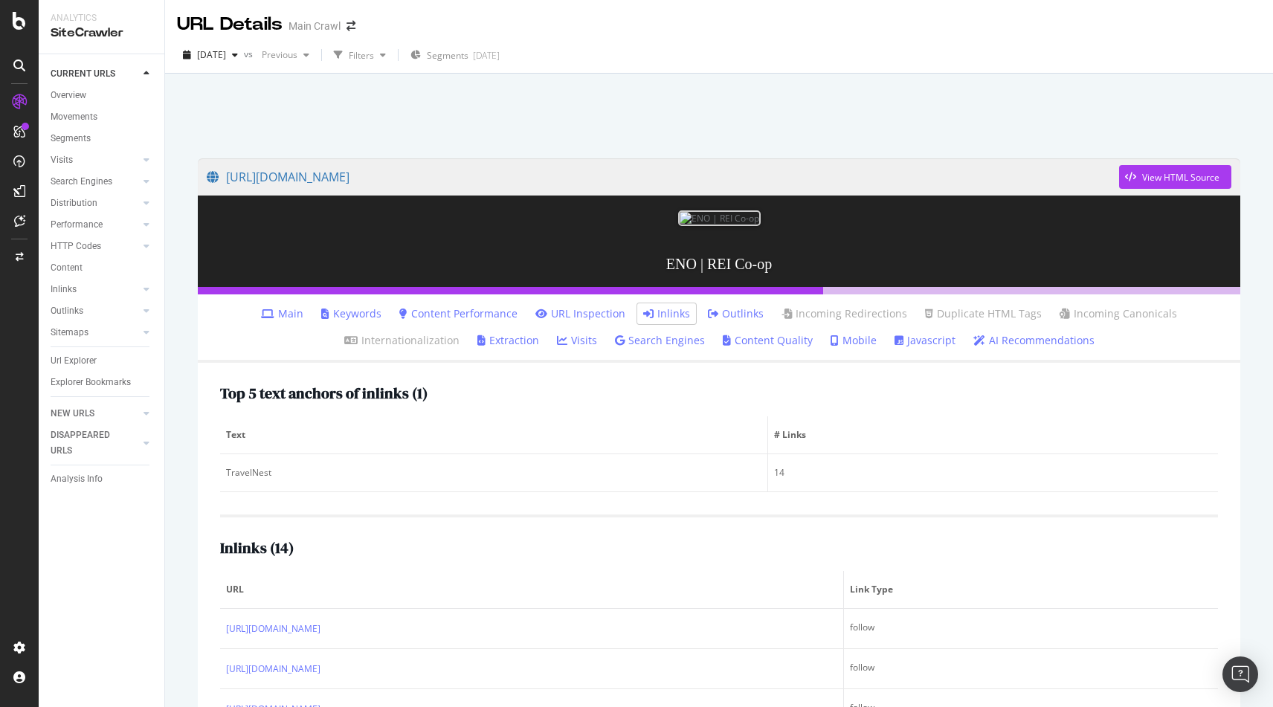
click at [551, 120] on div at bounding box center [719, 111] width 1072 height 63
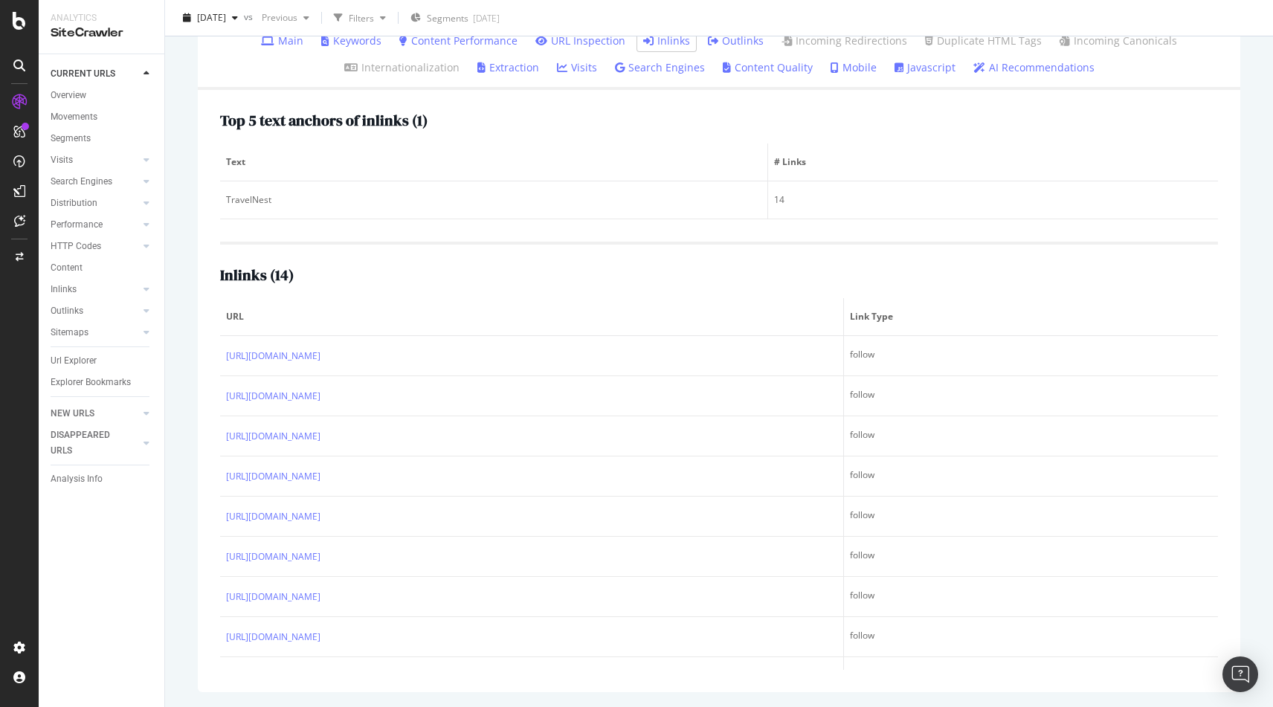
scroll to position [343, 0]
click at [749, 48] on link "Outlinks" at bounding box center [736, 40] width 56 height 15
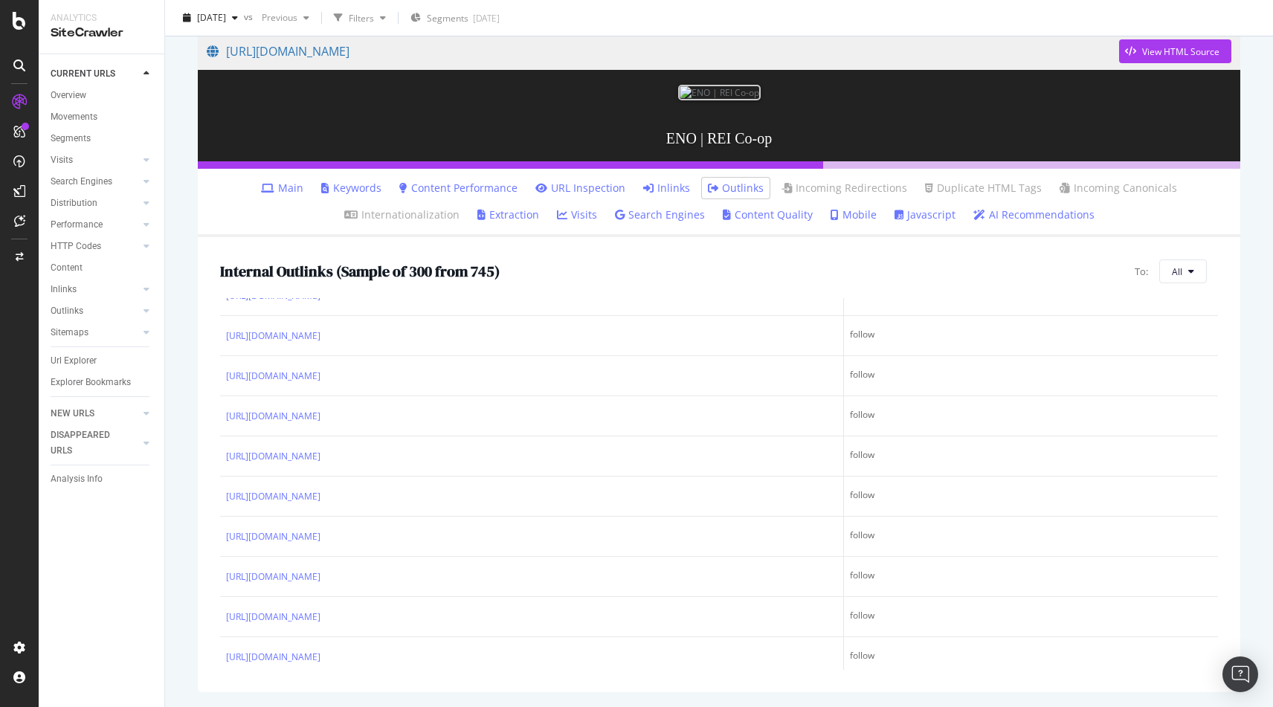
scroll to position [205, 0]
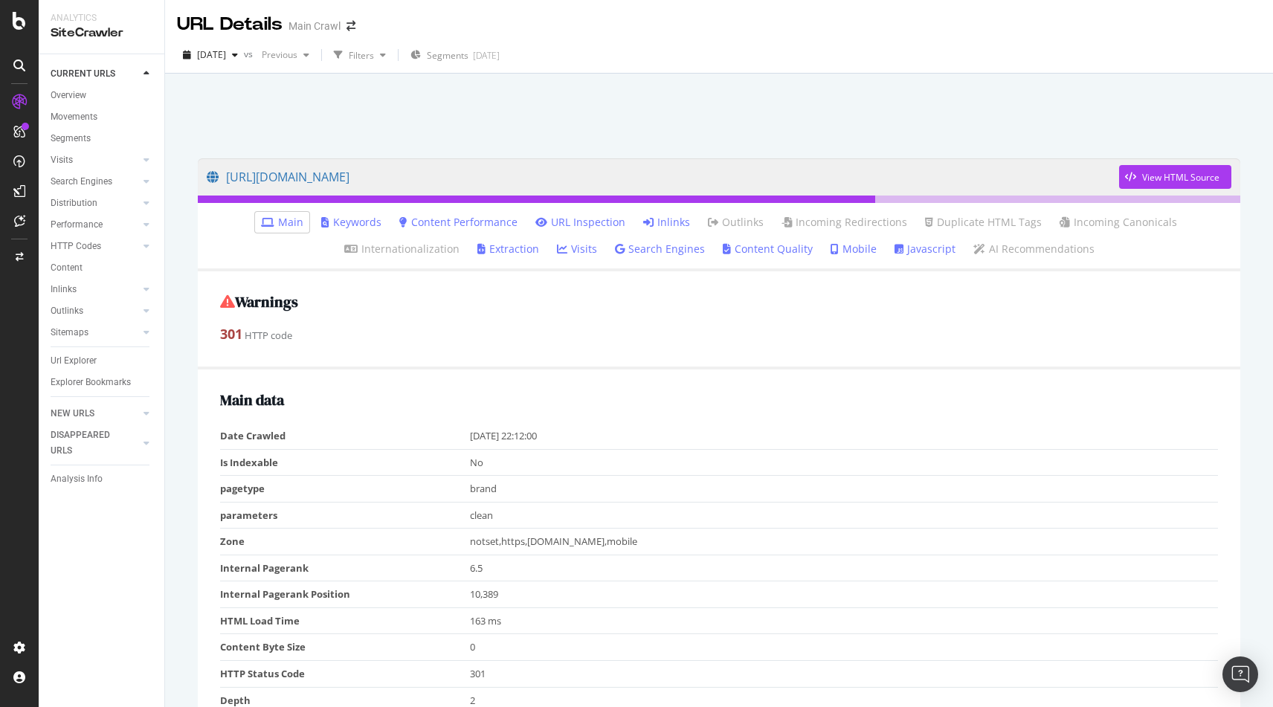
click at [664, 222] on link "Inlinks" at bounding box center [666, 222] width 47 height 15
